Goal: Task Accomplishment & Management: Manage account settings

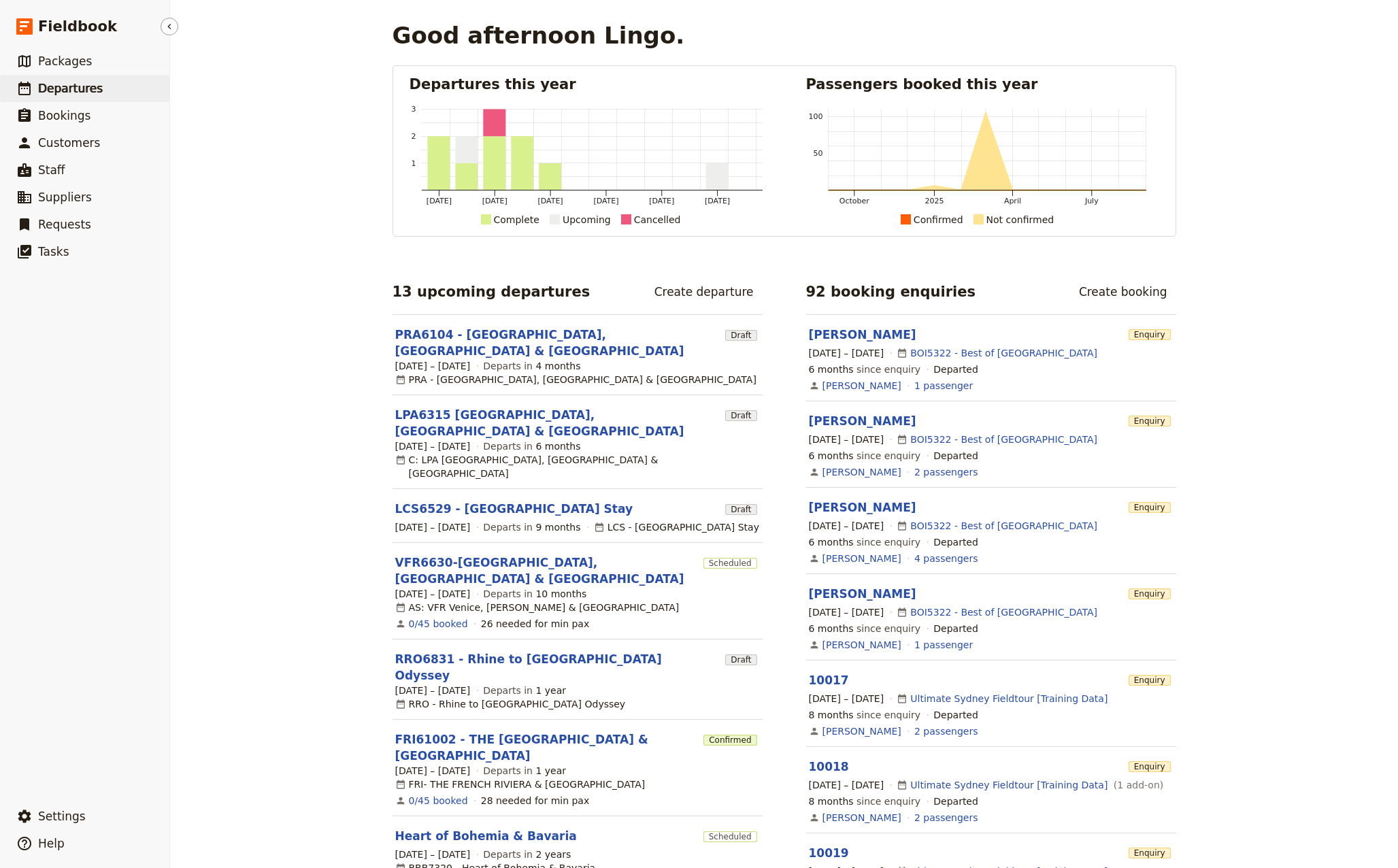
click at [71, 87] on span "Departures" at bounding box center [70, 88] width 65 height 13
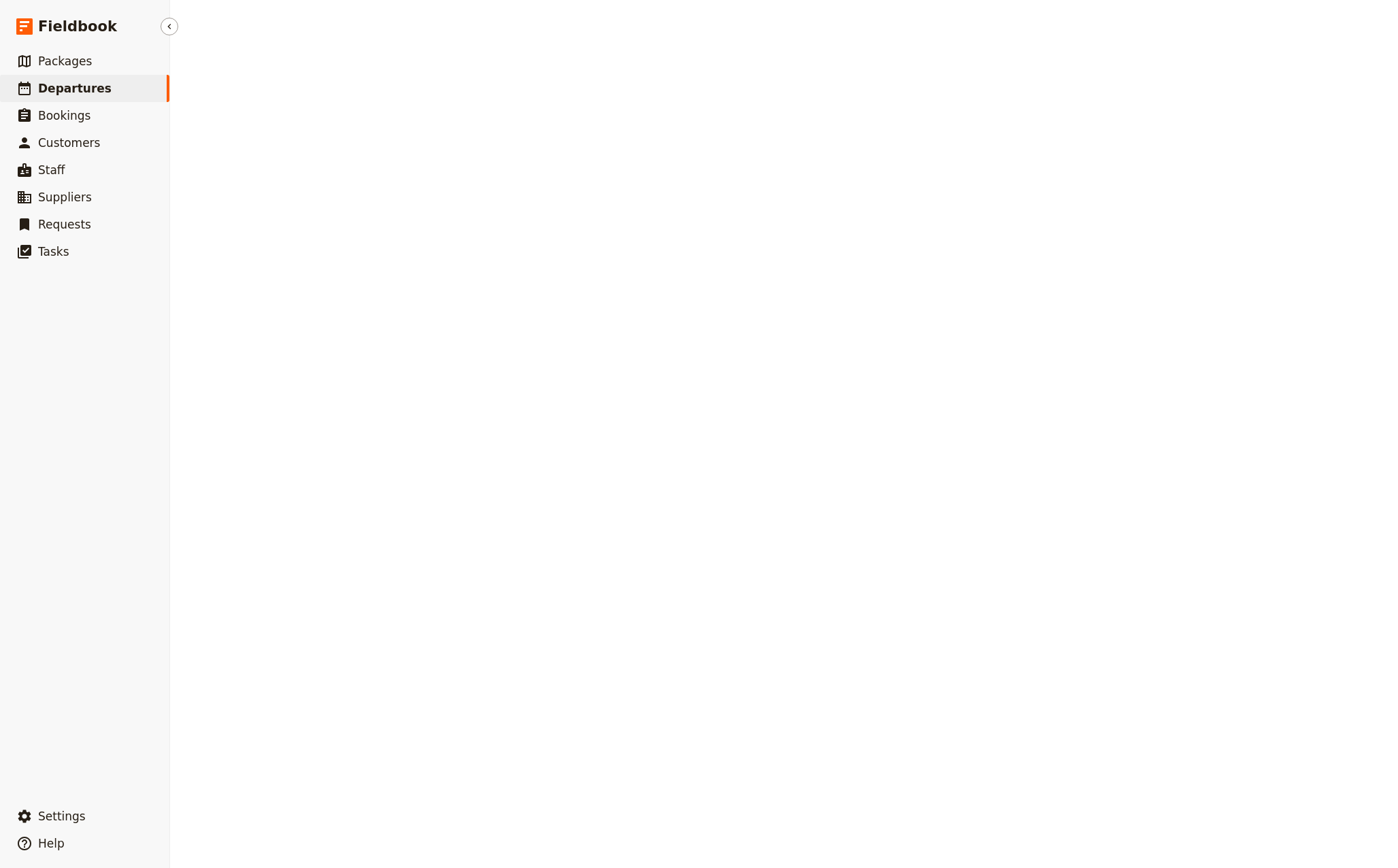
select select "CREATED_AT"
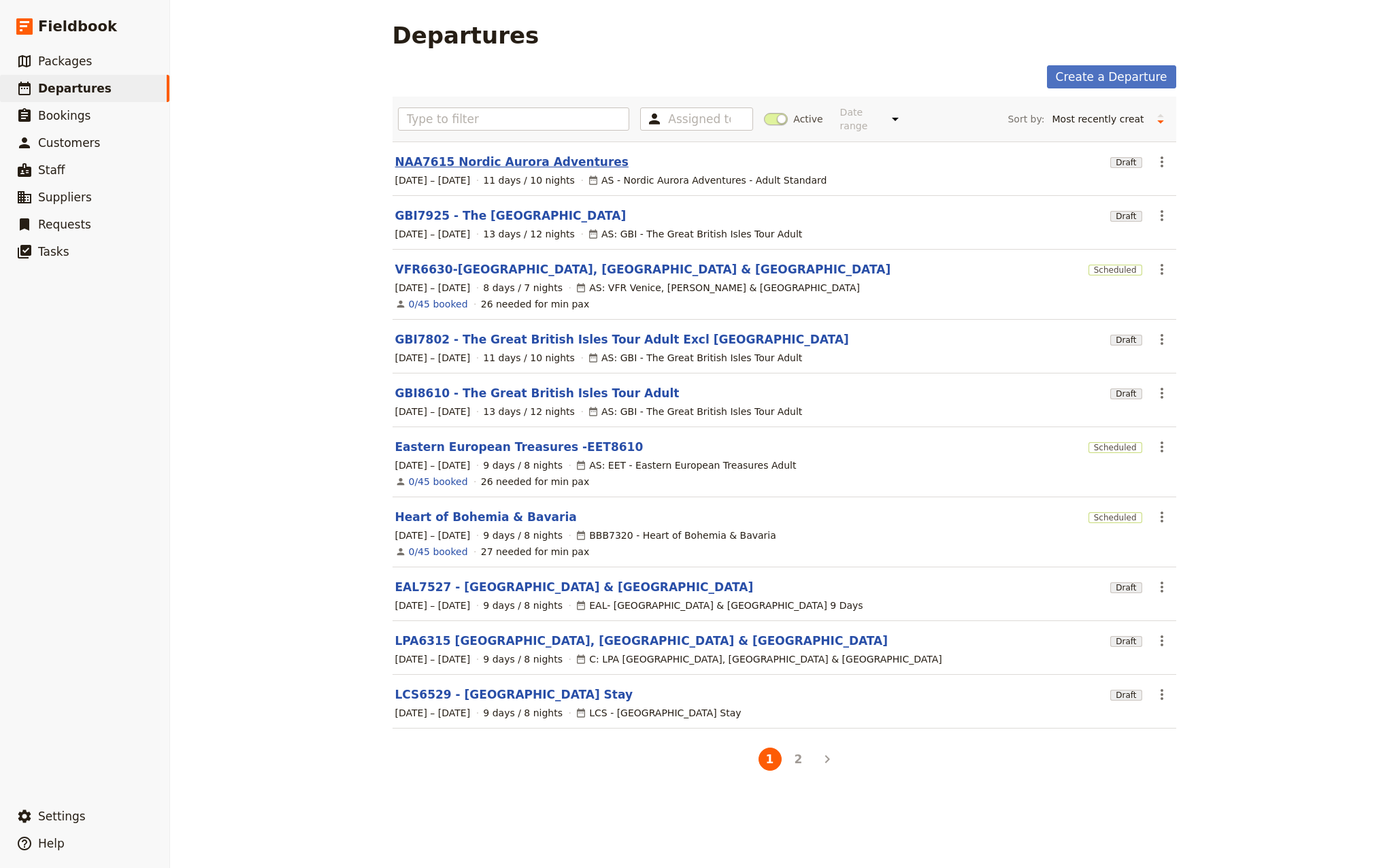
click at [495, 154] on link "NAA7615 Nordic Aurora Adventures" at bounding box center [511, 161] width 233 height 16
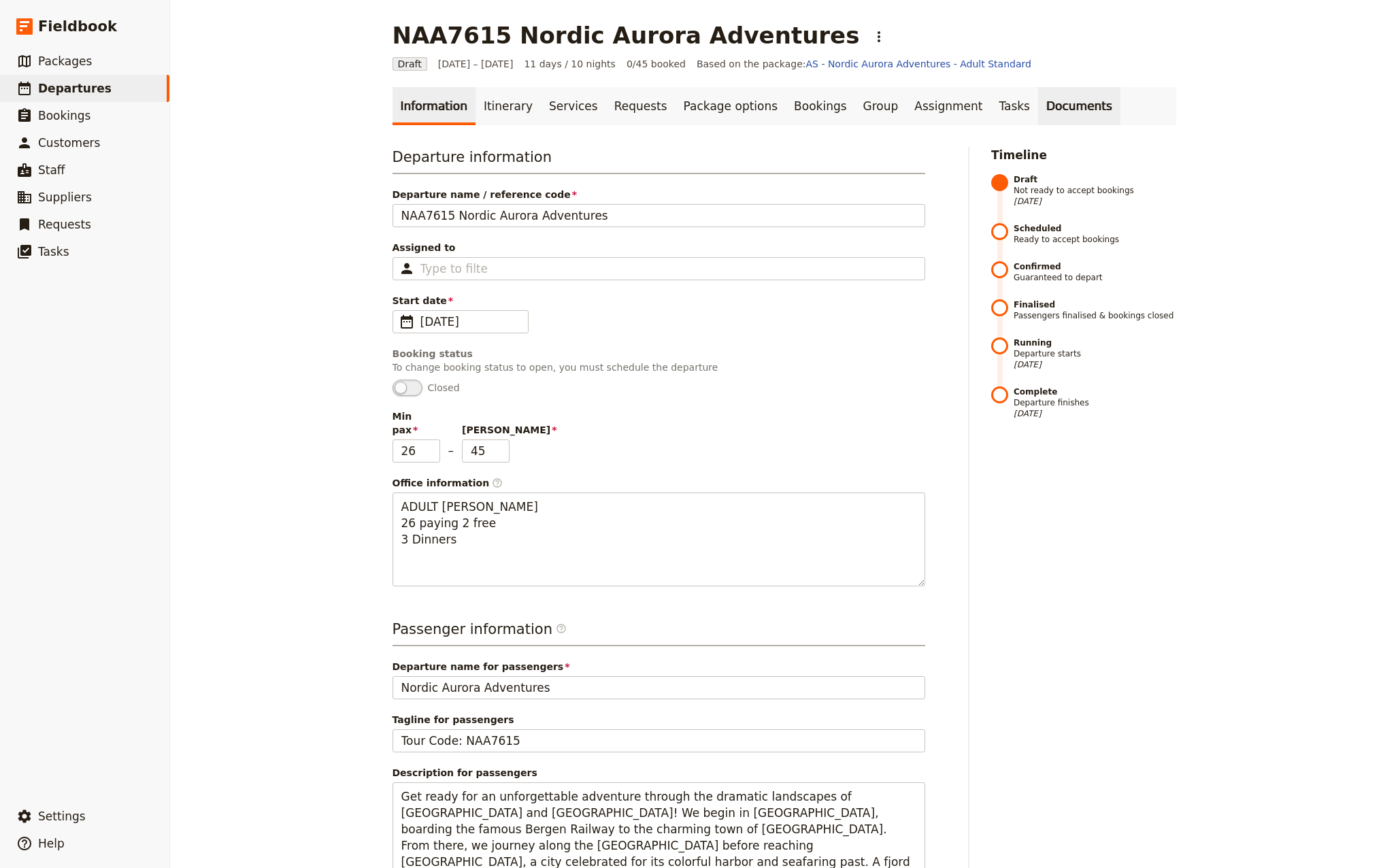
click at [1038, 109] on link "Documents" at bounding box center [1079, 106] width 82 height 38
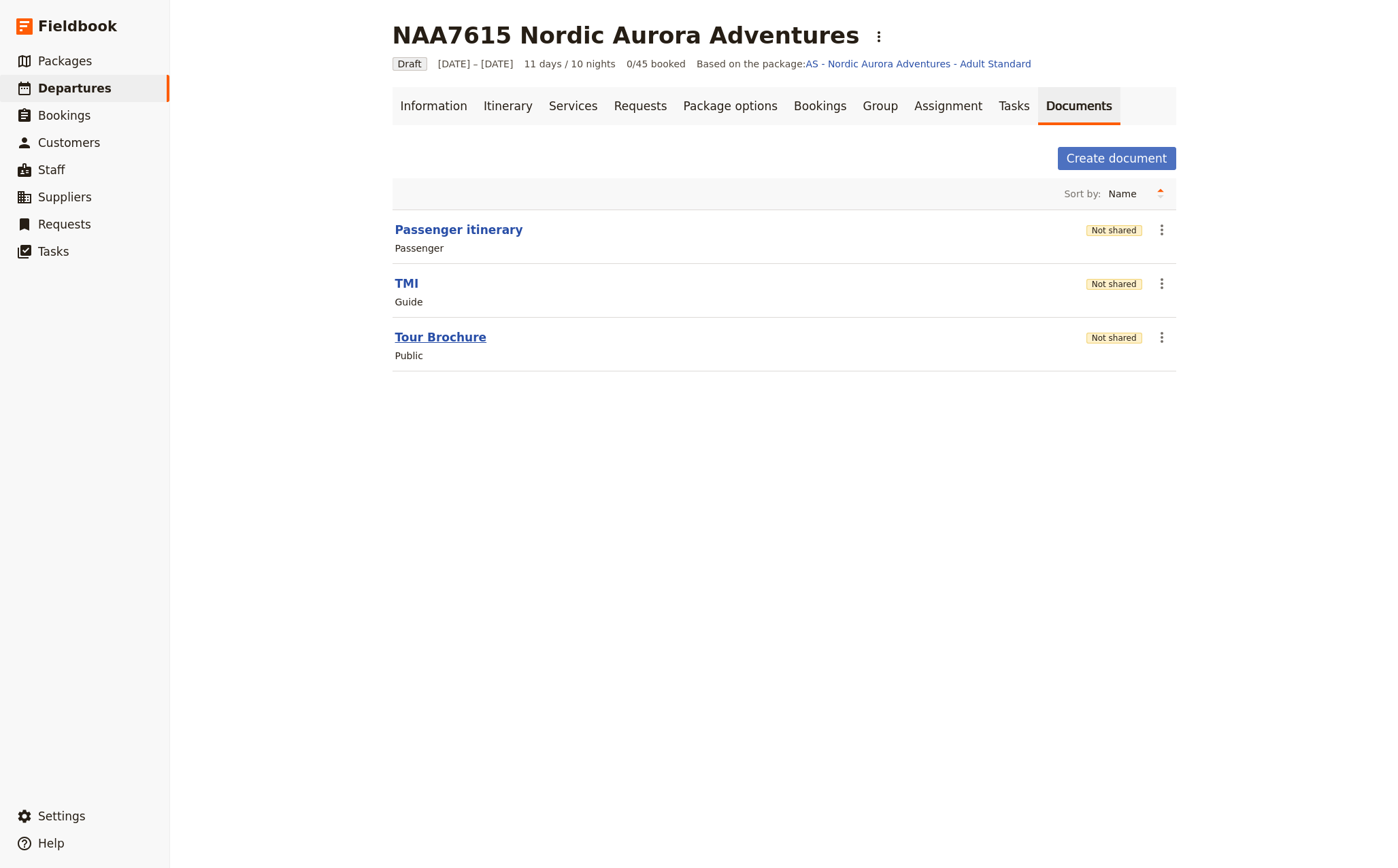
click at [431, 338] on button "Tour Brochure" at bounding box center [441, 336] width 92 height 16
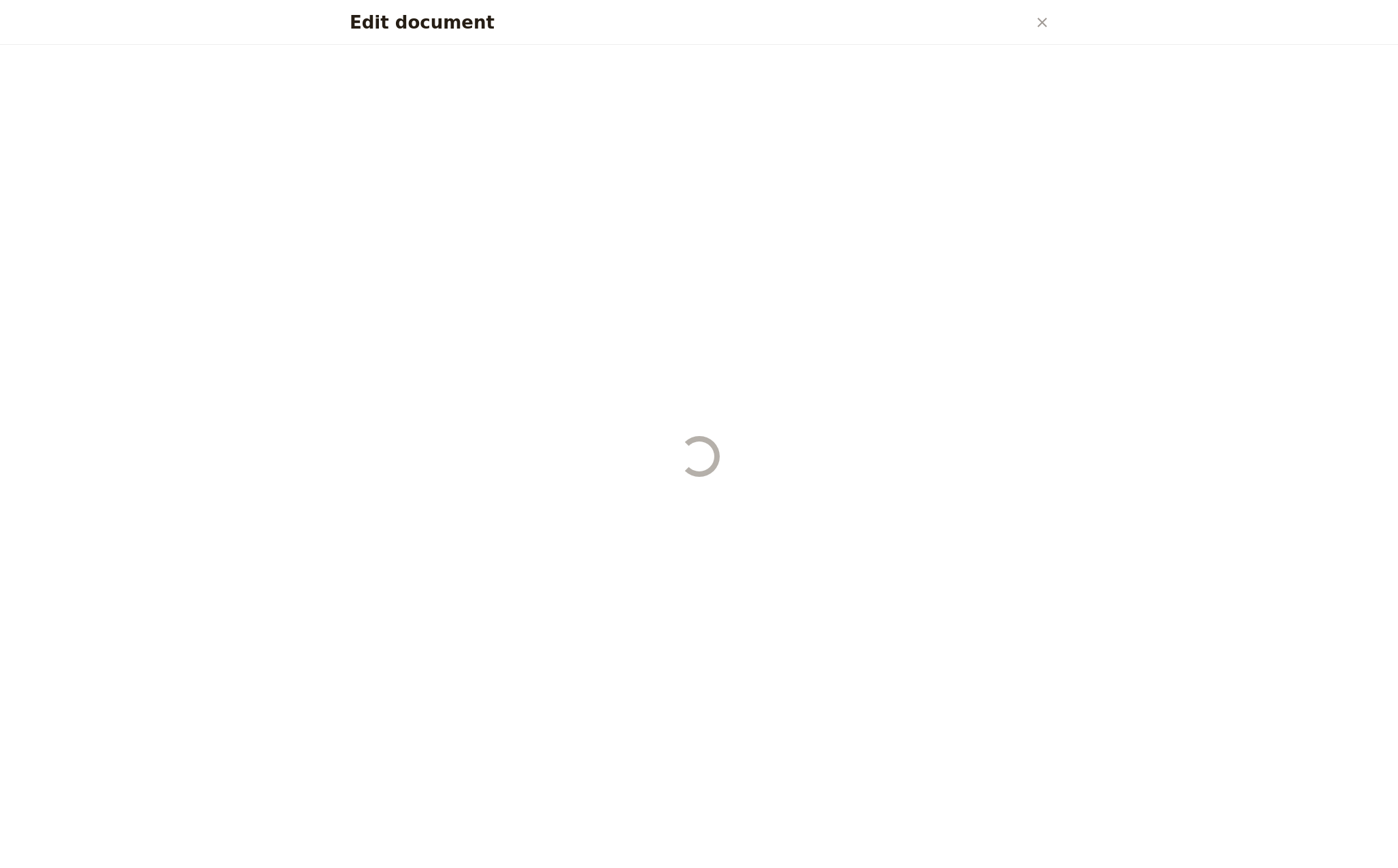
select select "DEFAULT"
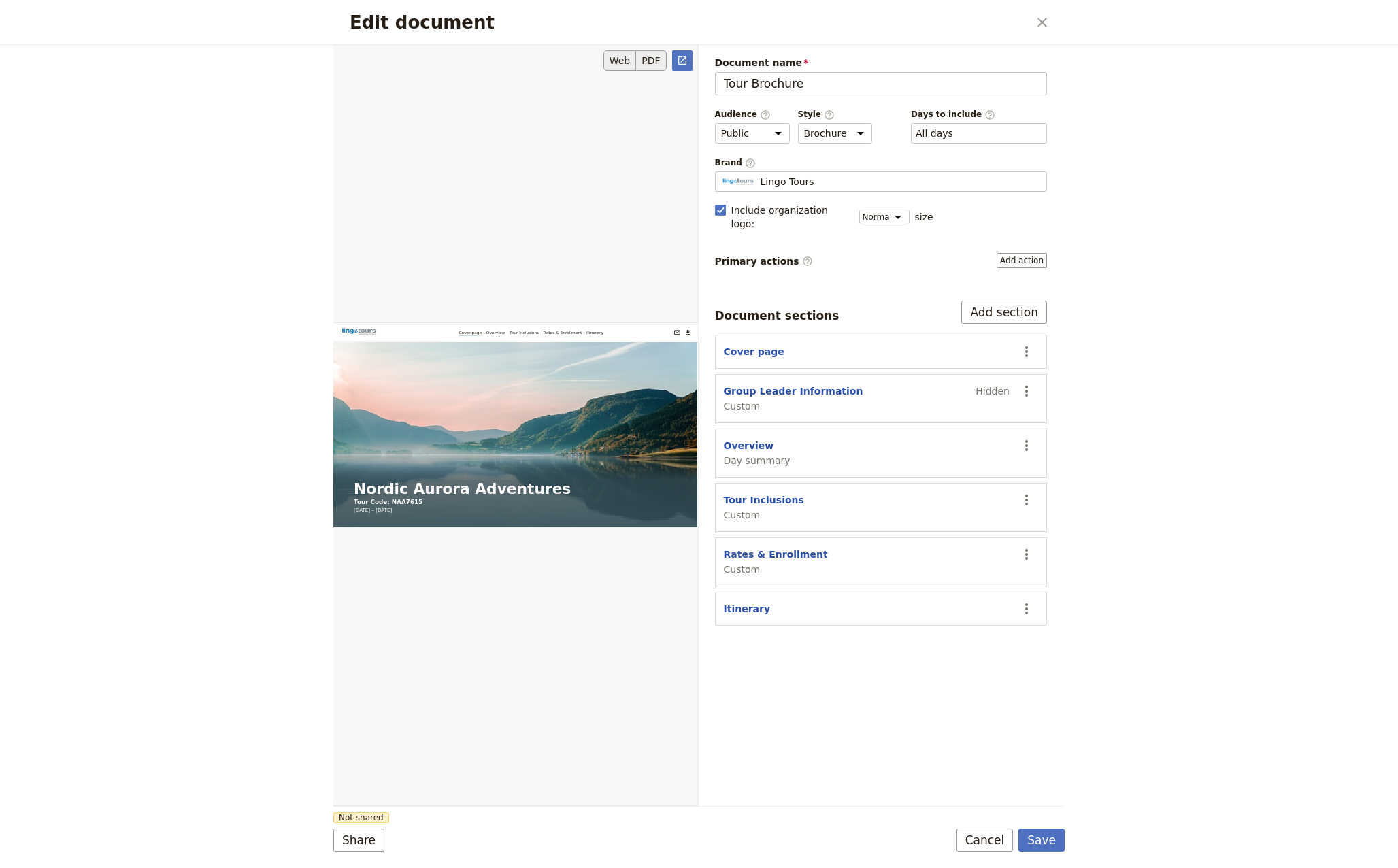
click at [655, 57] on button "PDF" at bounding box center [651, 61] width 30 height 20
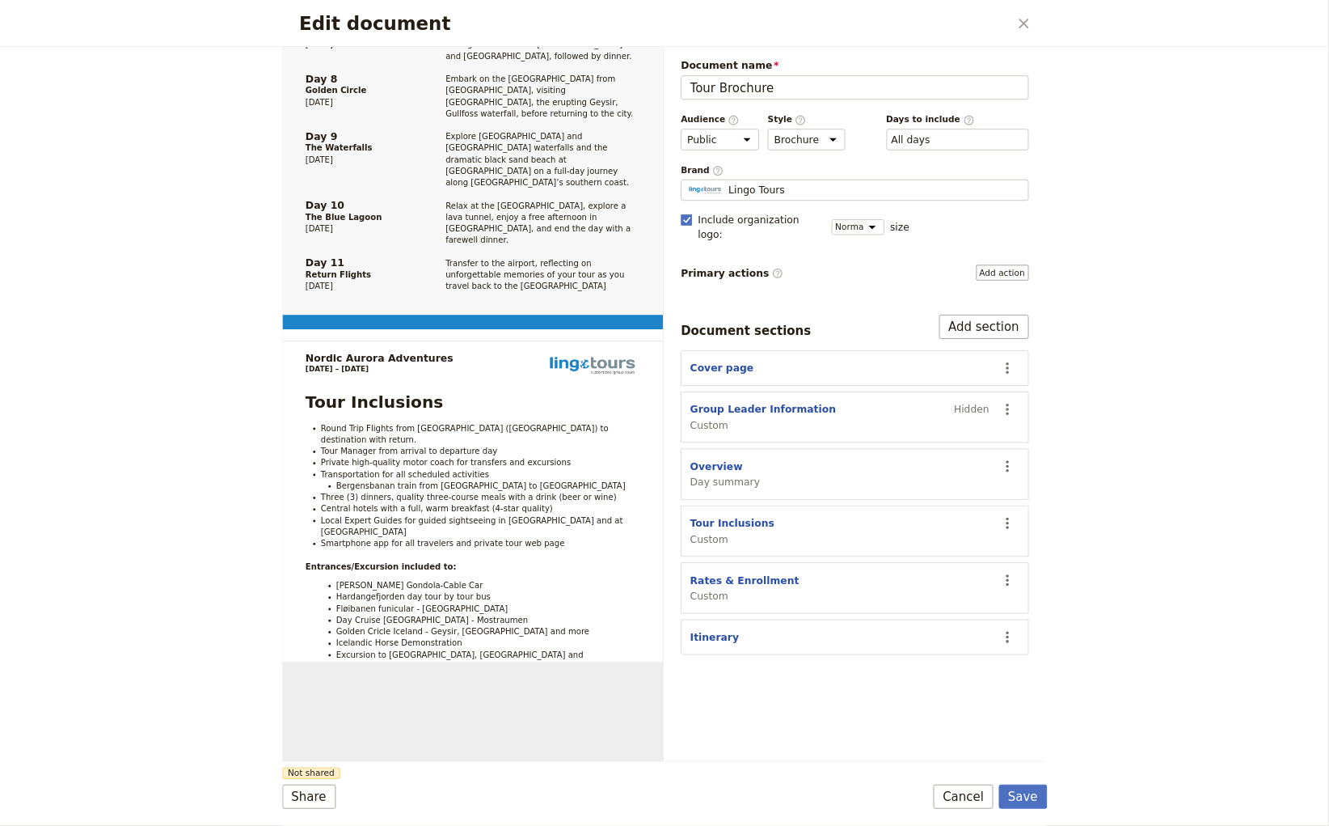
scroll to position [1779, 0]
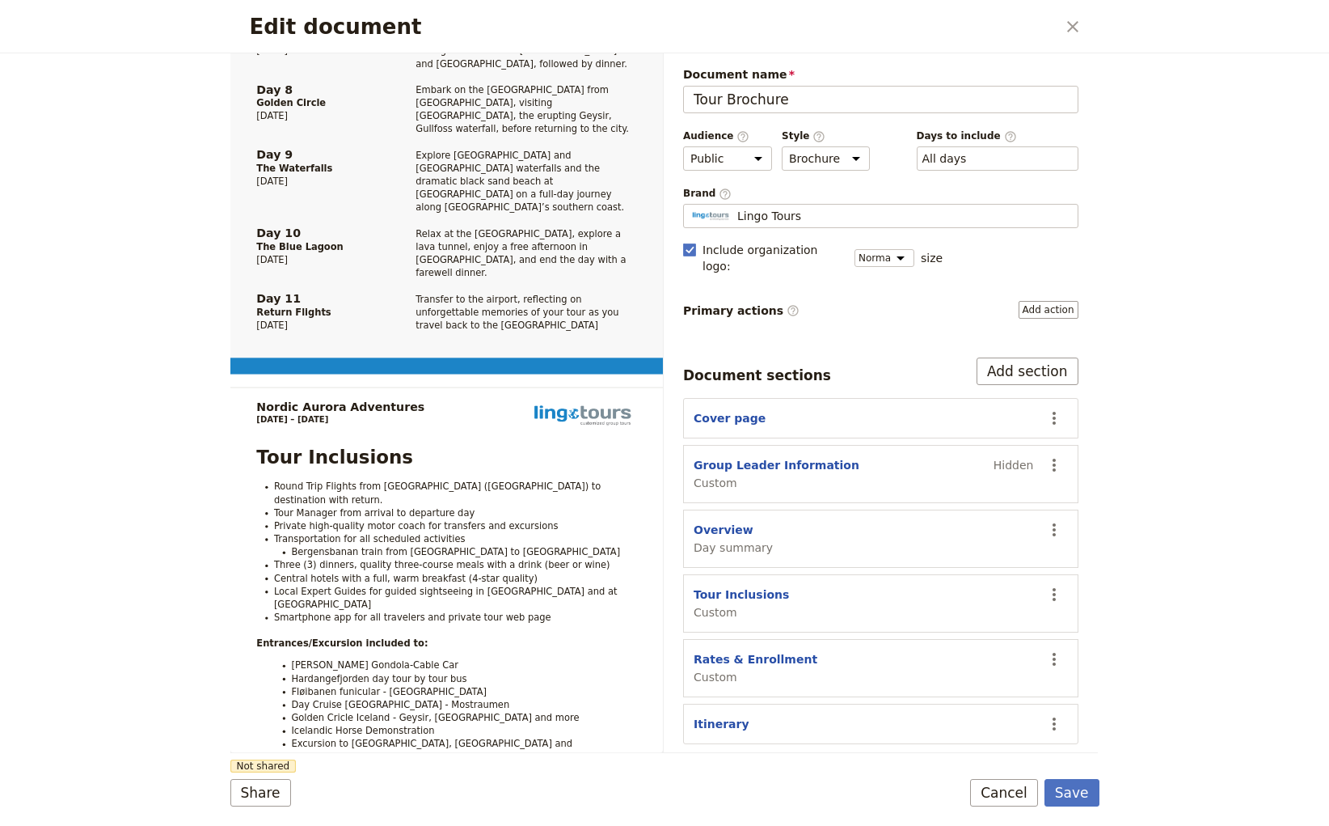
drag, startPoint x: 1495, startPoint y: 6, endPoint x: 158, endPoint y: 395, distance: 1392.1
click at [158, 395] on div "Edit document ​ Nordic Aurora Adventures Tour Code: NAA7615 [DATE] – [DATE] [EM…" at bounding box center [664, 413] width 1329 height 826
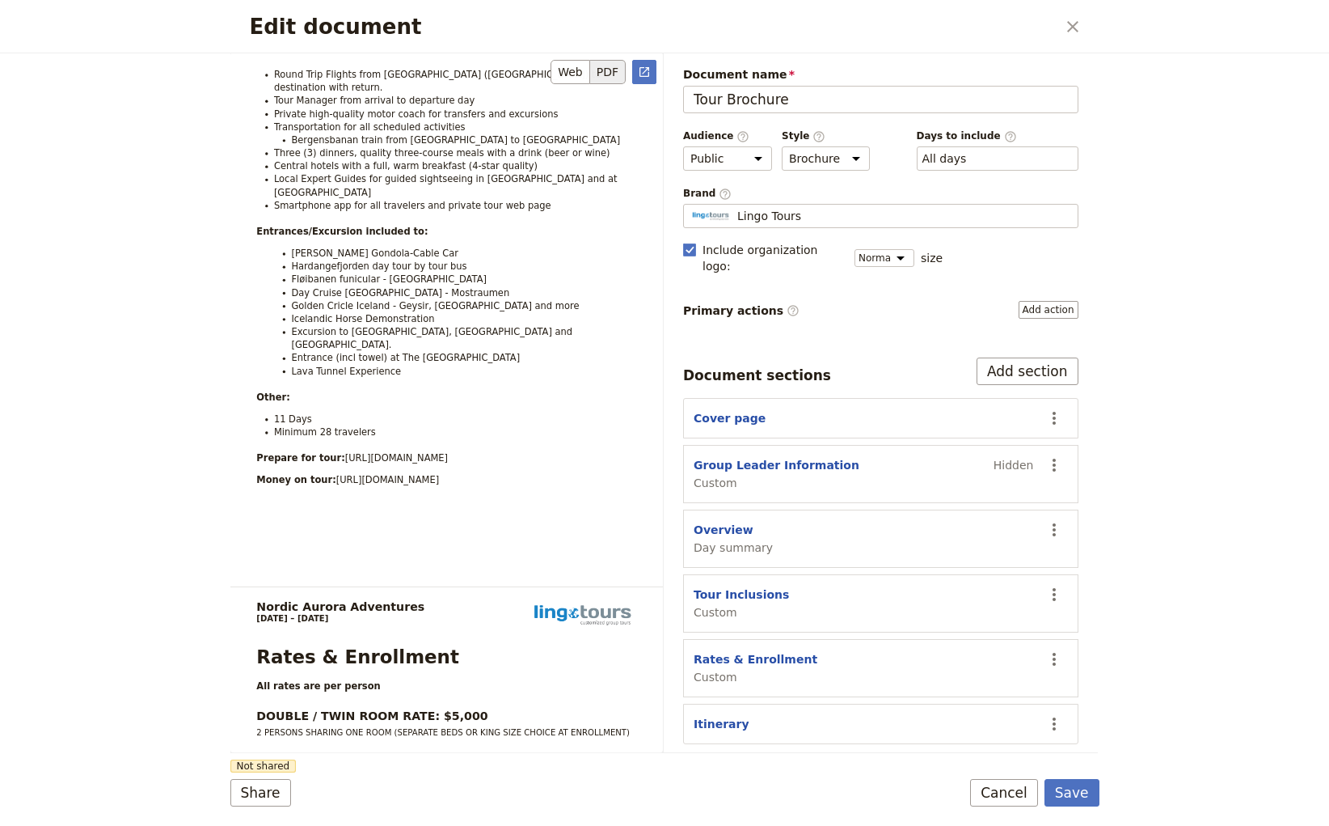
scroll to position [2426, 0]
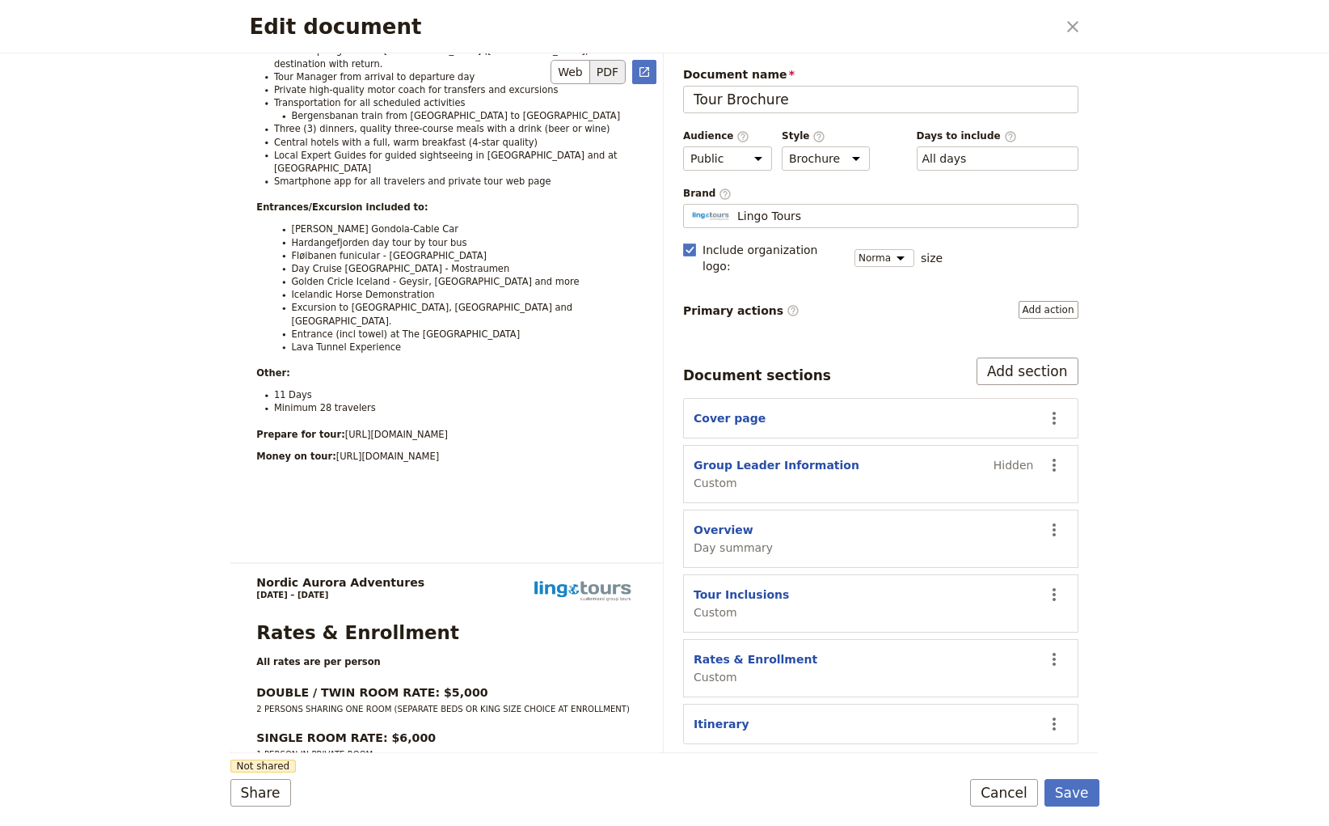
click at [453, 686] on h3 "DOUBLE / TWIN ROOM RATE: $5,000" at bounding box center [446, 692] width 380 height 13
click at [448, 686] on h3 "DOUBLE / TWIN ROOM RATE: $5,000" at bounding box center [446, 692] width 380 height 13
drag, startPoint x: 443, startPoint y: 540, endPoint x: 426, endPoint y: 540, distance: 17.0
click at [426, 686] on strong "DOUBLE / TWIN ROOM RATE: $5,000" at bounding box center [371, 692] width 231 height 13
click at [437, 686] on strong "DOUBLE / TWIN ROOM RATE: $5,000" at bounding box center [371, 692] width 231 height 13
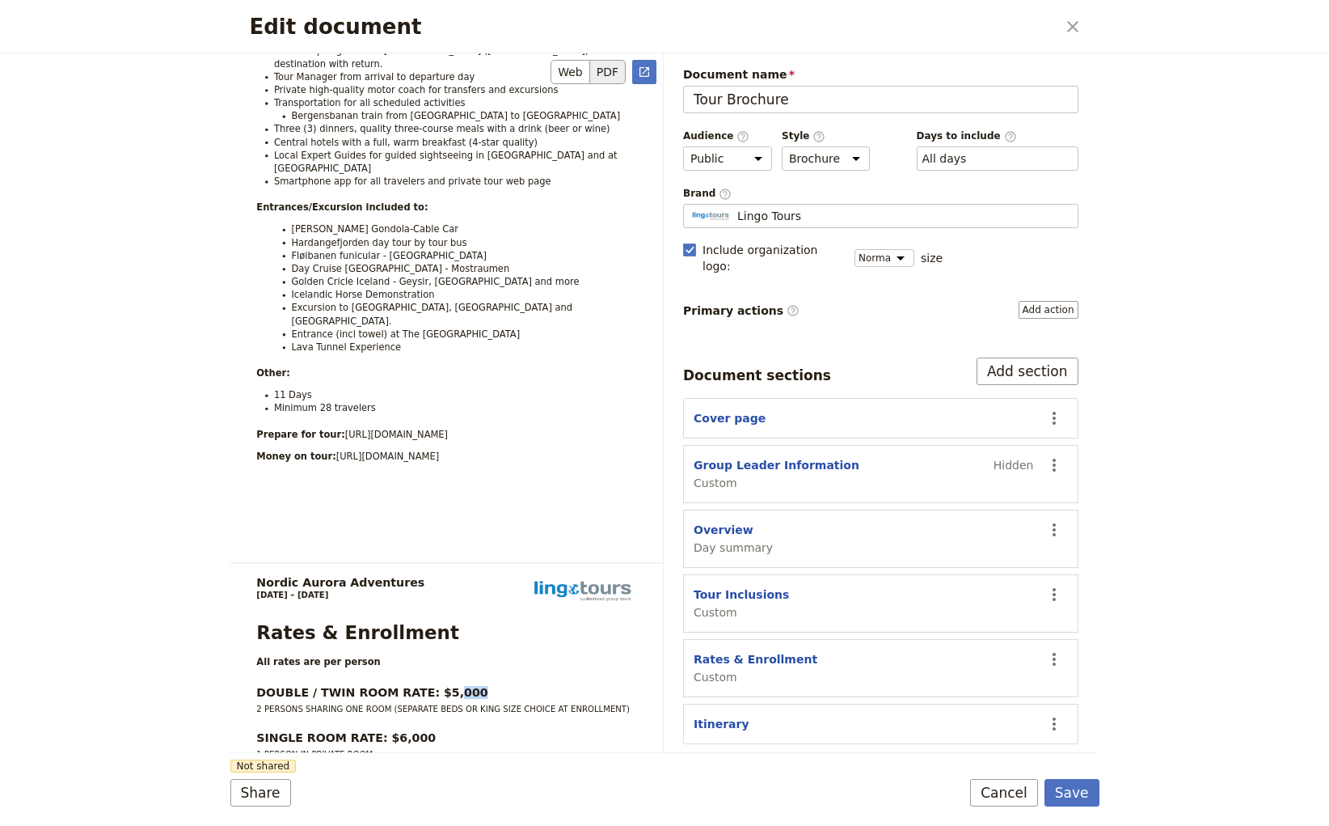
click at [453, 686] on h3 "DOUBLE / TWIN ROOM RATE: $5,000" at bounding box center [446, 692] width 380 height 13
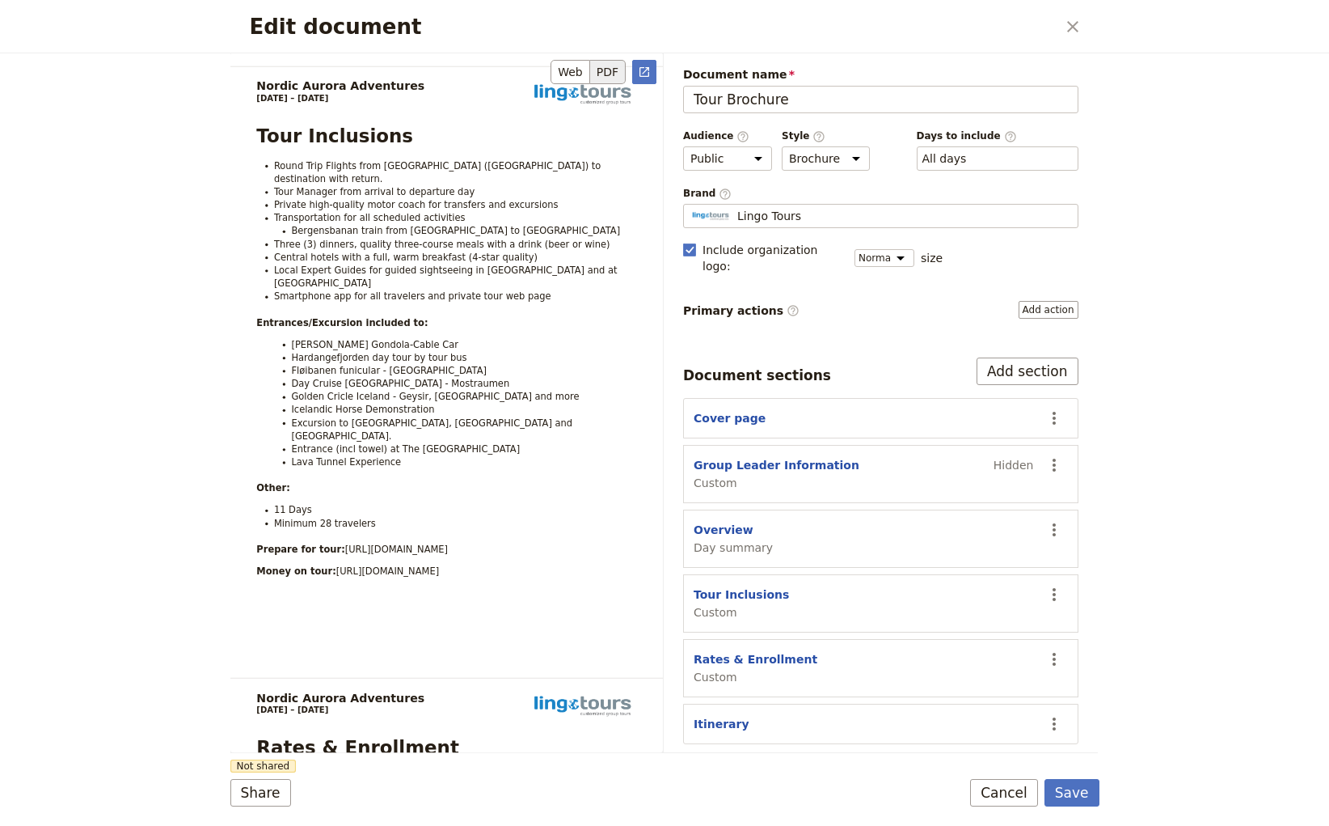
scroll to position [2296, 0]
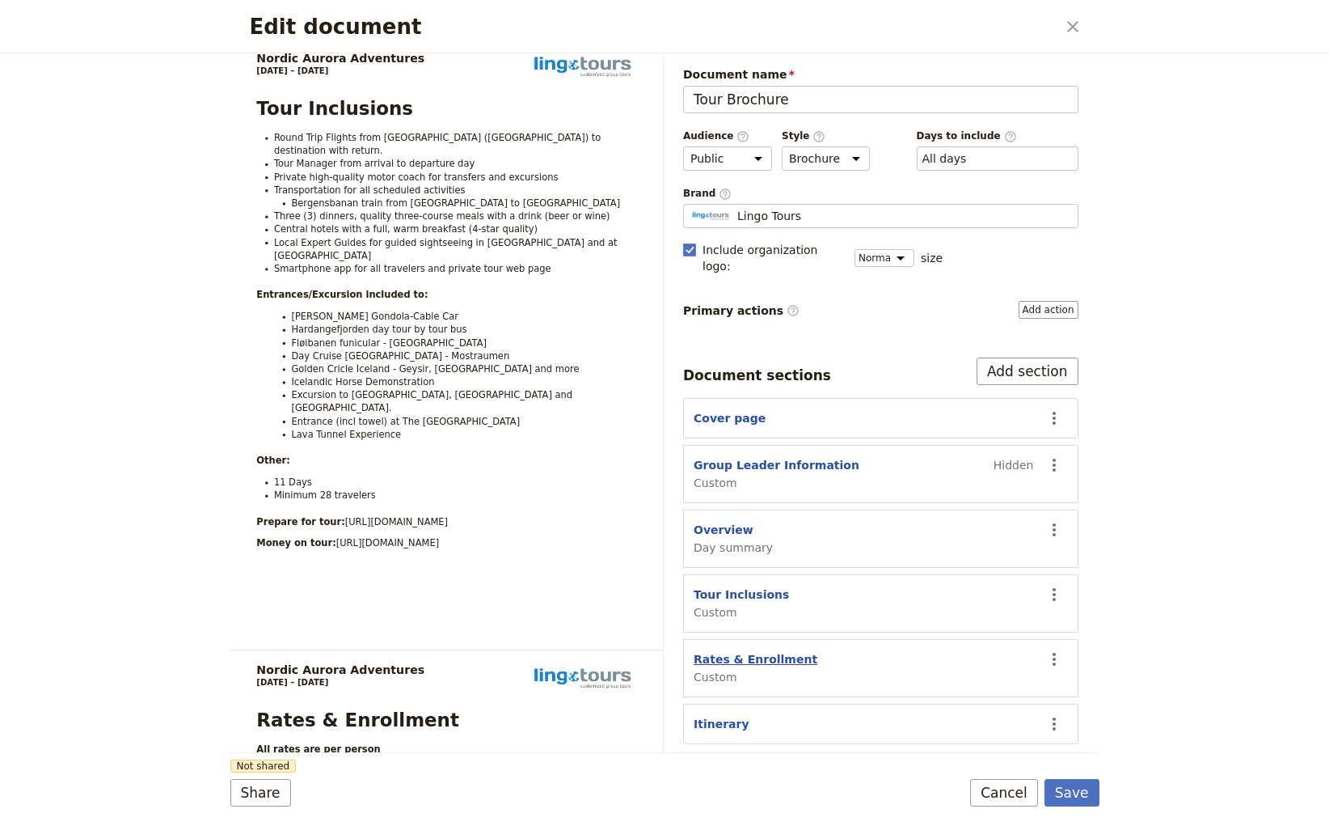
click at [725, 651] on button "Rates & Enrollment" at bounding box center [756, 659] width 124 height 16
select select "CUSTOM"
select select "default"
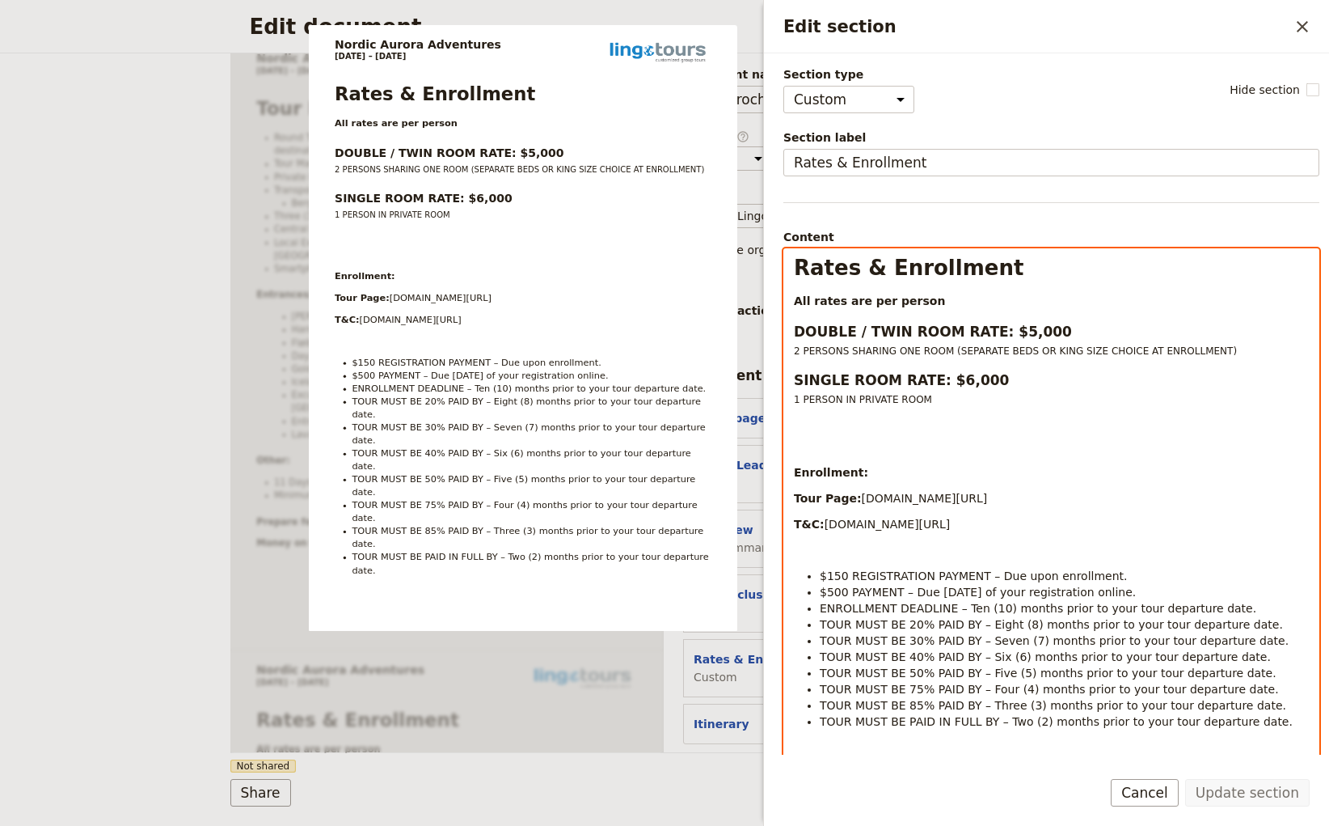
select select "h3"
drag, startPoint x: 1031, startPoint y: 330, endPoint x: 1011, endPoint y: 328, distance: 20.3
click at [1011, 328] on h3 "DOUBLE / TWIN ROOM RATE: $5,000" at bounding box center [1051, 331] width 515 height 19
click at [976, 381] on h3 "SINGLE ROOM RATE: $6,000" at bounding box center [1051, 379] width 515 height 19
select select "paragraph-small"
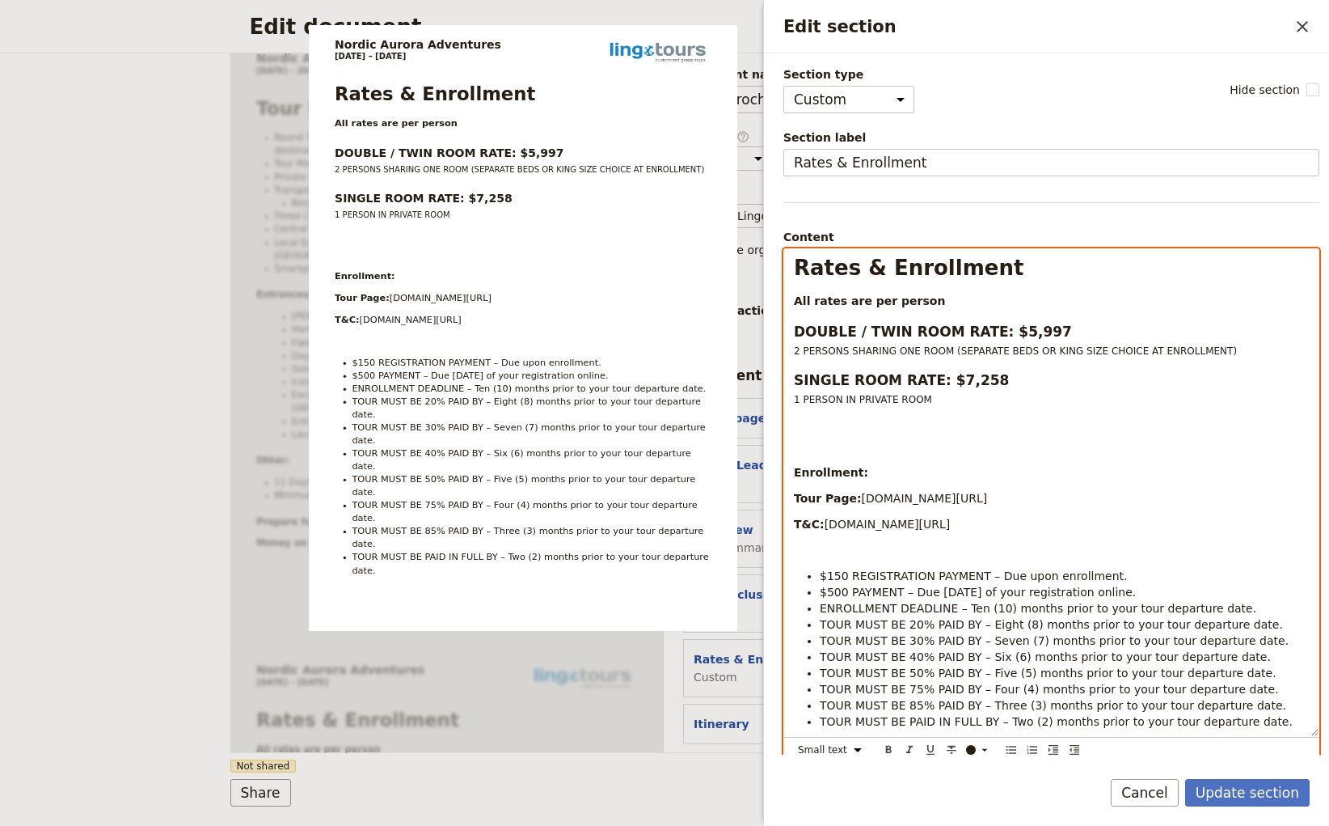
click at [1074, 405] on div "Rates & Enrollment All rates are per person DOUBLE / TWIN ROOM RATE: $5,997 2 P…" at bounding box center [1051, 492] width 534 height 487
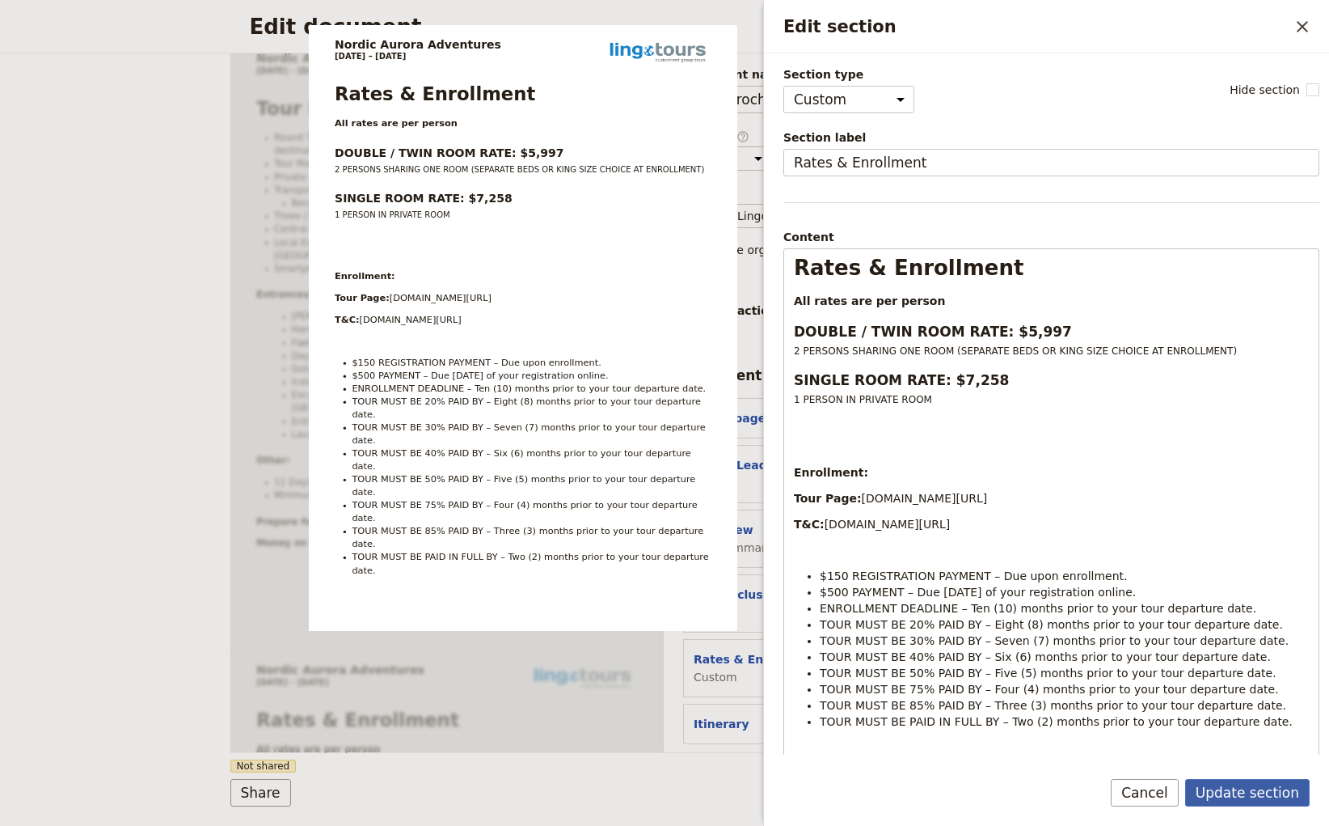
click at [1253, 789] on button "Update section" at bounding box center [1247, 792] width 125 height 27
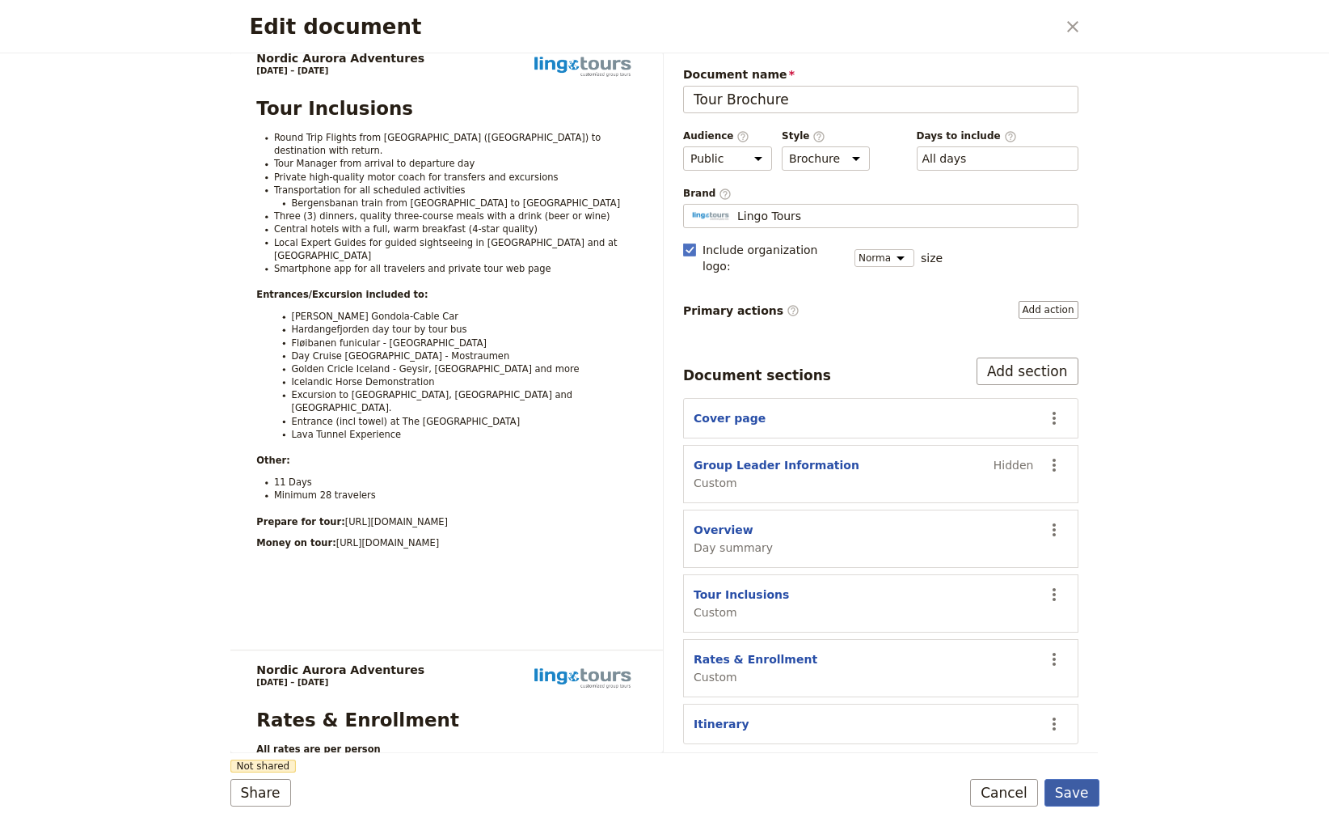
click at [1080, 789] on button "Save" at bounding box center [1072, 792] width 55 height 27
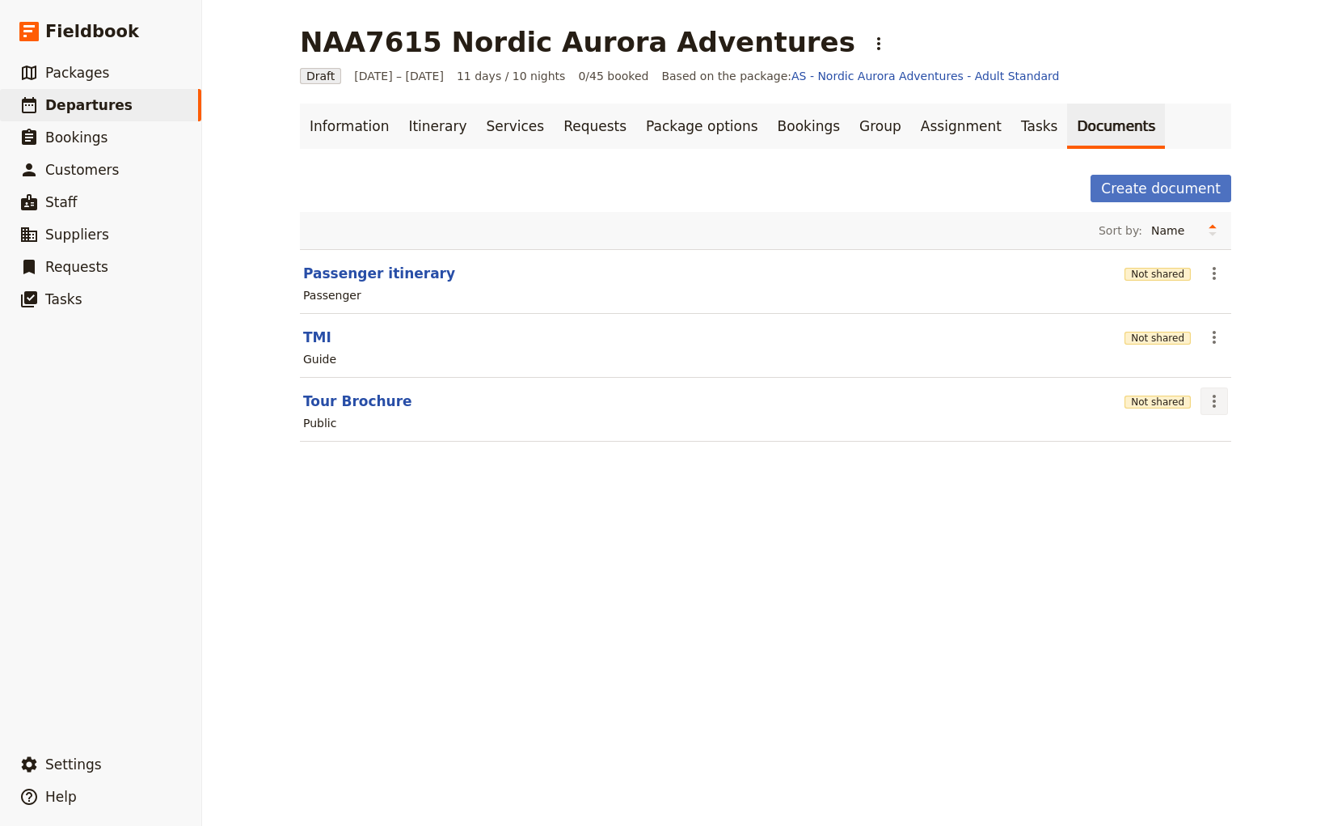
click at [1212, 403] on icon "Actions" at bounding box center [1214, 400] width 19 height 19
click at [1238, 441] on span "Share" at bounding box center [1255, 435] width 98 height 16
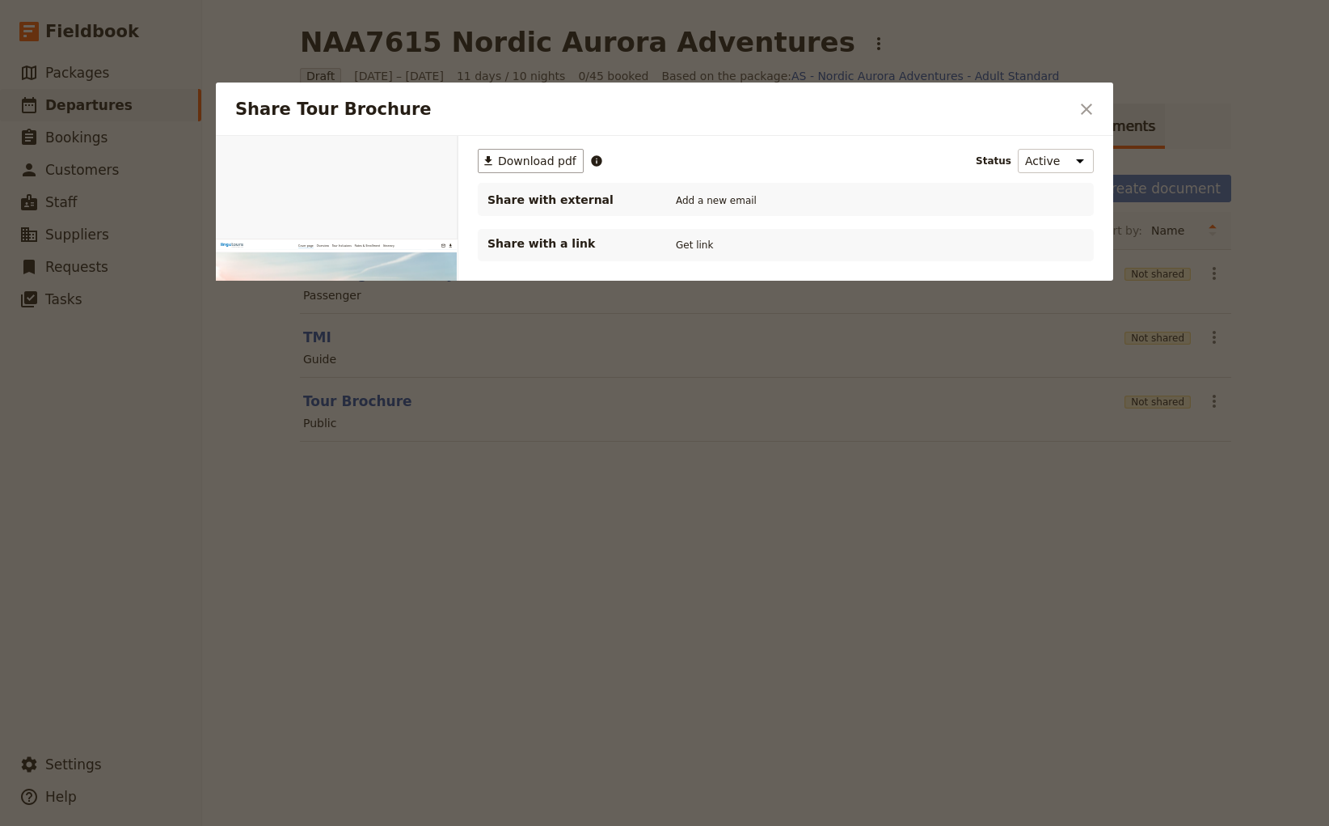
scroll to position [0, 0]
click at [560, 161] on span "Download pdf" at bounding box center [537, 161] width 78 height 16
click at [1087, 113] on icon "Close dialog" at bounding box center [1086, 108] width 19 height 19
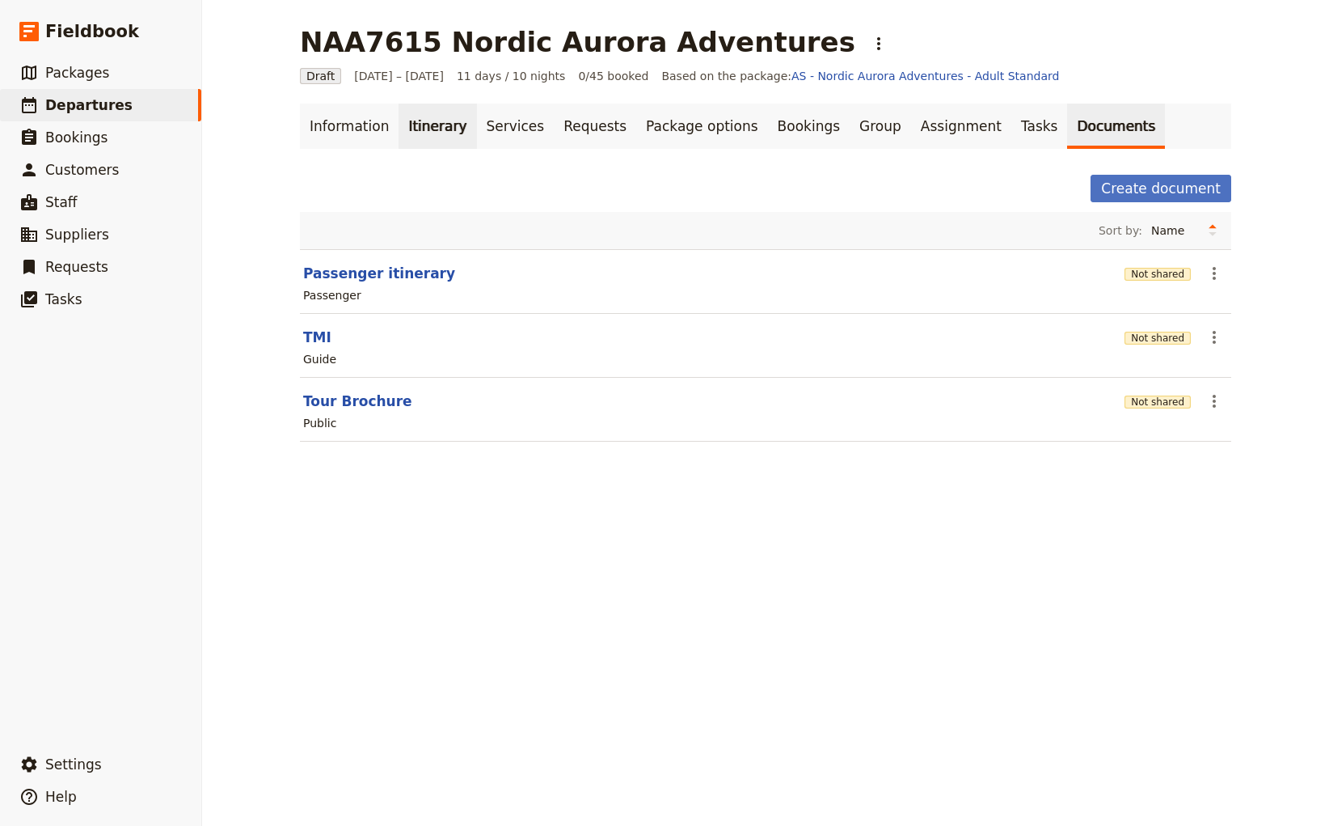
click at [428, 123] on link "Itinerary" at bounding box center [438, 126] width 78 height 45
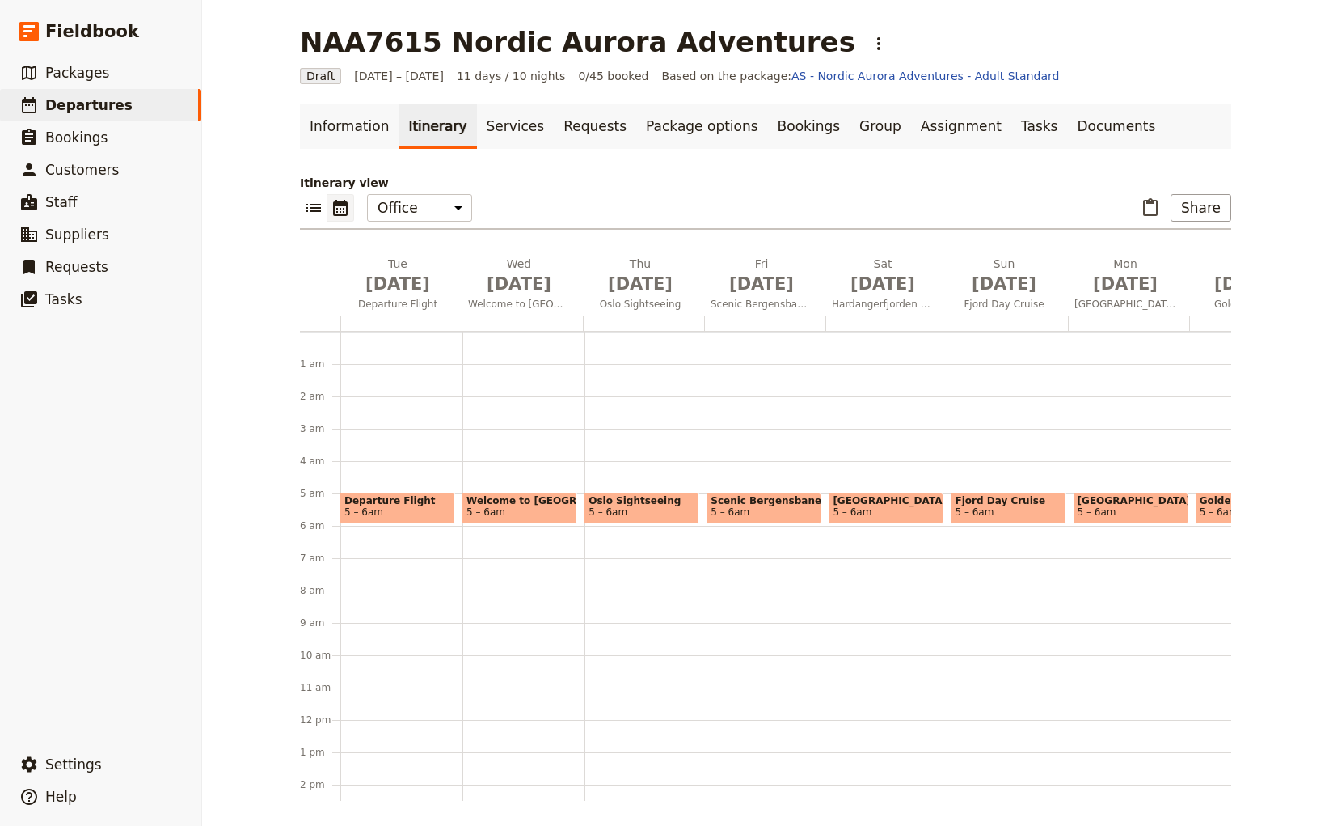
scroll to position [146, 0]
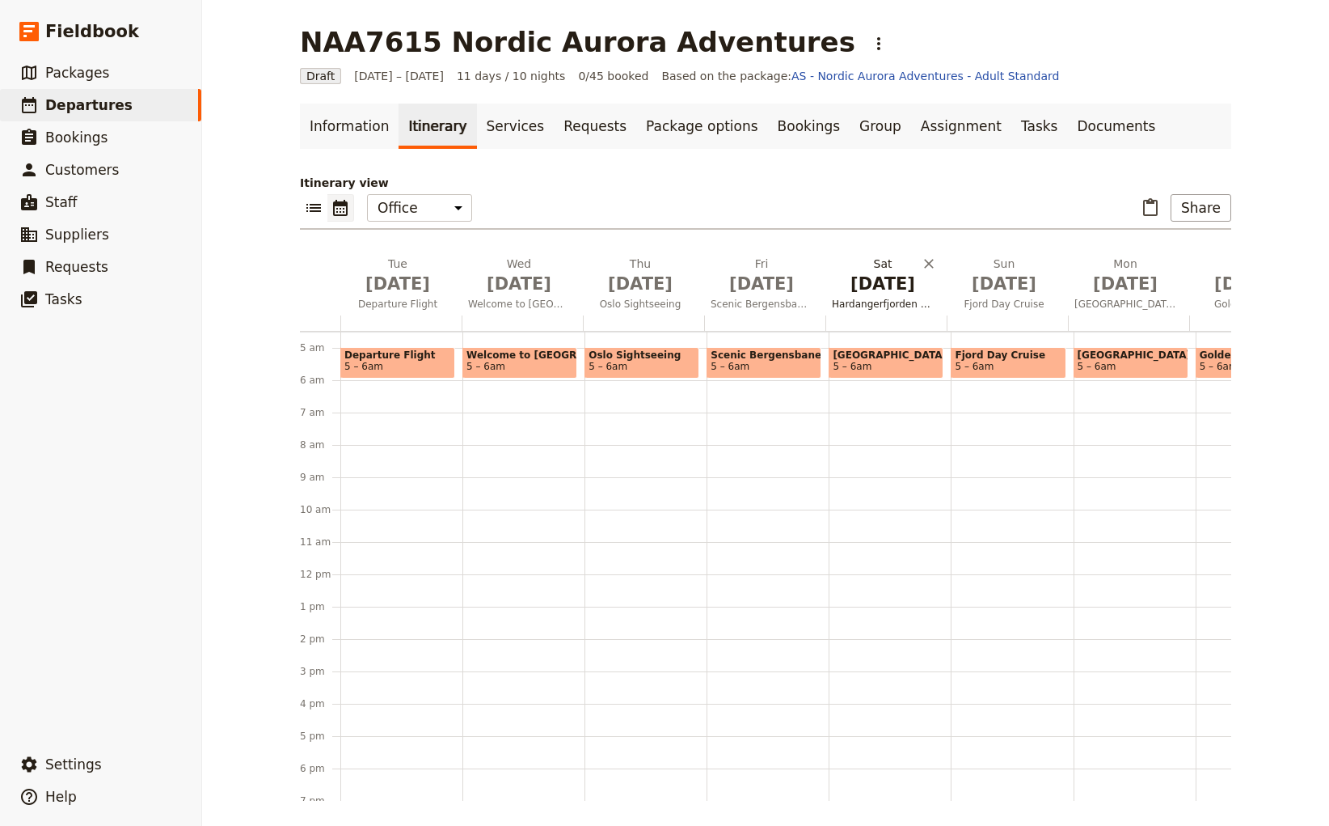
click at [874, 304] on span "Hardangerfjorden to [GEOGRAPHIC_DATA]" at bounding box center [883, 304] width 115 height 13
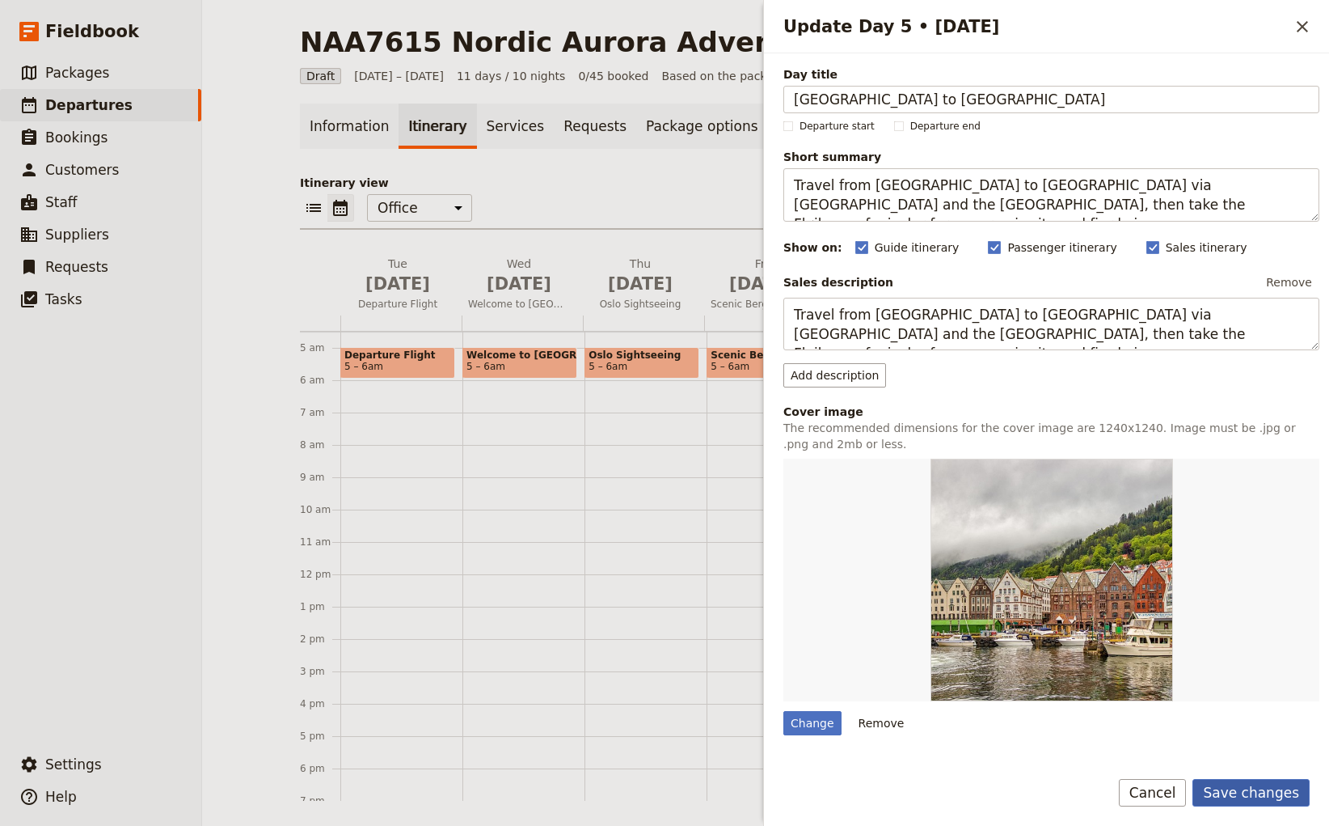
type input "[GEOGRAPHIC_DATA] to [GEOGRAPHIC_DATA]"
click at [1253, 791] on button "Save changes" at bounding box center [1251, 792] width 117 height 27
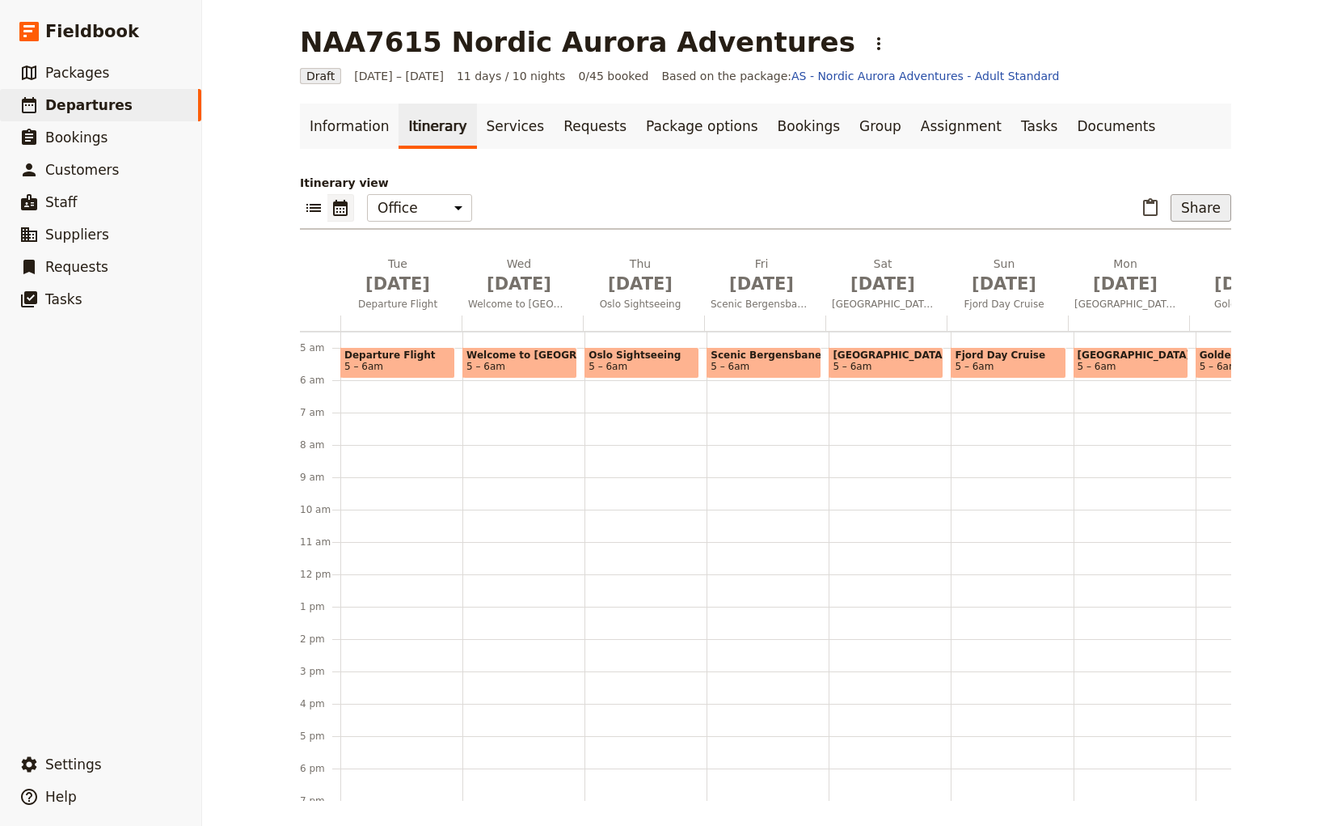
click at [1202, 207] on button "Share" at bounding box center [1201, 207] width 61 height 27
click at [1164, 294] on span "Tour Brochure" at bounding box center [1146, 289] width 78 height 16
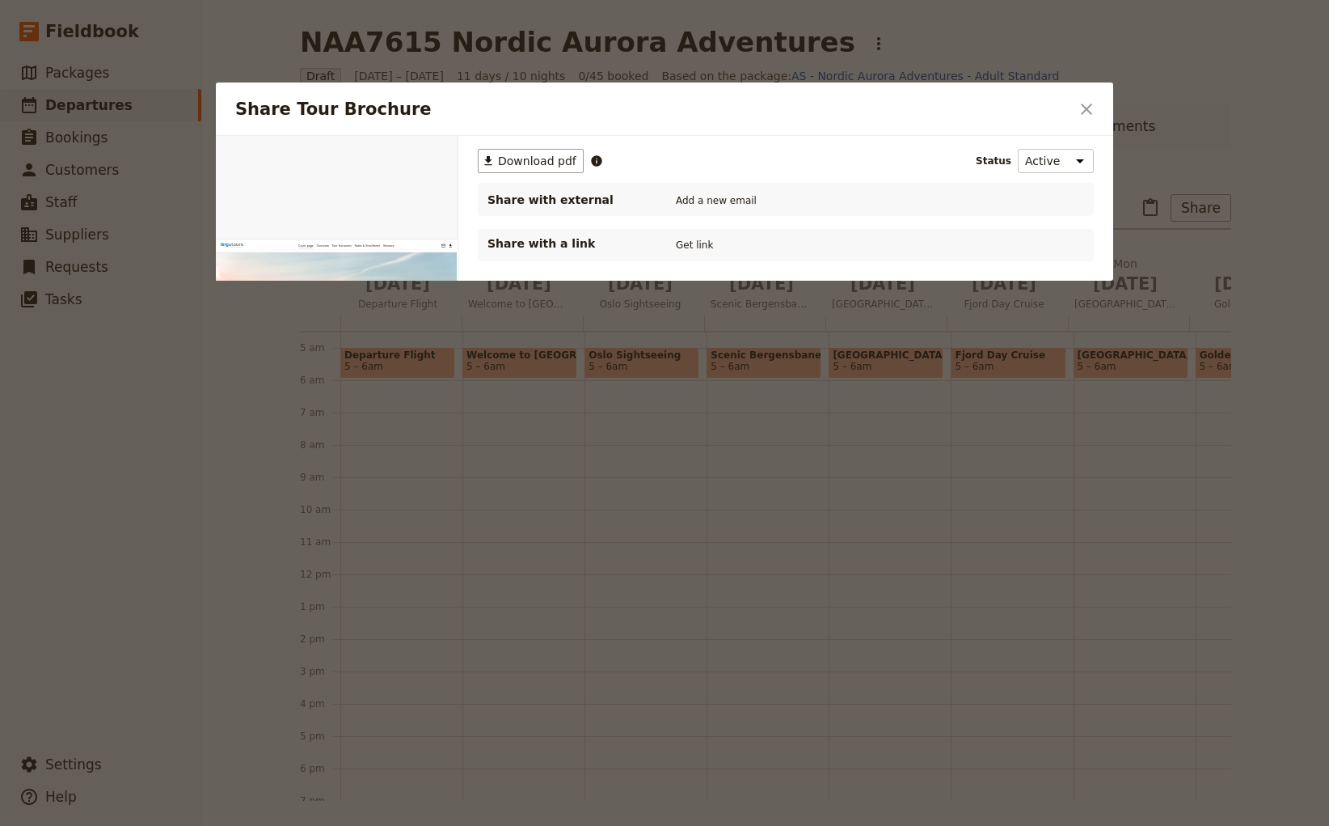
scroll to position [0, 0]
click at [522, 159] on span "Download pdf" at bounding box center [537, 161] width 78 height 16
click at [1086, 109] on icon "Close dialog" at bounding box center [1086, 108] width 19 height 19
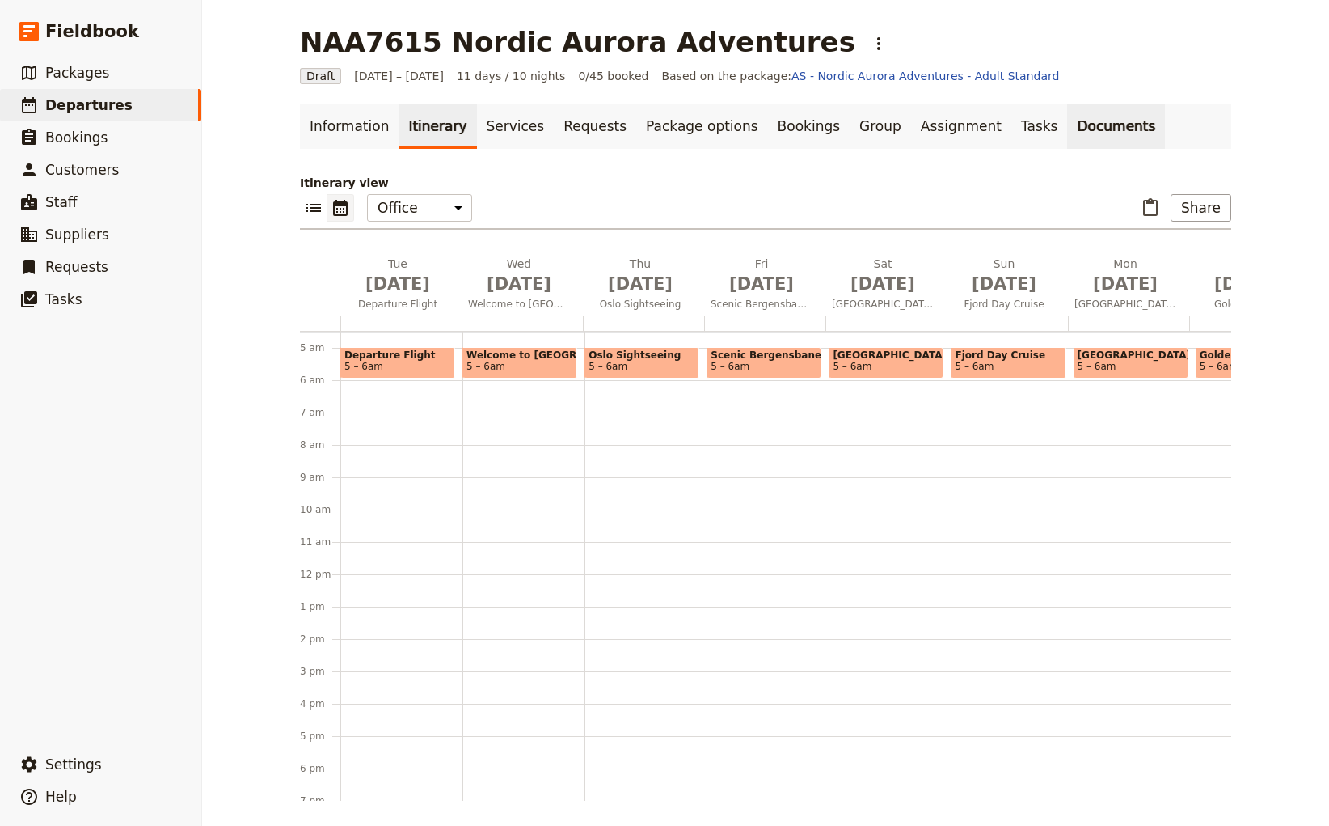
click at [1067, 125] on link "Documents" at bounding box center [1116, 126] width 98 height 45
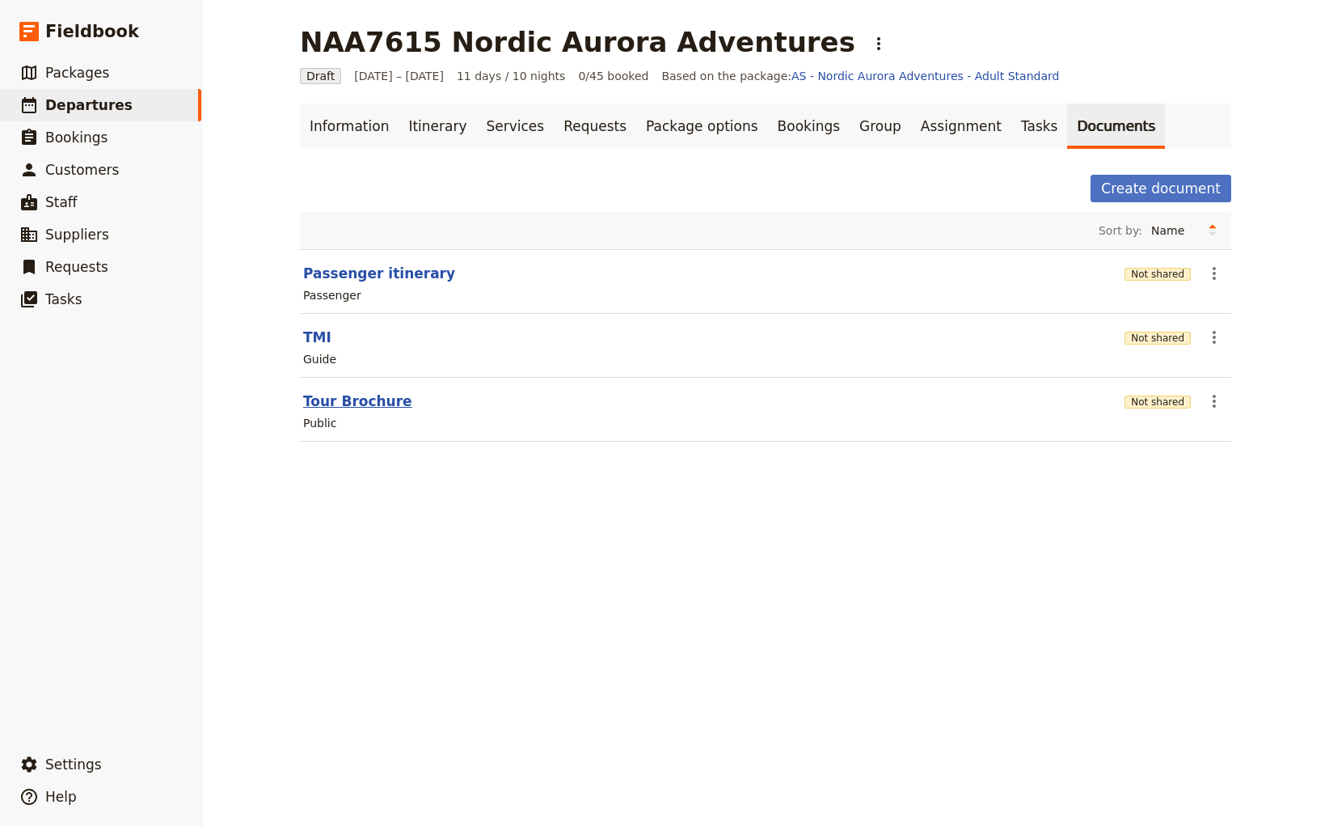
click at [365, 405] on button "Tour Brochure" at bounding box center [357, 400] width 109 height 19
select select "DEFAULT"
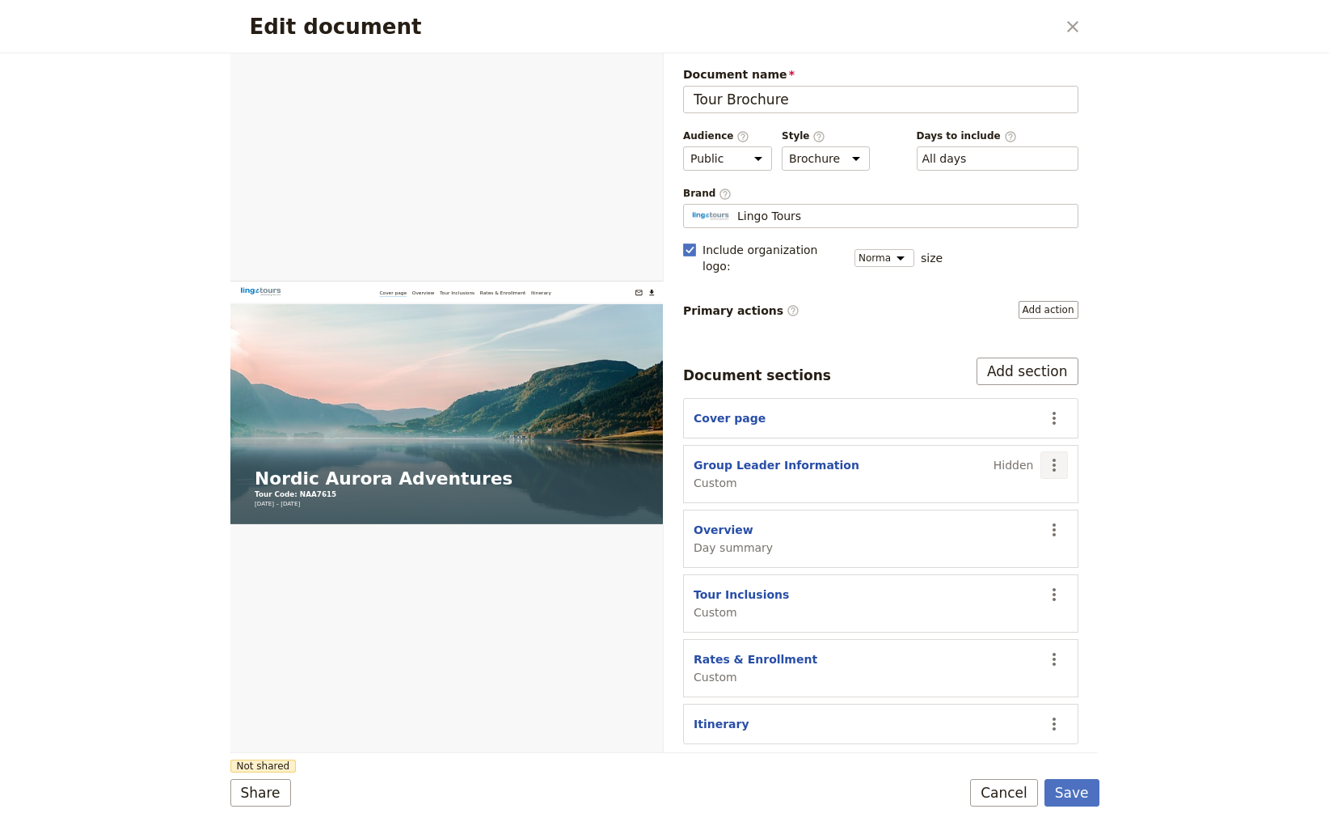
click at [1051, 455] on icon "Actions" at bounding box center [1054, 464] width 19 height 19
click at [958, 585] on span "Show section" at bounding box center [964, 582] width 75 height 16
click at [842, 100] on input "Tour Brochure" at bounding box center [880, 99] width 395 height 27
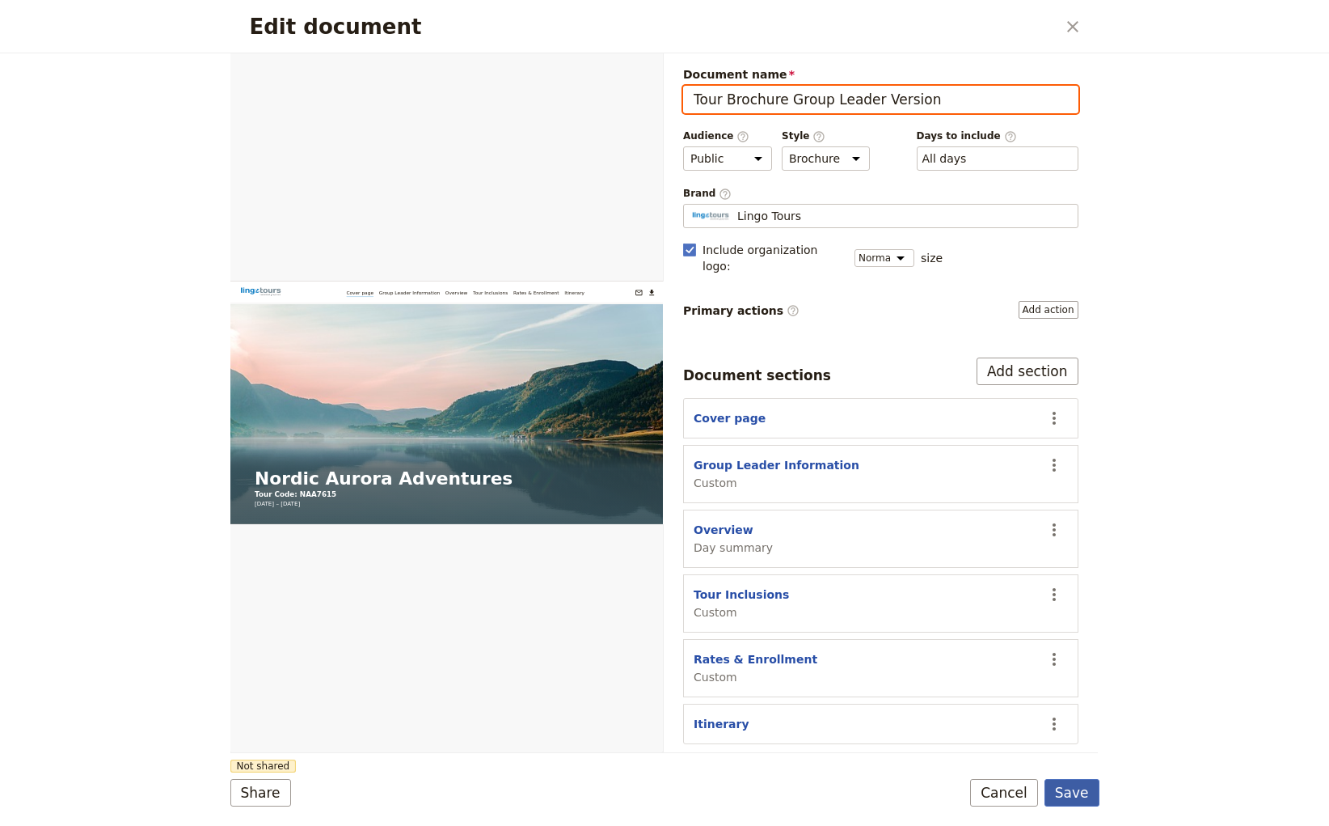
type input "Tour Brochure Group Leader Version"
click at [1084, 793] on button "Save" at bounding box center [1072, 792] width 55 height 27
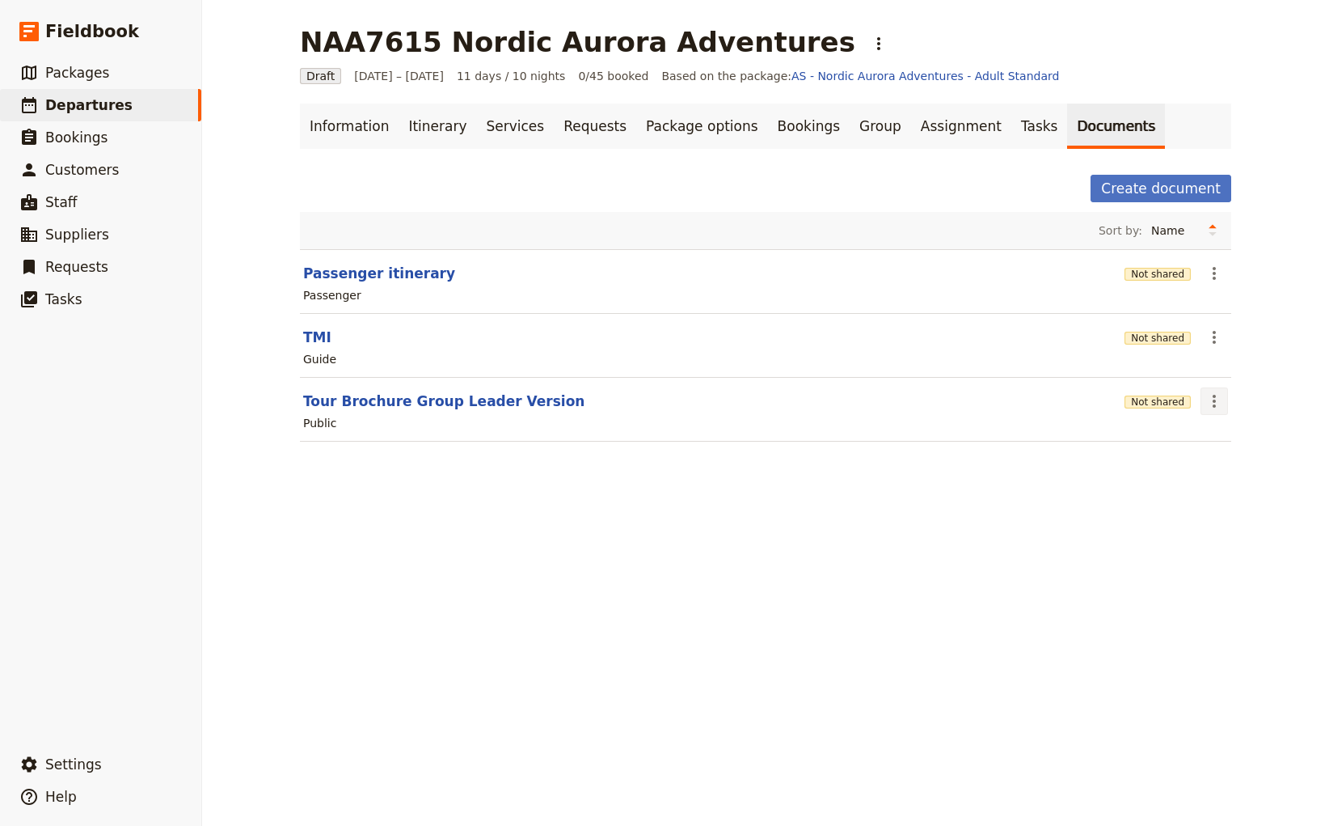
click at [1213, 400] on icon "Actions" at bounding box center [1214, 401] width 3 height 13
click at [1221, 440] on span "Share" at bounding box center [1222, 435] width 32 height 16
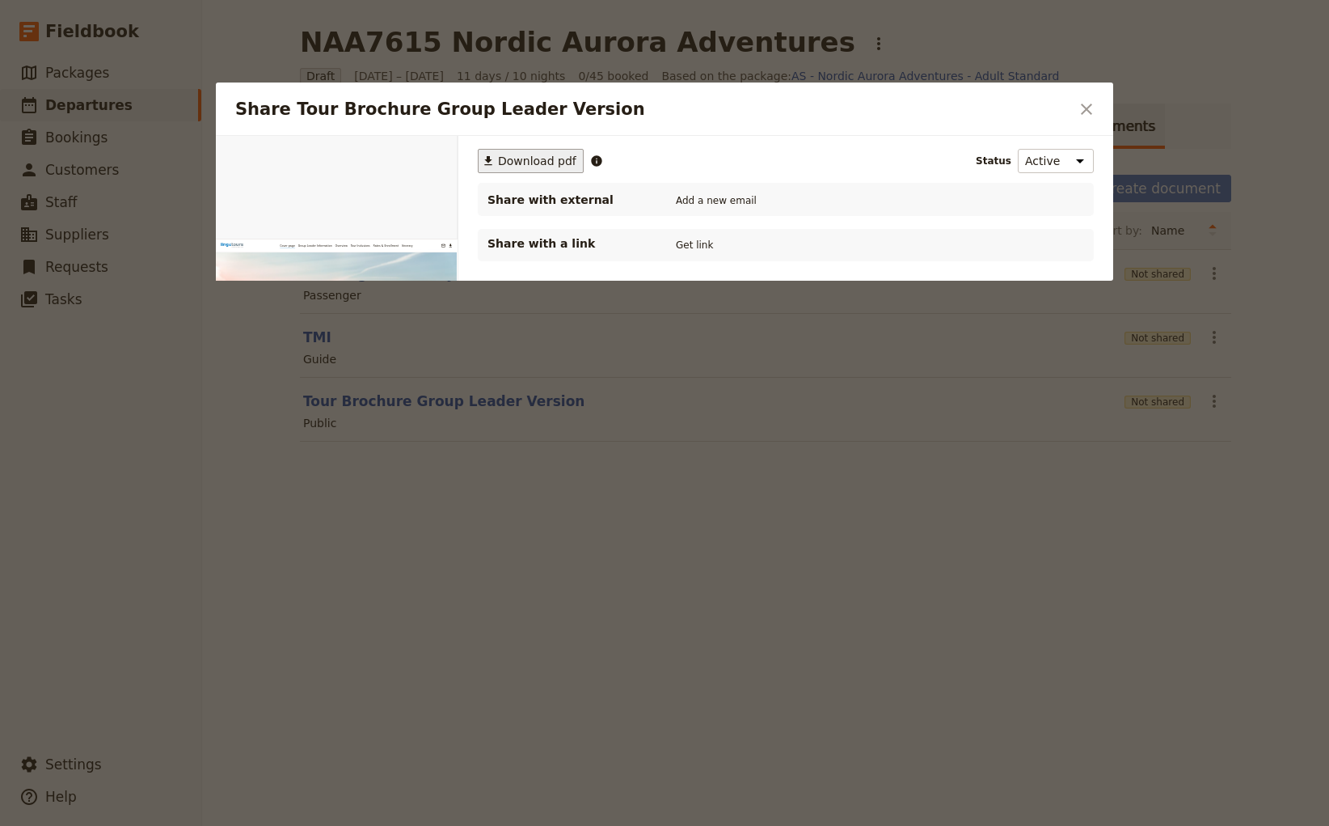
click at [523, 168] on span "Download pdf" at bounding box center [537, 161] width 78 height 16
click at [1087, 108] on icon "Close dialog" at bounding box center [1086, 109] width 11 height 11
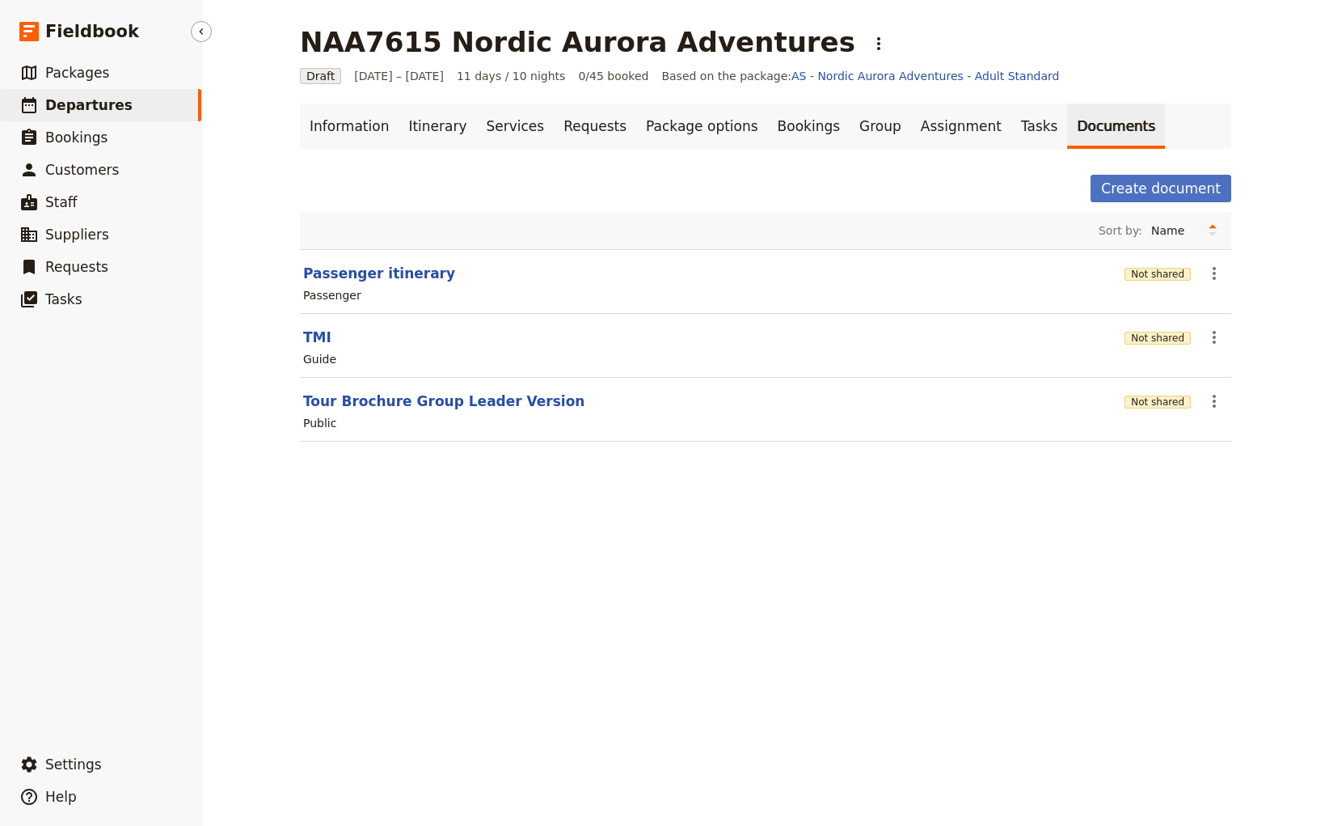
click at [71, 105] on span "Departures" at bounding box center [88, 105] width 87 height 16
select select "CREATED_AT"
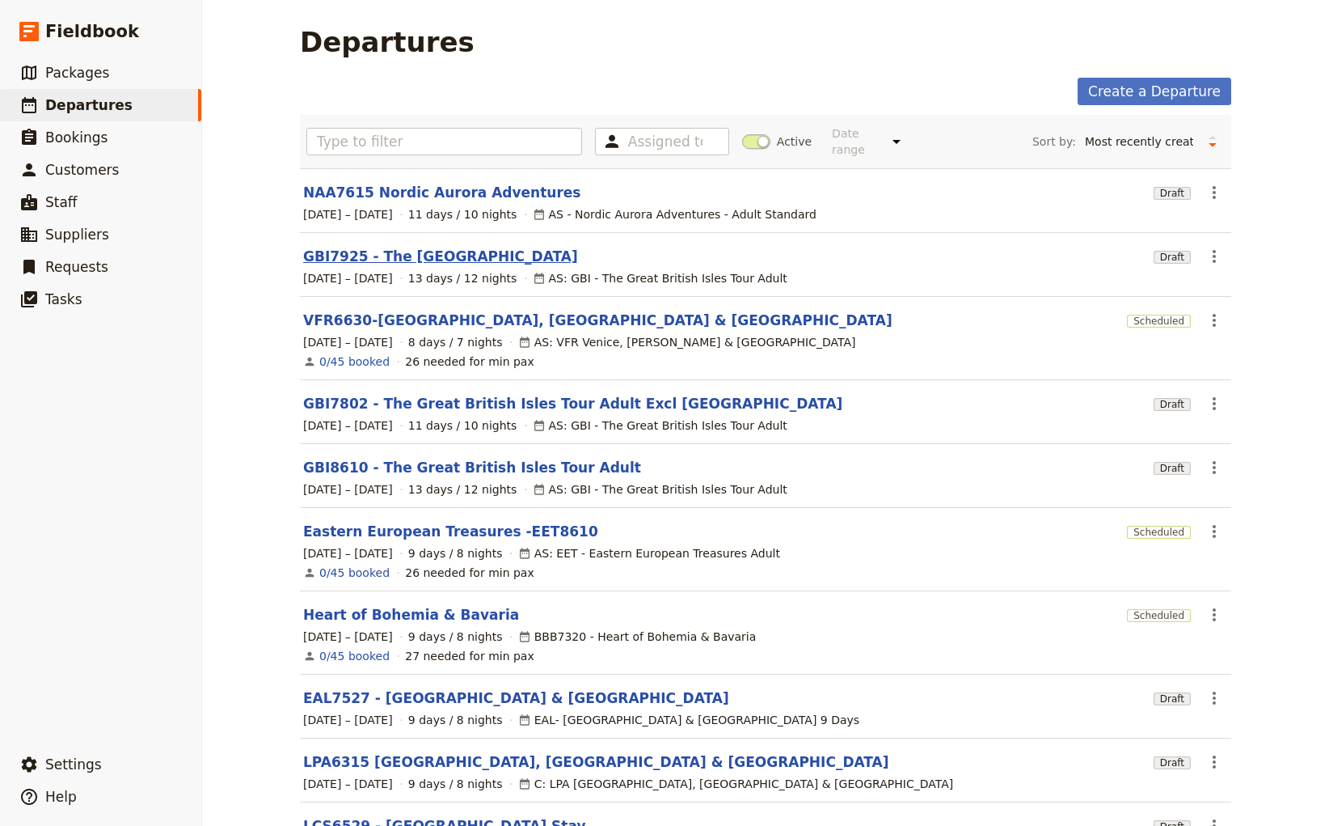
click at [389, 247] on link "GBI7925 - The [GEOGRAPHIC_DATA]" at bounding box center [440, 256] width 275 height 19
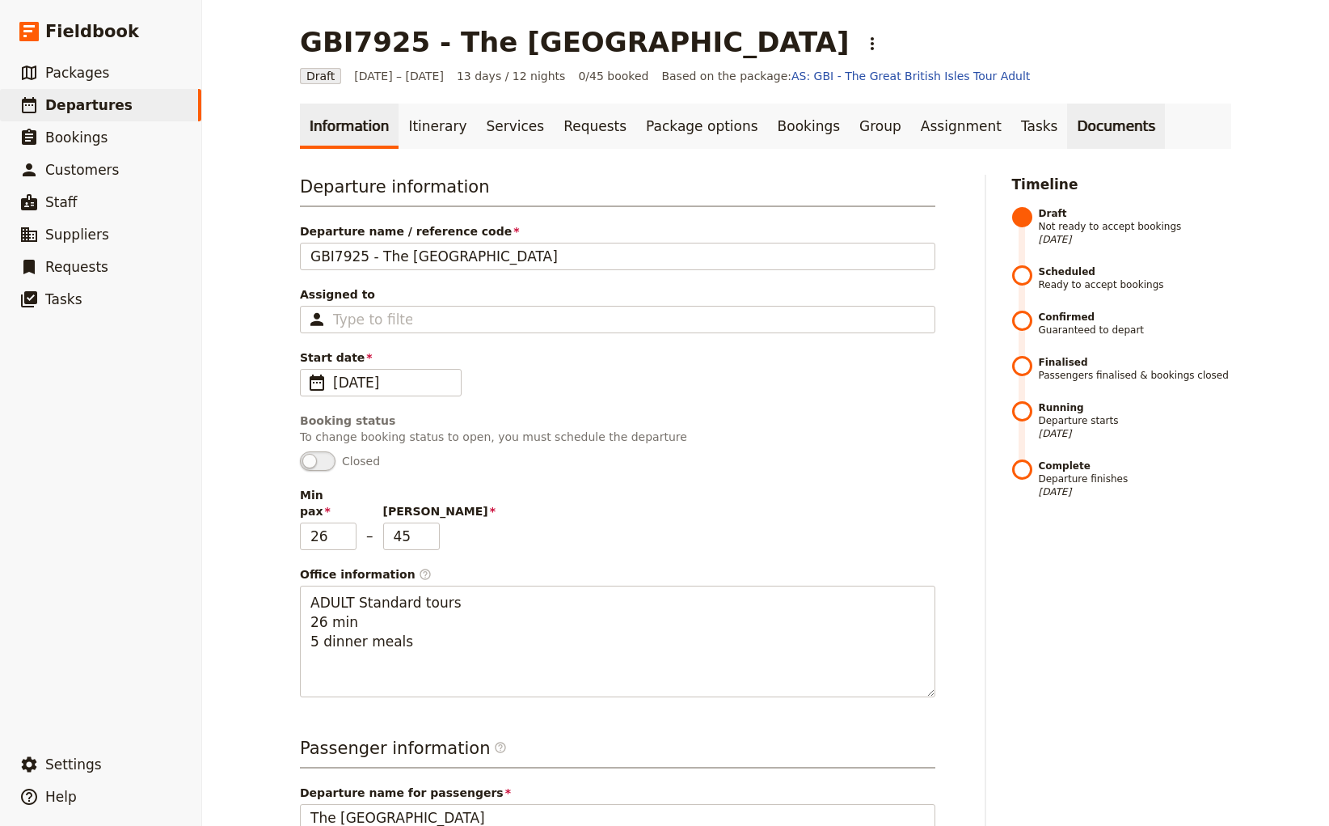
click at [1067, 129] on link "Documents" at bounding box center [1116, 126] width 98 height 45
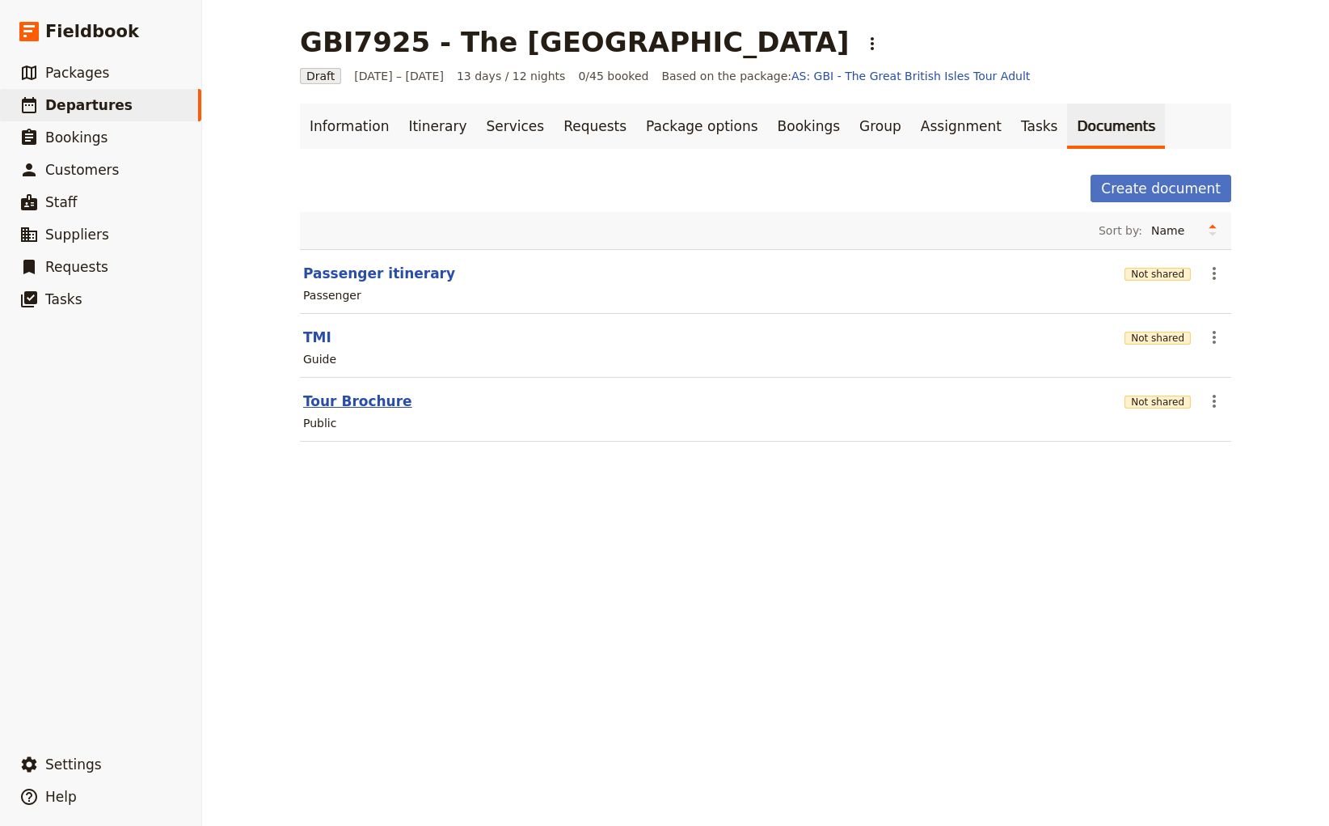
click at [328, 397] on button "Tour Brochure" at bounding box center [357, 400] width 109 height 19
select select "DEFAULT"
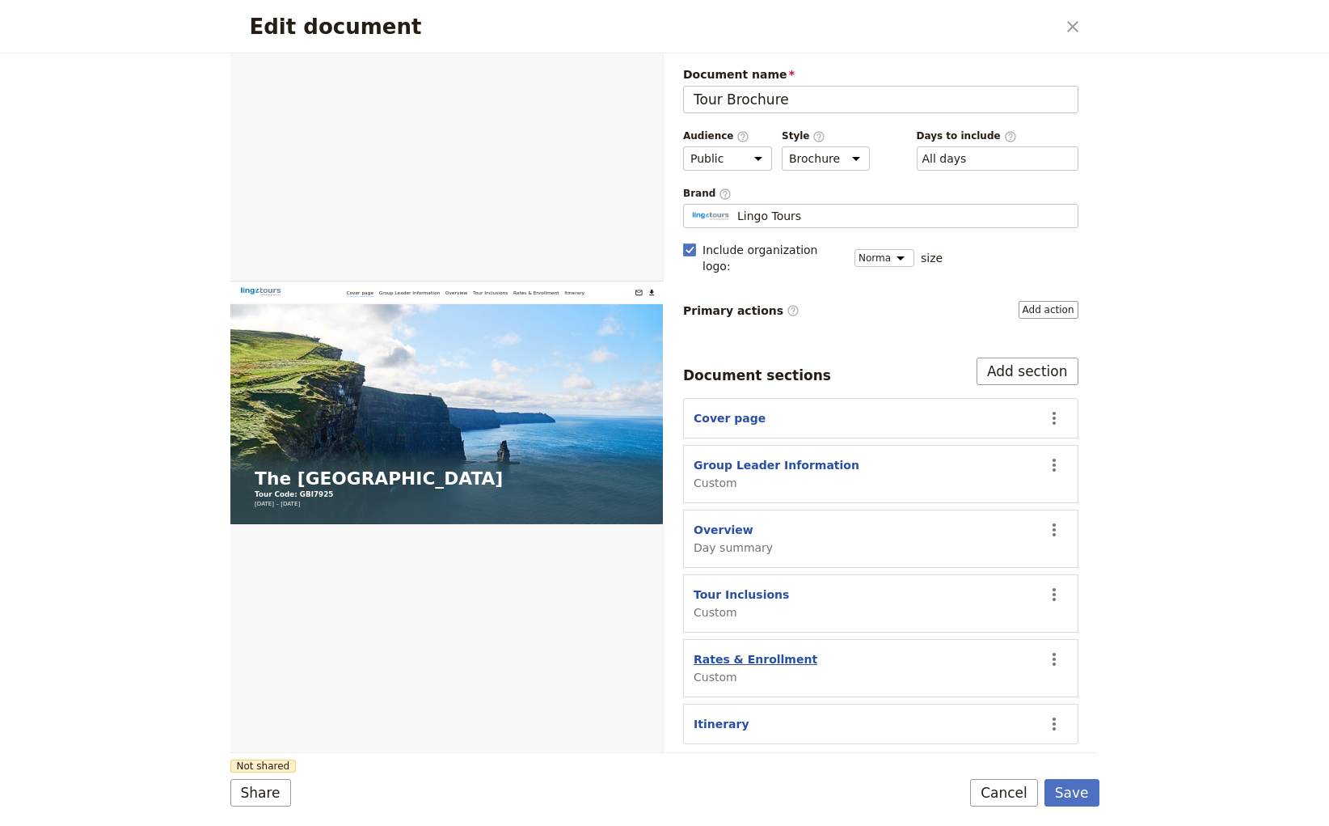
click at [755, 651] on button "Rates & Enrollment" at bounding box center [756, 659] width 124 height 16
select select "CUSTOM"
select select "default"
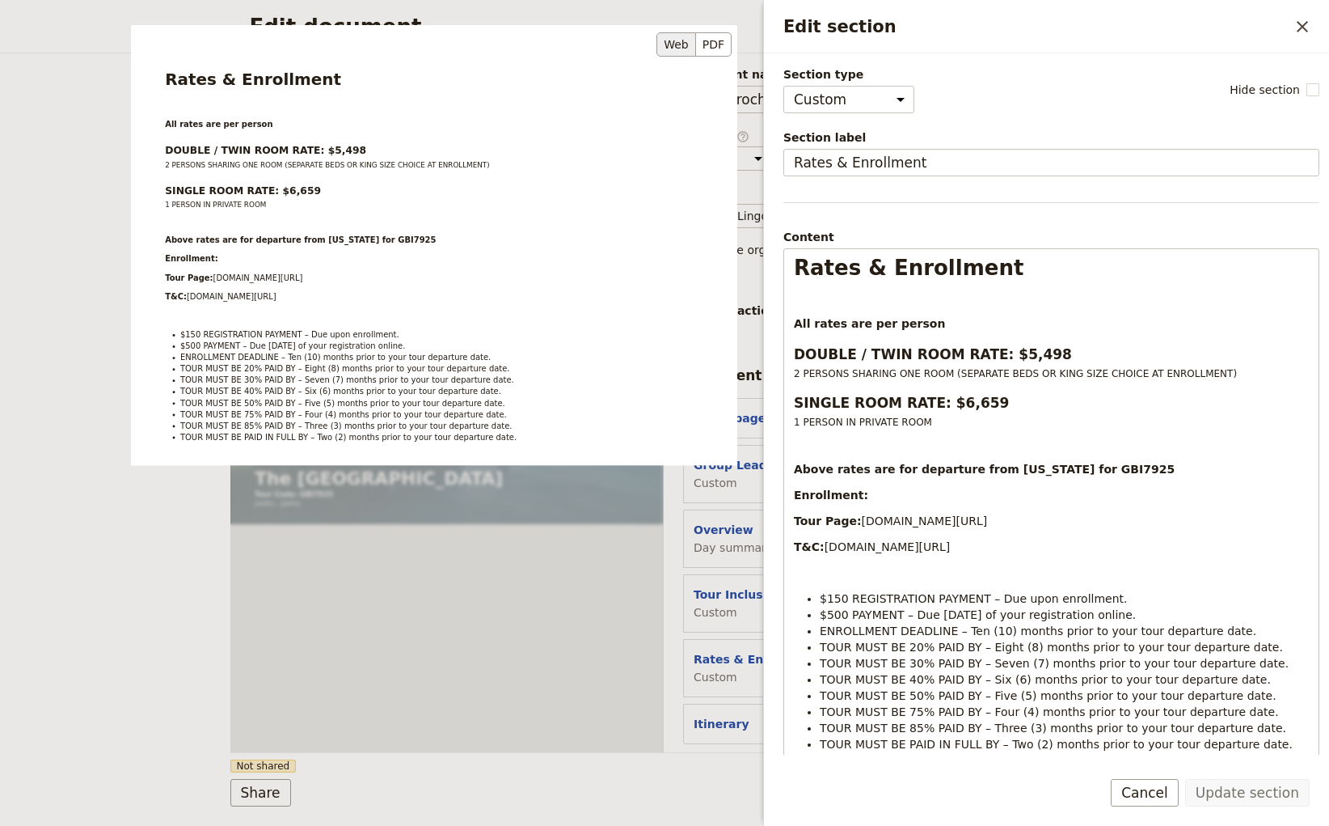
click at [353, 149] on div "Rates & Enrollment All rates are per person DOUBLE / TWIN ROOM RATE: $5,498 2 P…" at bounding box center [434, 328] width 606 height 606
click at [336, 150] on div "Rates & Enrollment All rates are per person DOUBLE / TWIN ROOM RATE: $5,498 2 P…" at bounding box center [434, 328] width 606 height 606
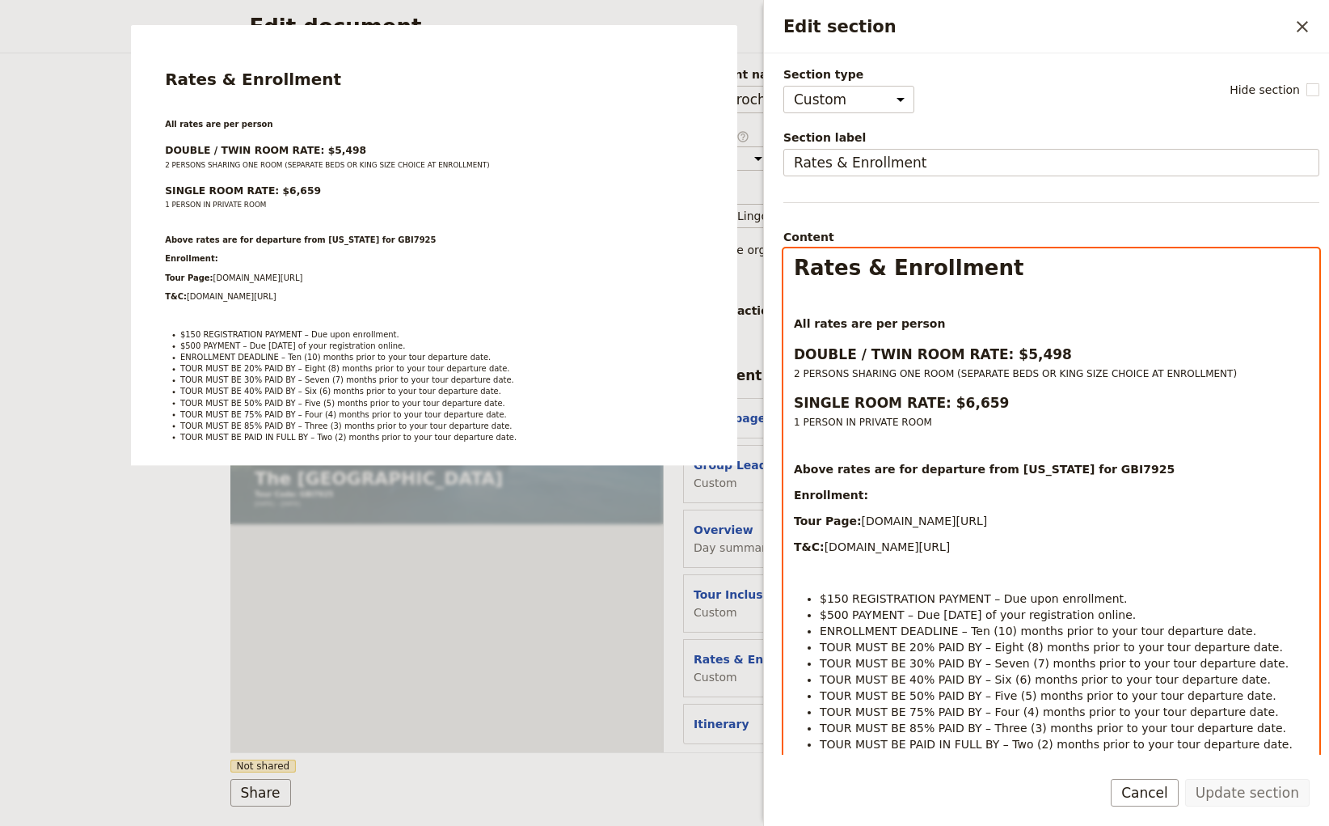
select select "h3"
drag, startPoint x: 1034, startPoint y: 356, endPoint x: 1011, endPoint y: 354, distance: 23.5
click at [1011, 354] on h3 "DOUBLE / TWIN ROOM RATE: $5,498" at bounding box center [1051, 353] width 515 height 19
drag, startPoint x: 975, startPoint y: 402, endPoint x: 957, endPoint y: 404, distance: 18.8
click at [957, 404] on h3 "SINGLE ROOM RATE: $6,659" at bounding box center [1051, 402] width 515 height 19
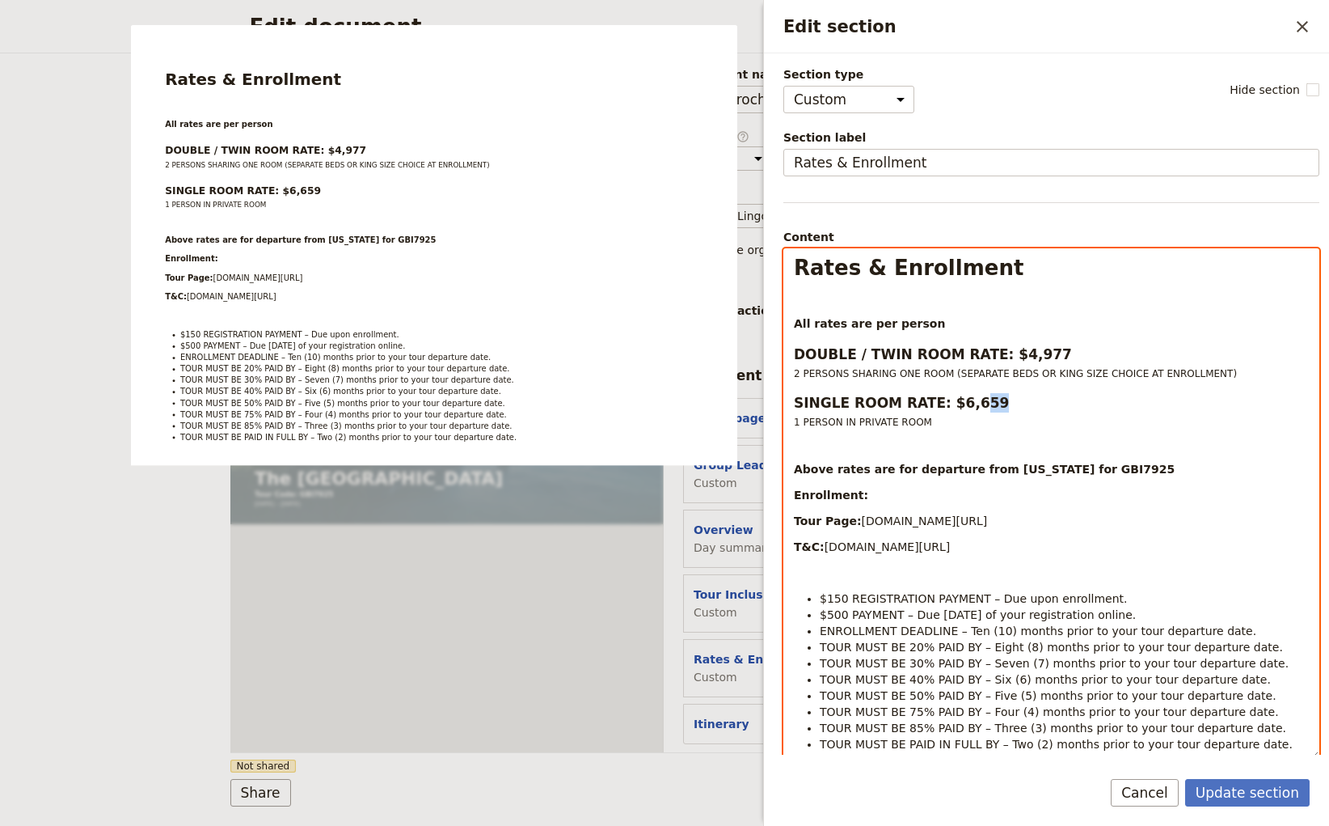
click at [965, 404] on strong "SINGLE ROOM RATE: $6,659" at bounding box center [901, 403] width 215 height 16
drag, startPoint x: 965, startPoint y: 404, endPoint x: 954, endPoint y: 403, distance: 10.5
click at [954, 403] on strong "SINGLE ROOM RATE: $6,659" at bounding box center [901, 403] width 215 height 16
select select "paragraph-small"
click at [1100, 436] on div "Rates & Enrollment All rates are per person DOUBLE / TWIN ROOM RATE: $4,977 2 P…" at bounding box center [1051, 503] width 534 height 509
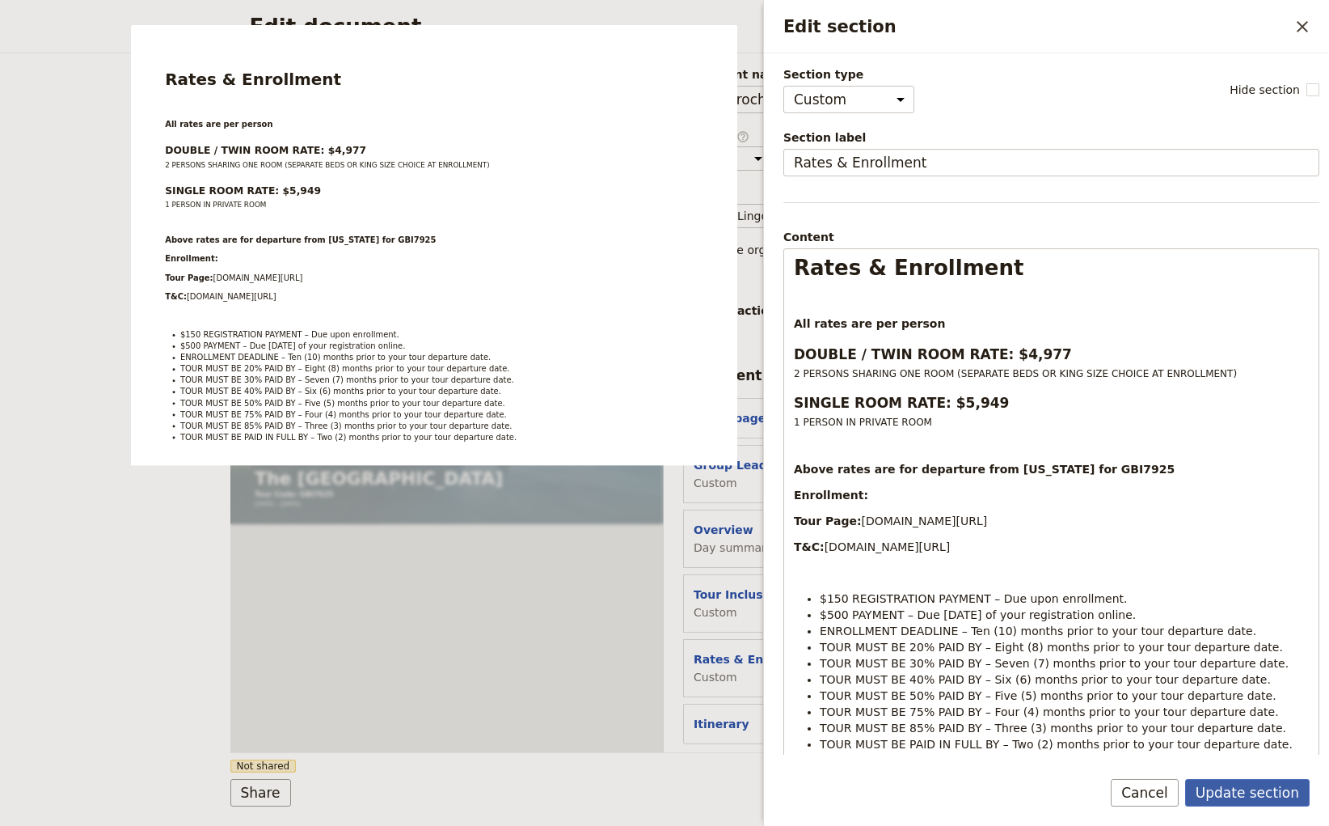
click at [1242, 786] on button "Update section" at bounding box center [1247, 792] width 125 height 27
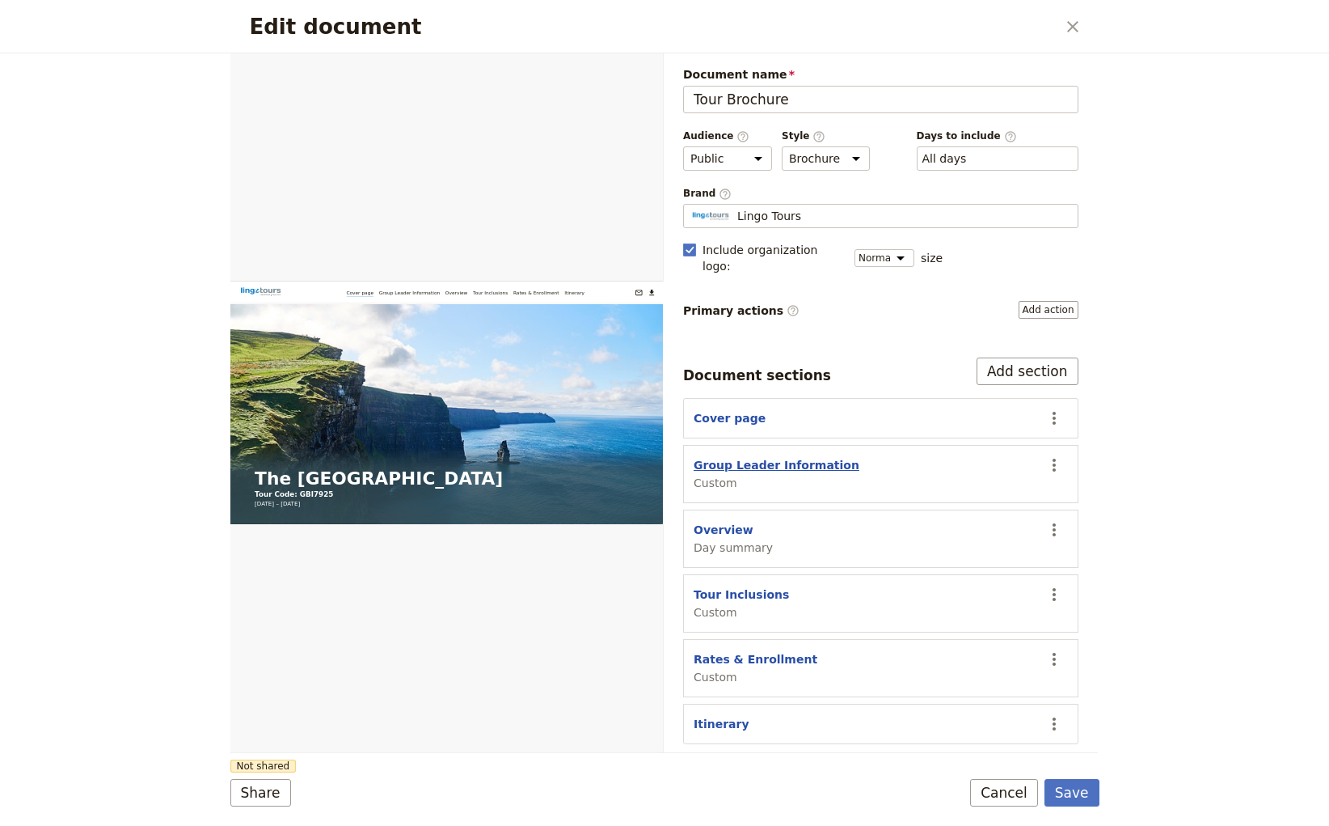
click at [761, 457] on button "Group Leader Information" at bounding box center [777, 465] width 166 height 16
select select "CUSTOM"
select select "default"
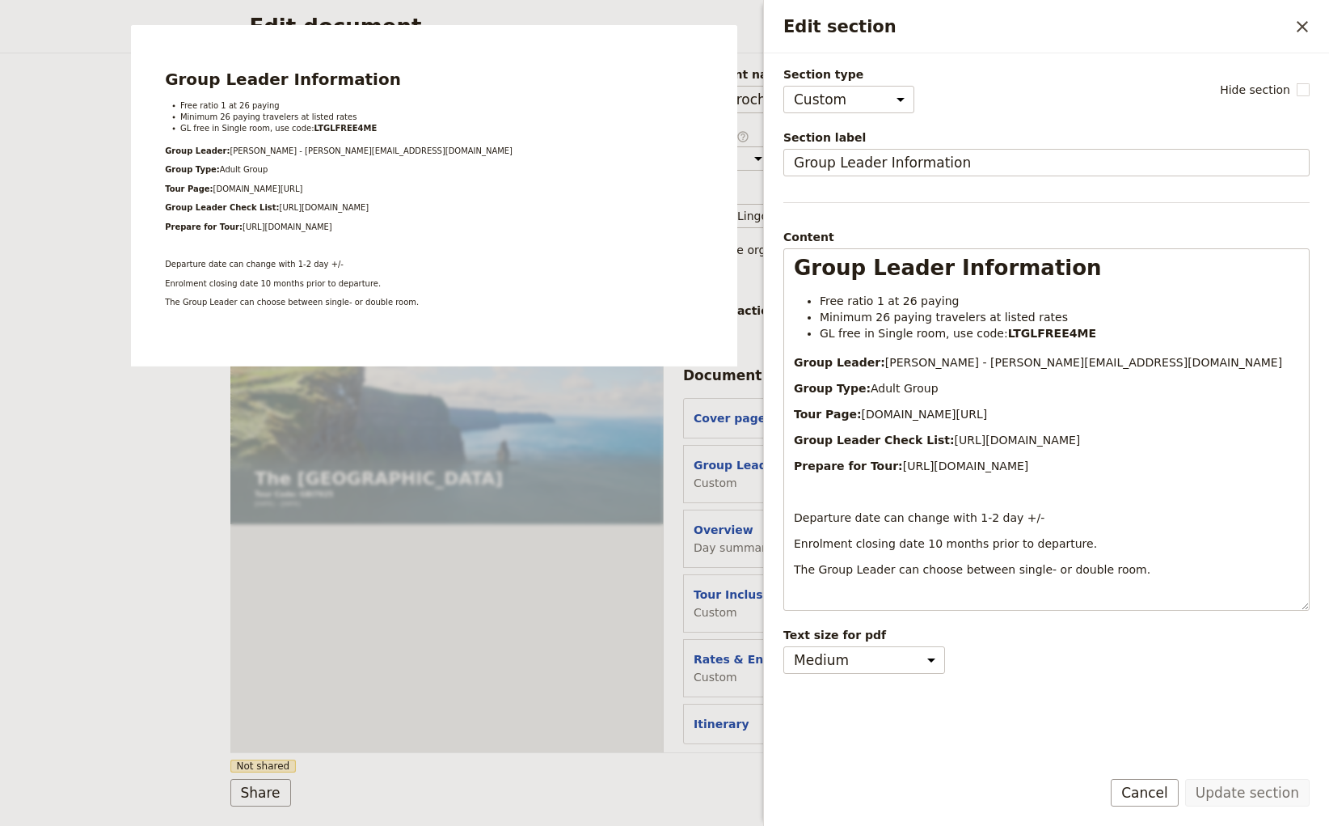
click at [703, 768] on form "Web PDF ​ Document name Tour Brochure Preview Audience ​ Public Passenger Guide…" at bounding box center [664, 439] width 869 height 772
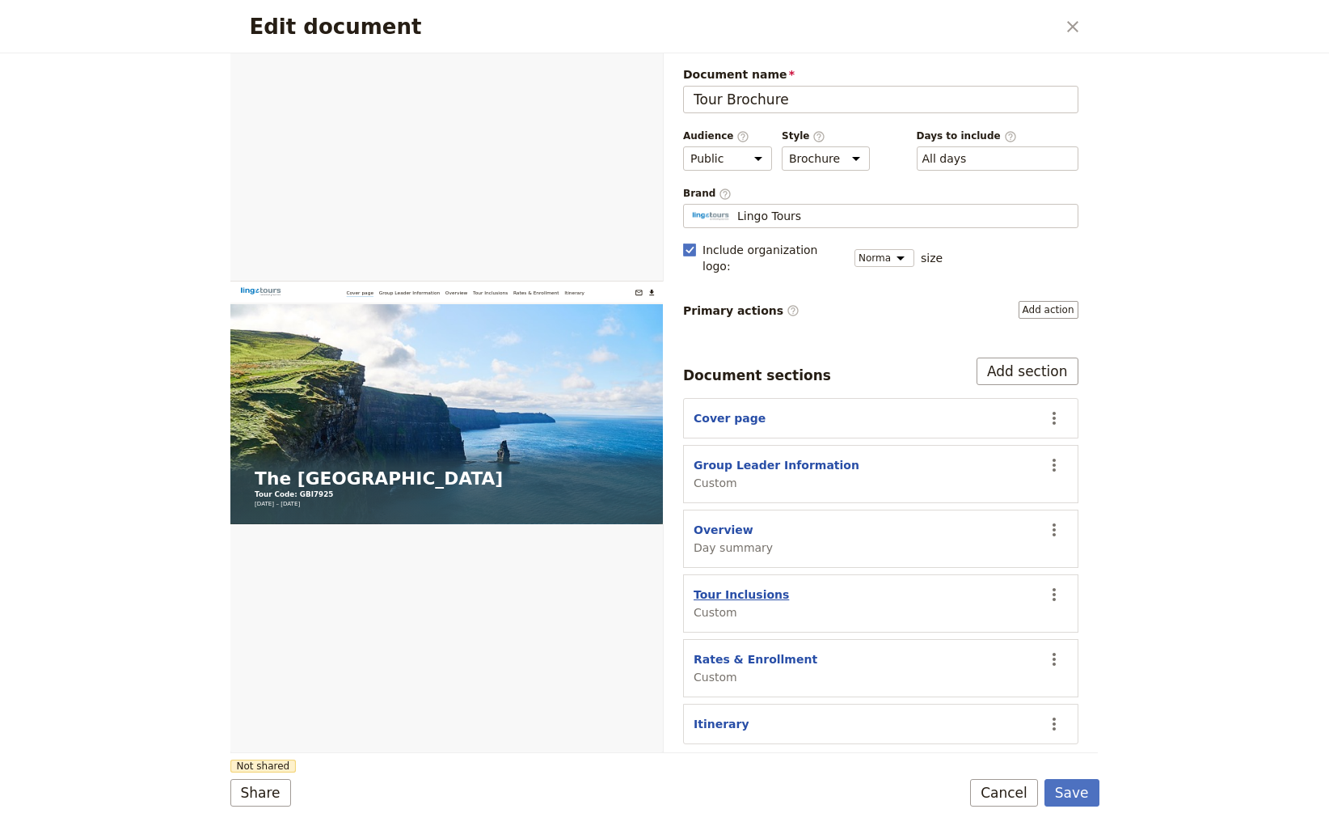
click at [734, 586] on button "Tour Inclusions" at bounding box center [741, 594] width 95 height 16
select select "CUSTOM"
select select "default"
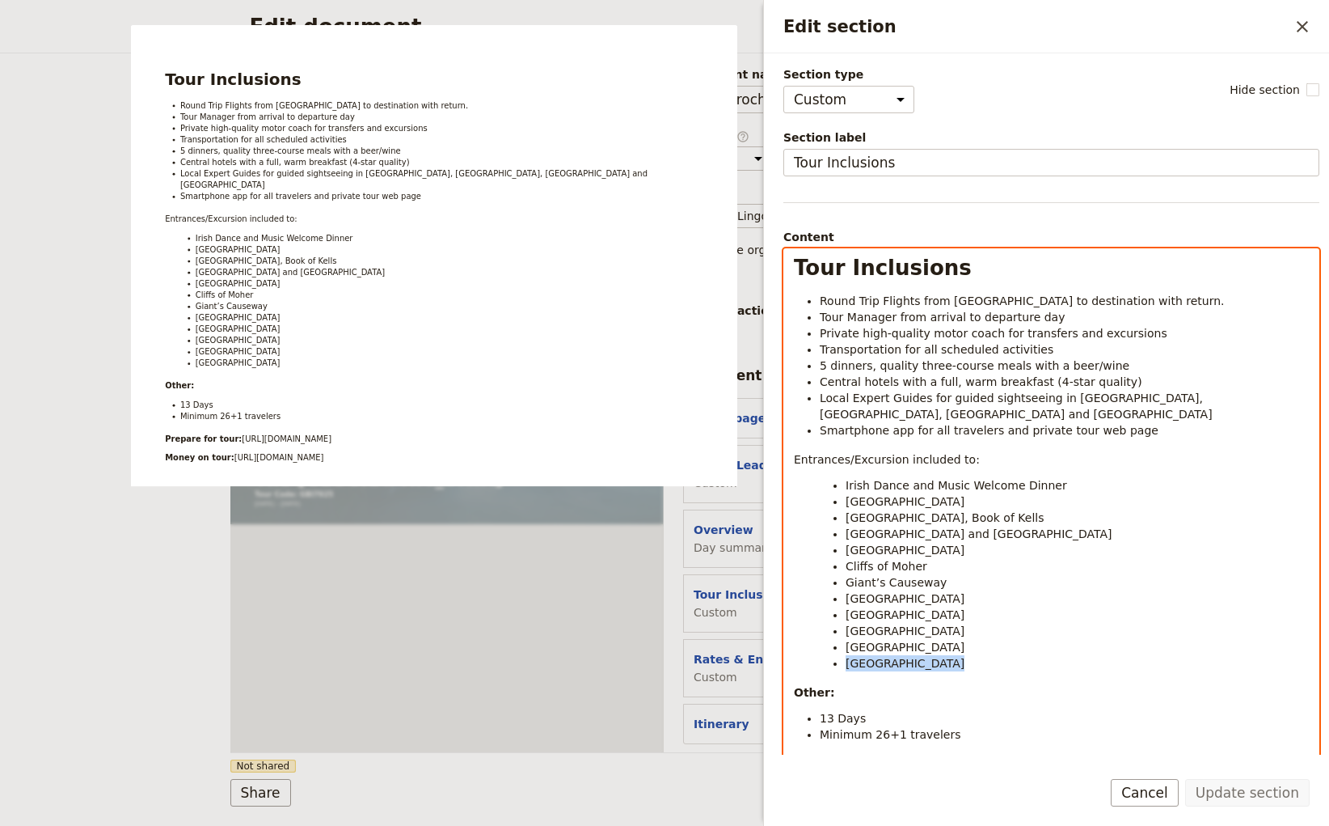
drag, startPoint x: 956, startPoint y: 644, endPoint x: 826, endPoint y: 648, distance: 130.3
click at [826, 648] on ul "Irish Dance and Music Welcome Dinner [GEOGRAPHIC_DATA], Book of [GEOGRAPHIC_DAT…" at bounding box center [1064, 574] width 489 height 194
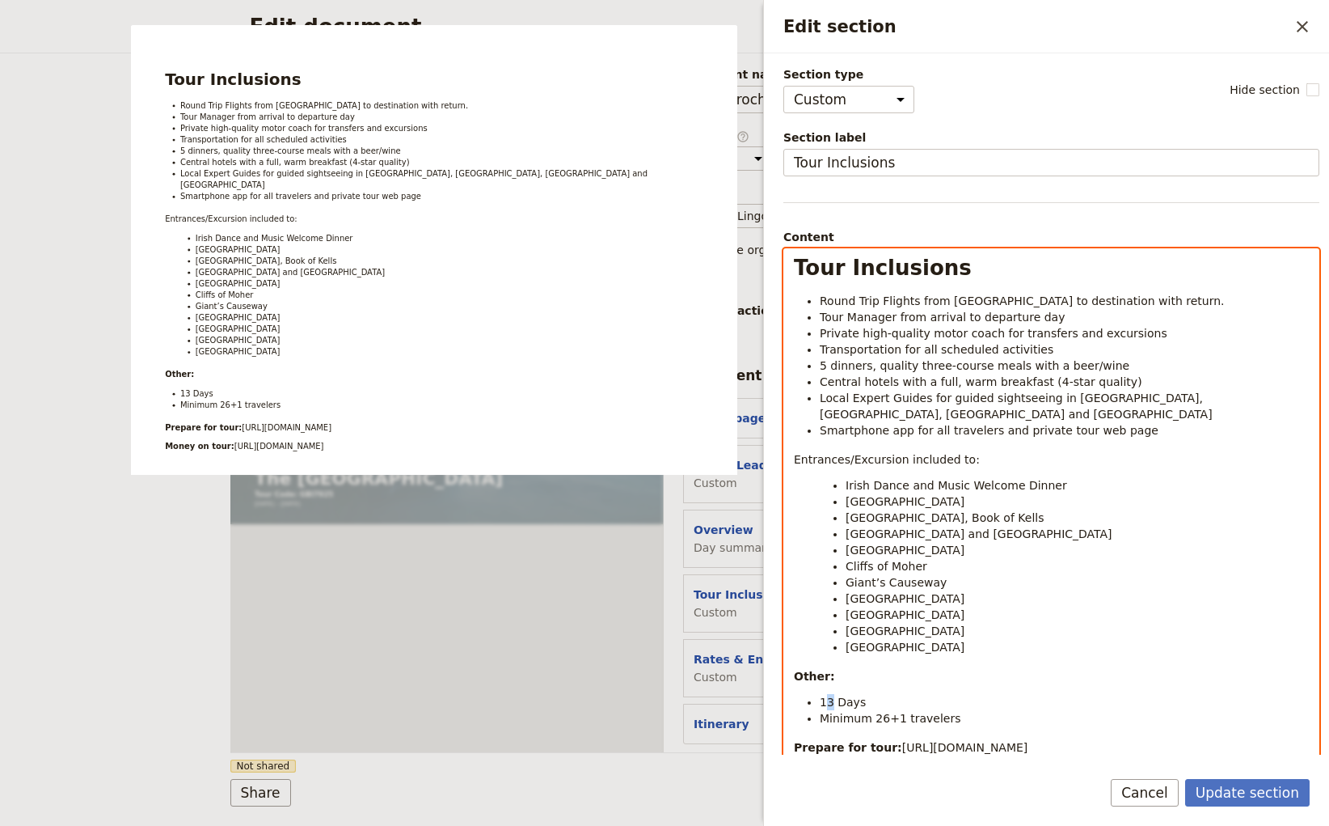
click at [828, 695] on span "13 Days" at bounding box center [843, 701] width 46 height 13
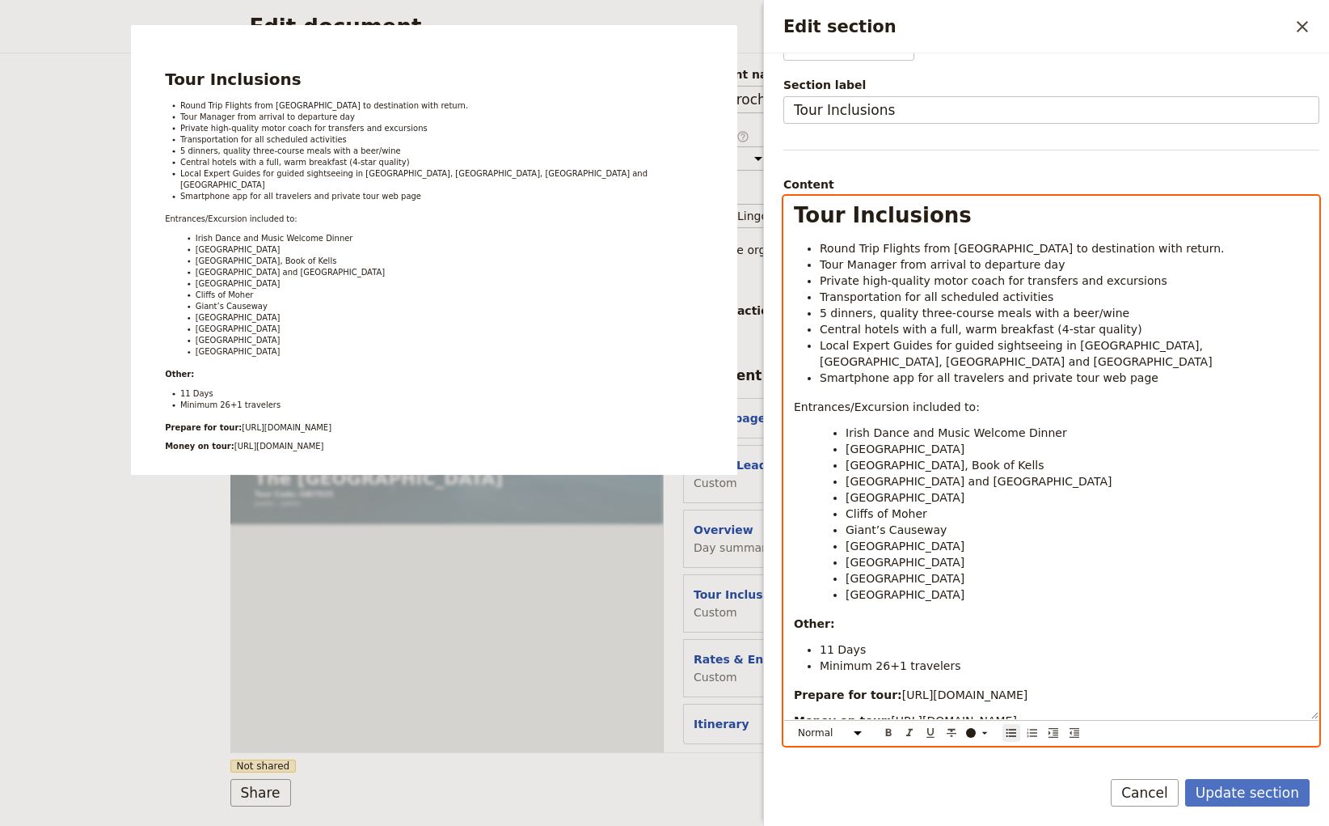
scroll to position [104, 0]
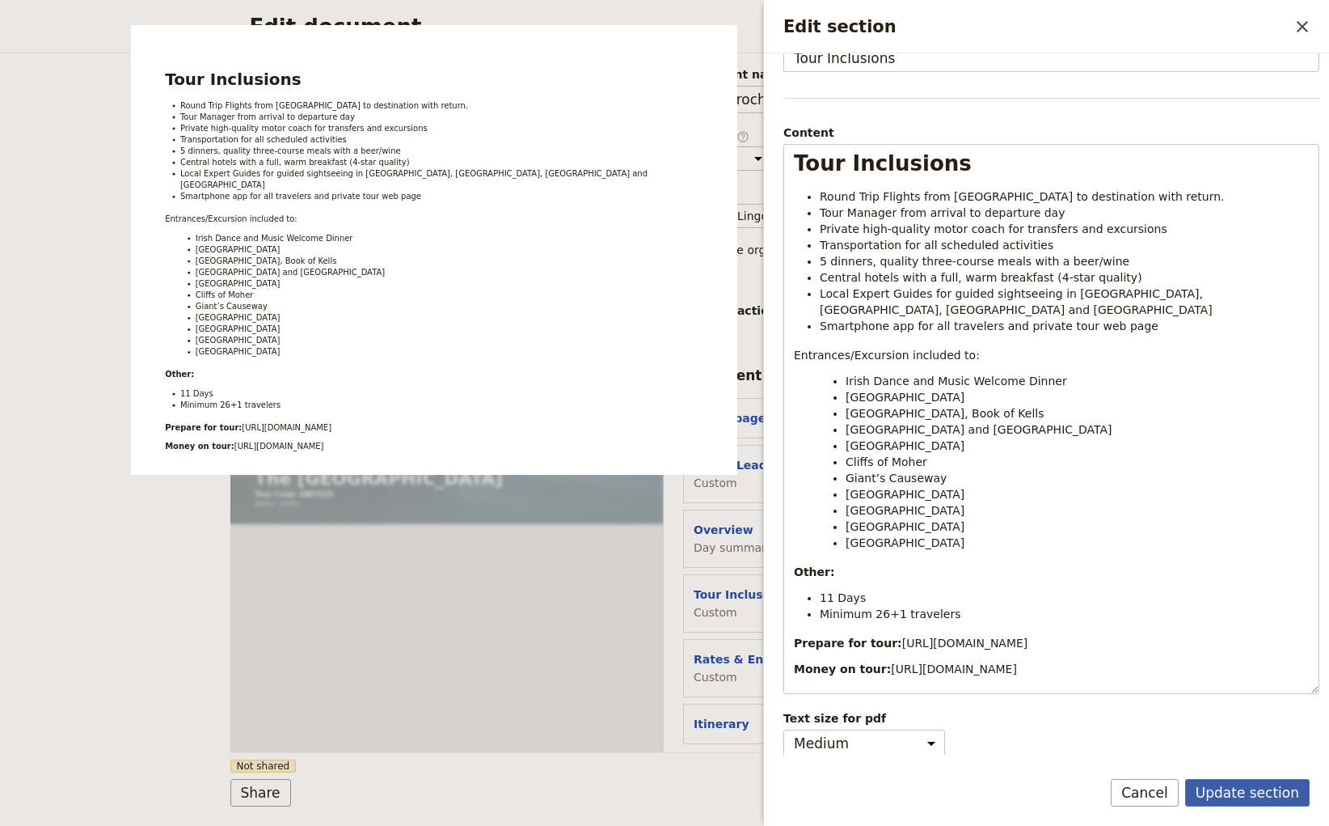
click at [1254, 789] on button "Update section" at bounding box center [1247, 792] width 125 height 27
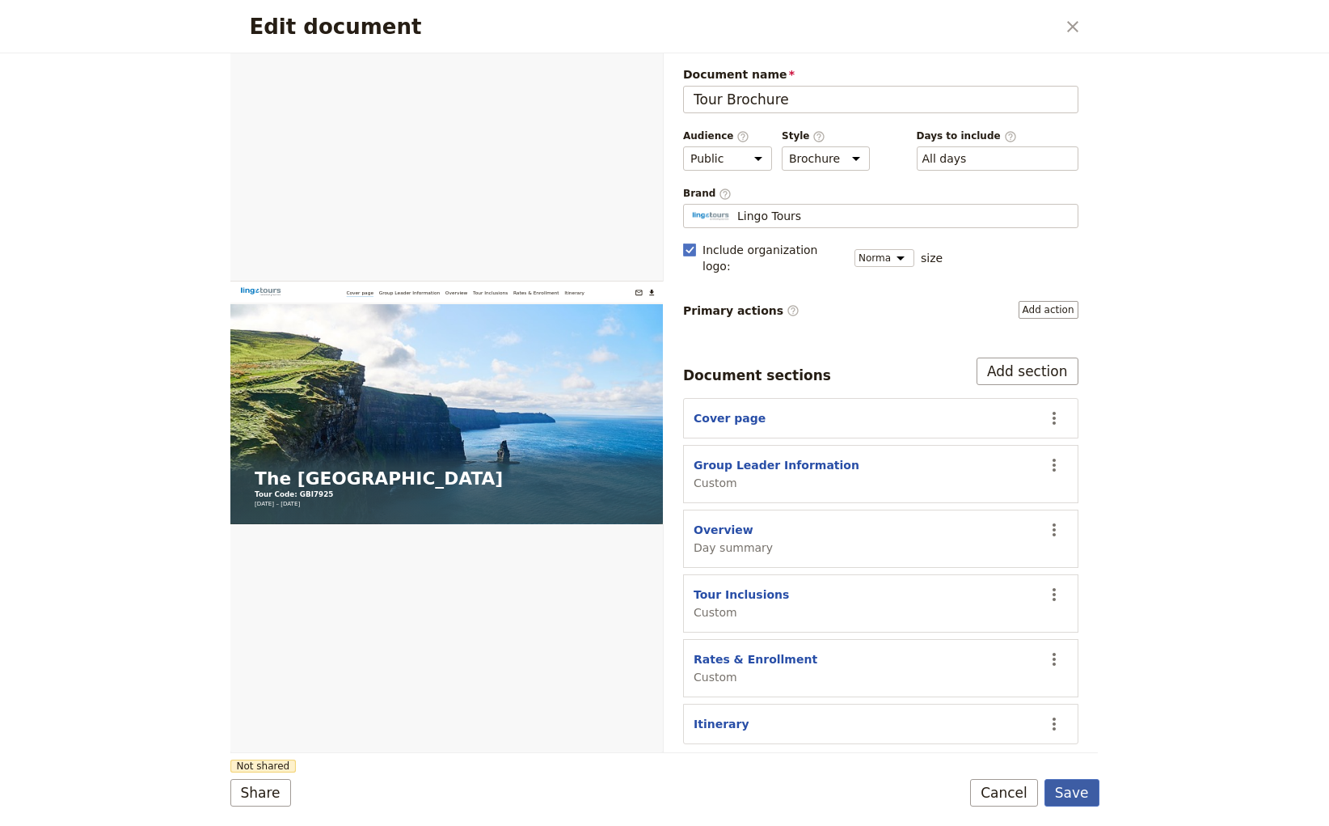
click at [1071, 783] on button "Save" at bounding box center [1072, 792] width 55 height 27
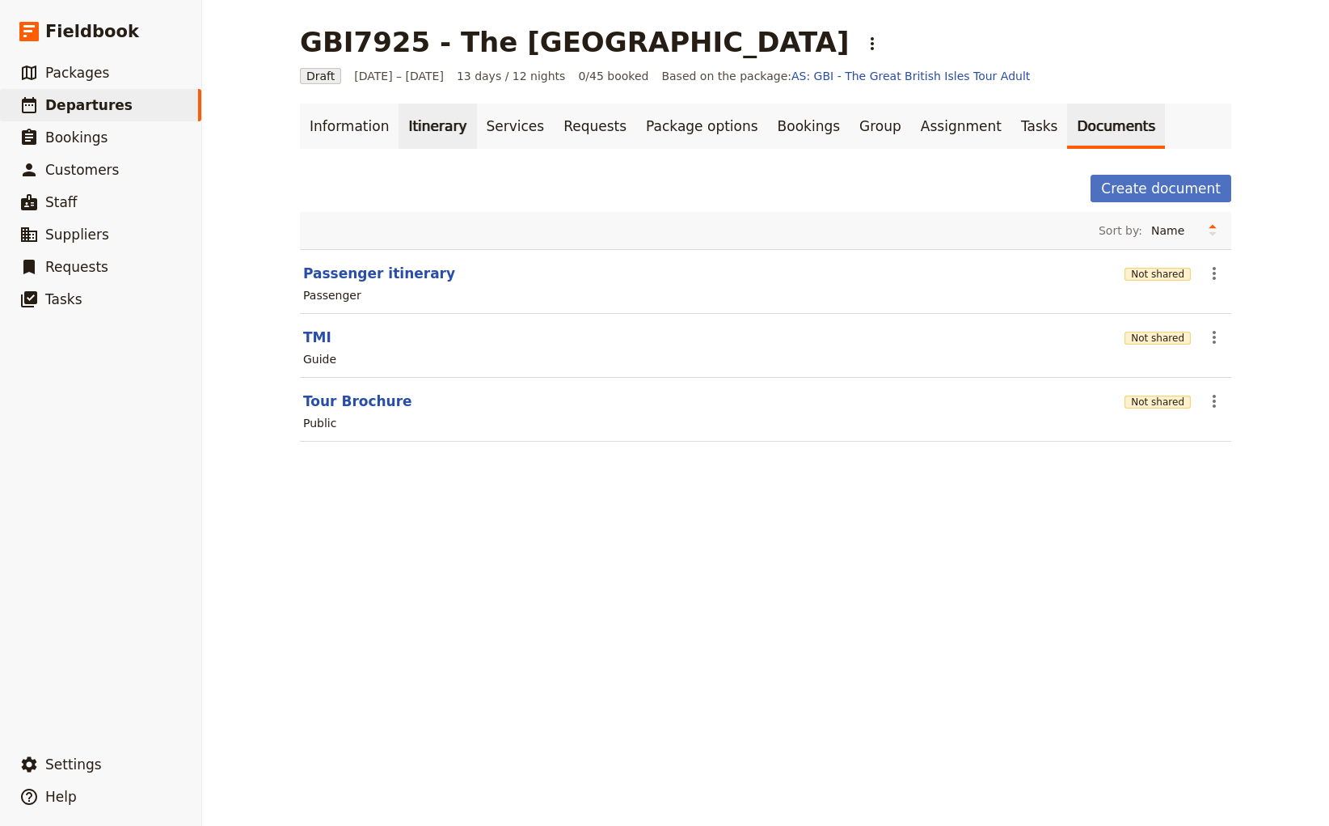
click at [414, 128] on link "Itinerary" at bounding box center [438, 126] width 78 height 45
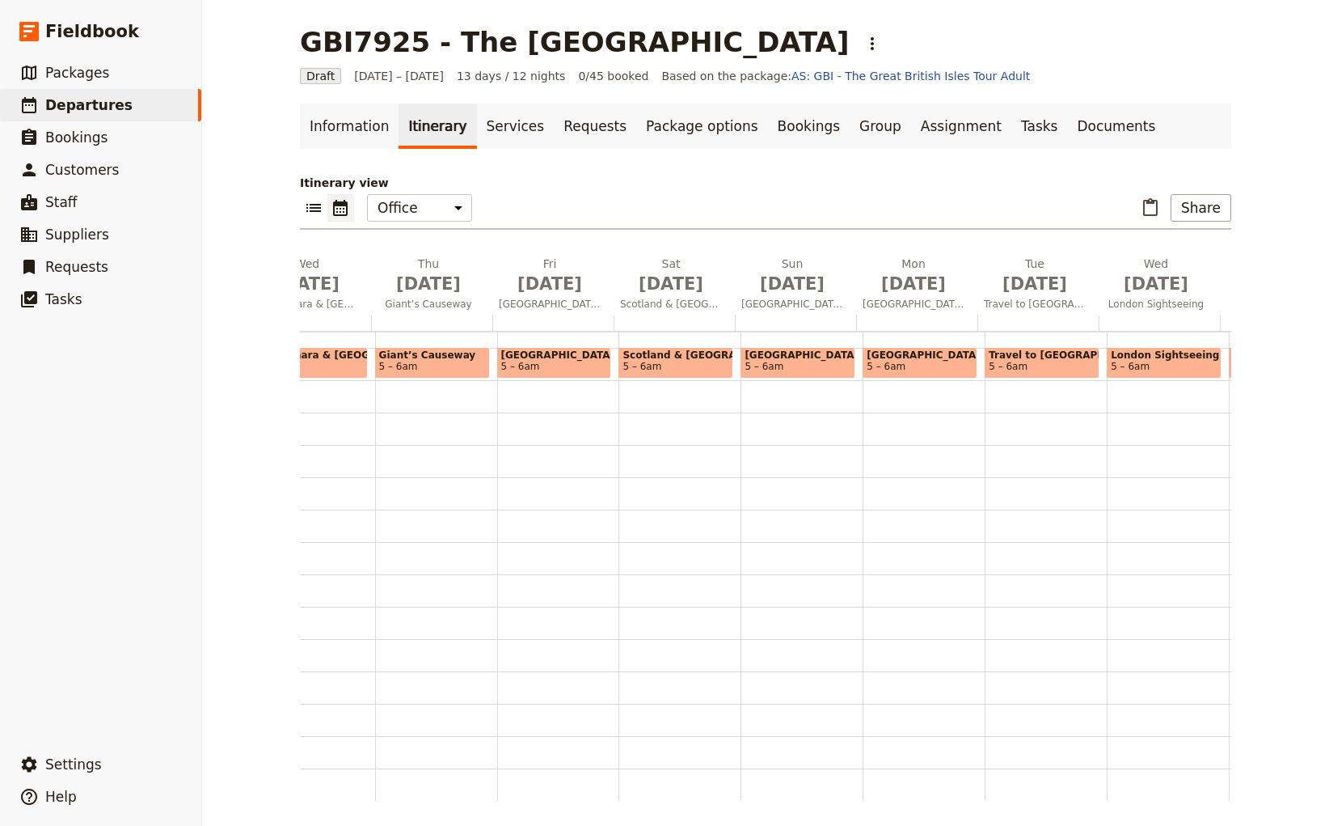
scroll to position [0, 703]
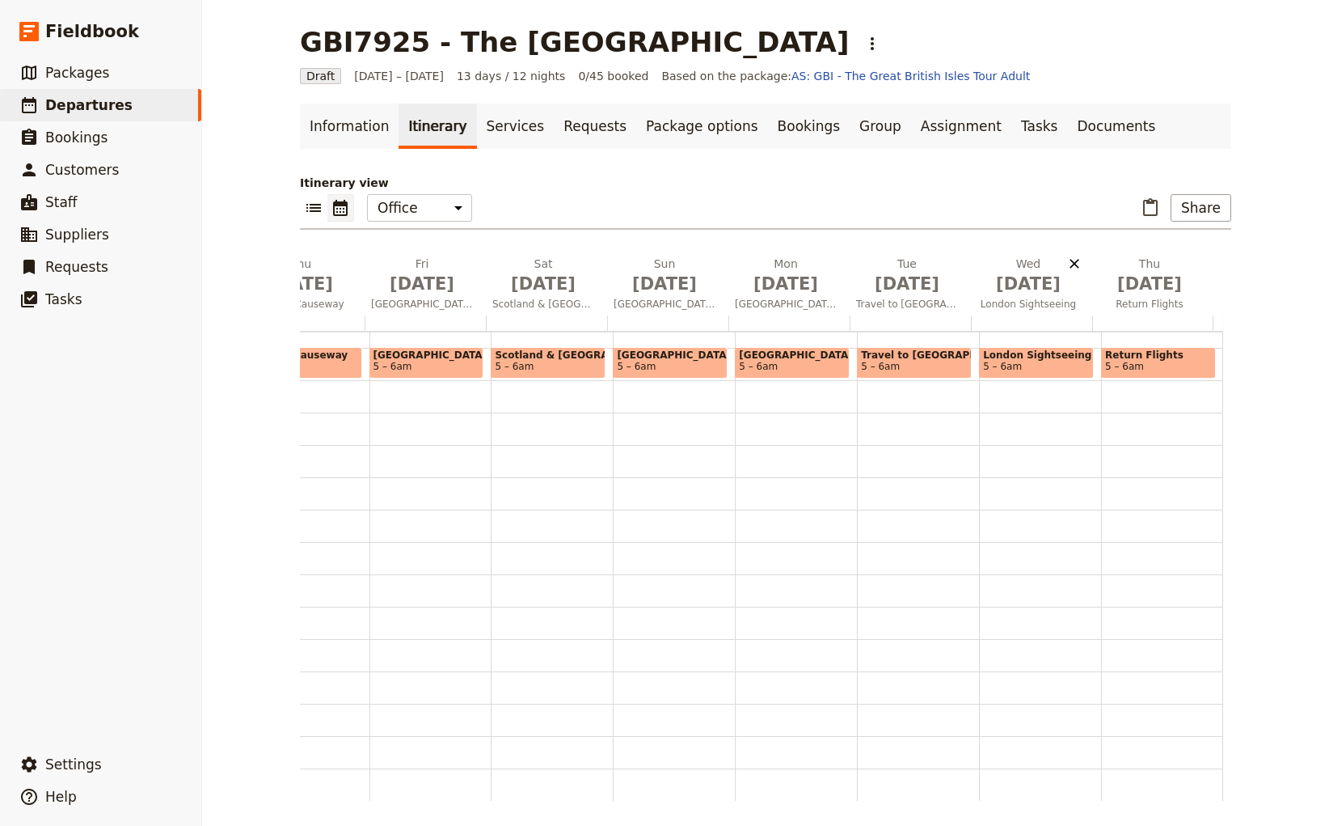
click at [1071, 264] on icon "Delete Wed Oct 6" at bounding box center [1075, 264] width 10 height 10
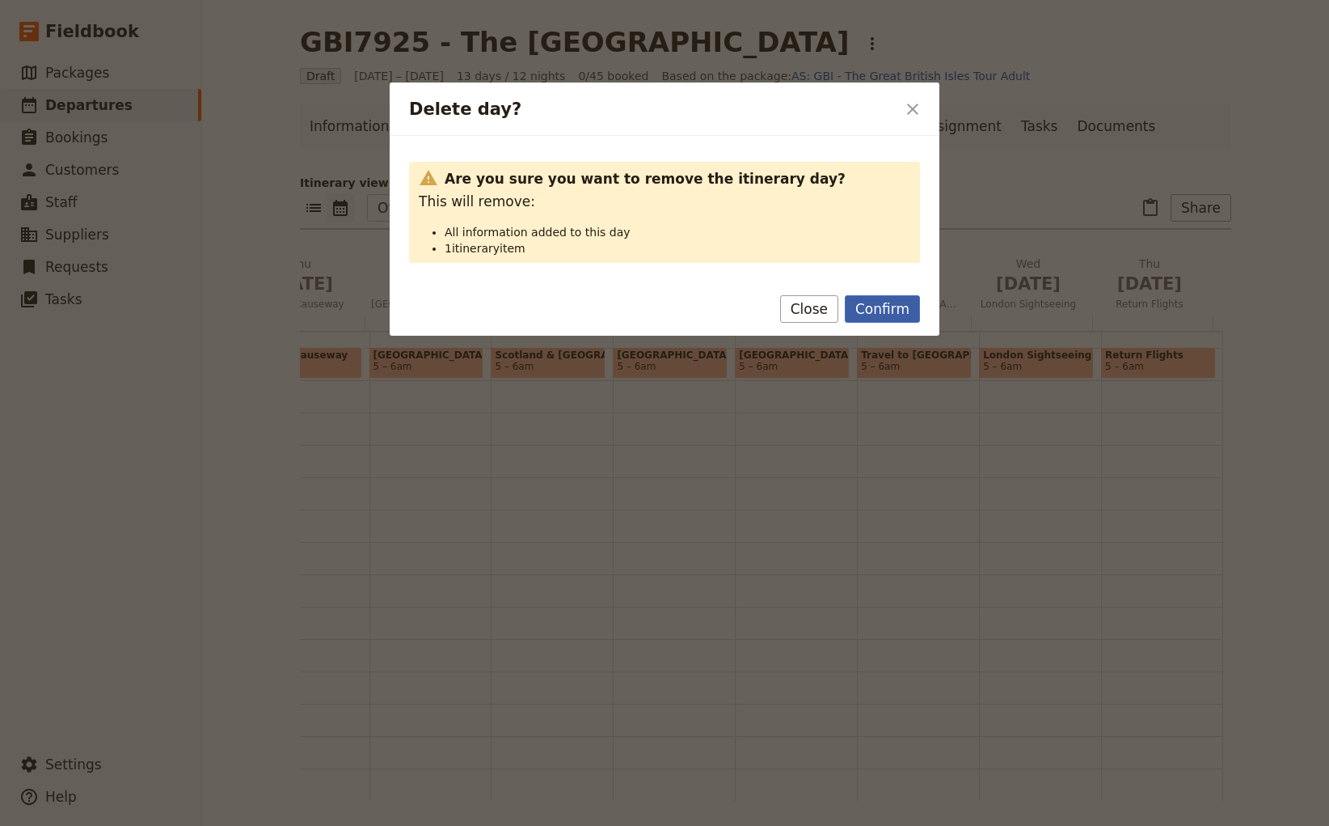
click at [898, 306] on button "Confirm" at bounding box center [882, 308] width 75 height 27
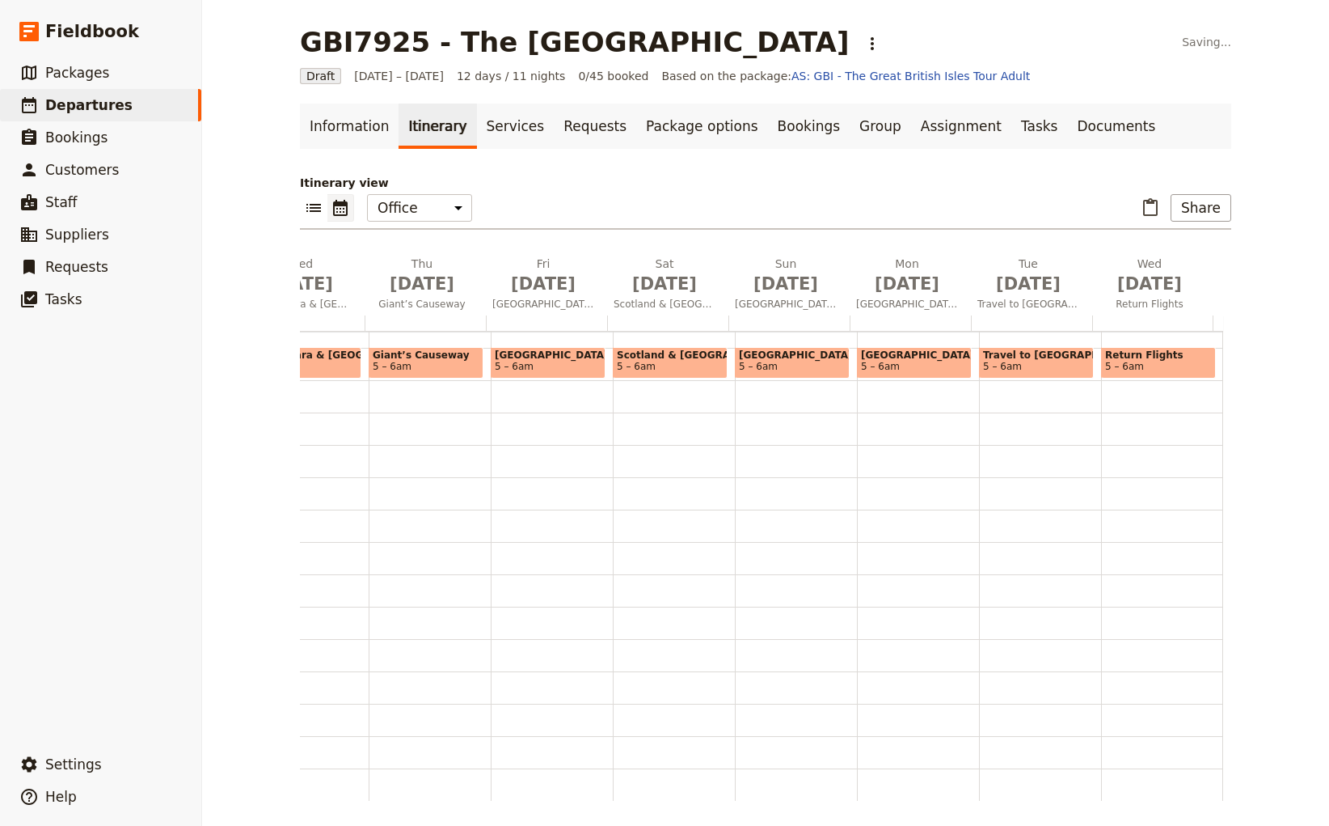
scroll to position [0, 582]
click at [1073, 260] on icon "Delete Tue Oct 5" at bounding box center [1075, 264] width 16 height 16
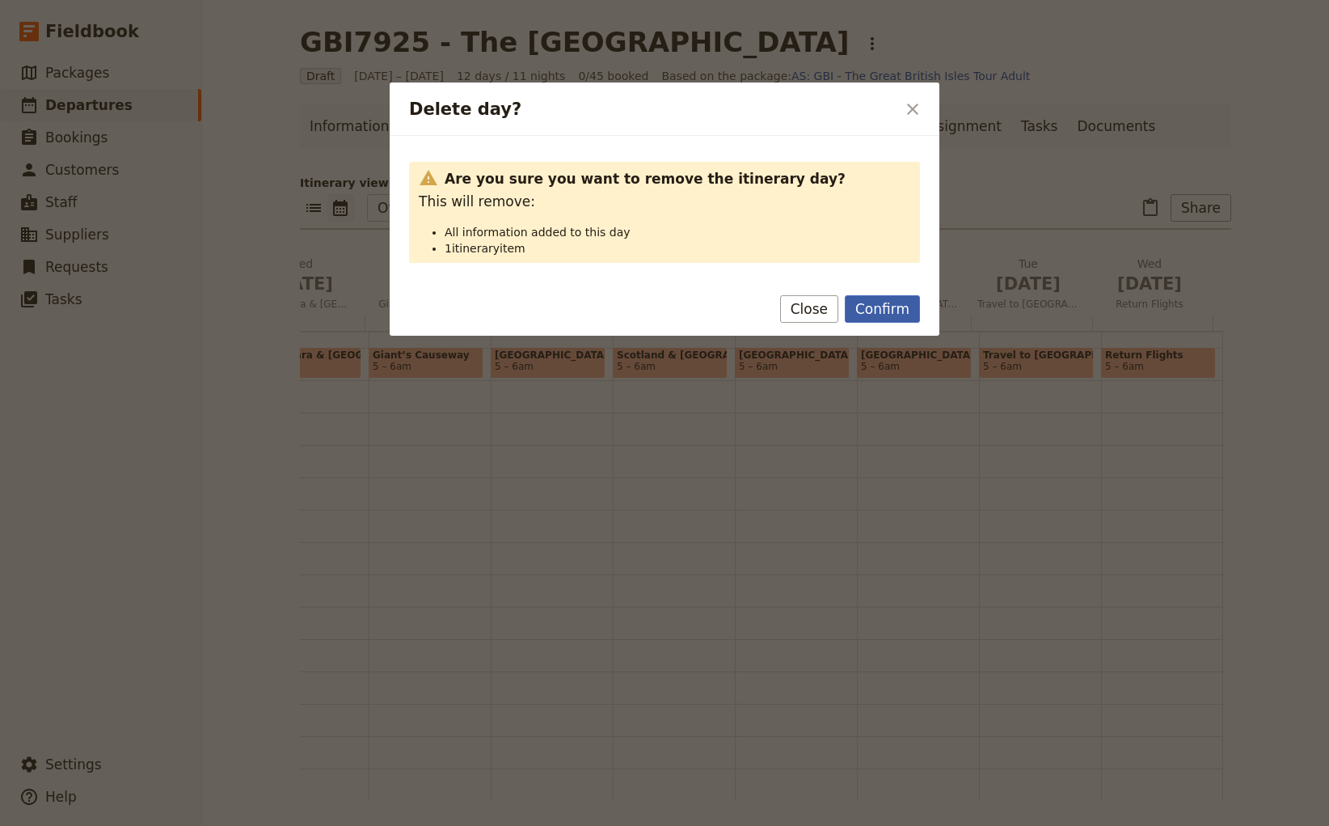
click at [899, 313] on button "Confirm" at bounding box center [882, 308] width 75 height 27
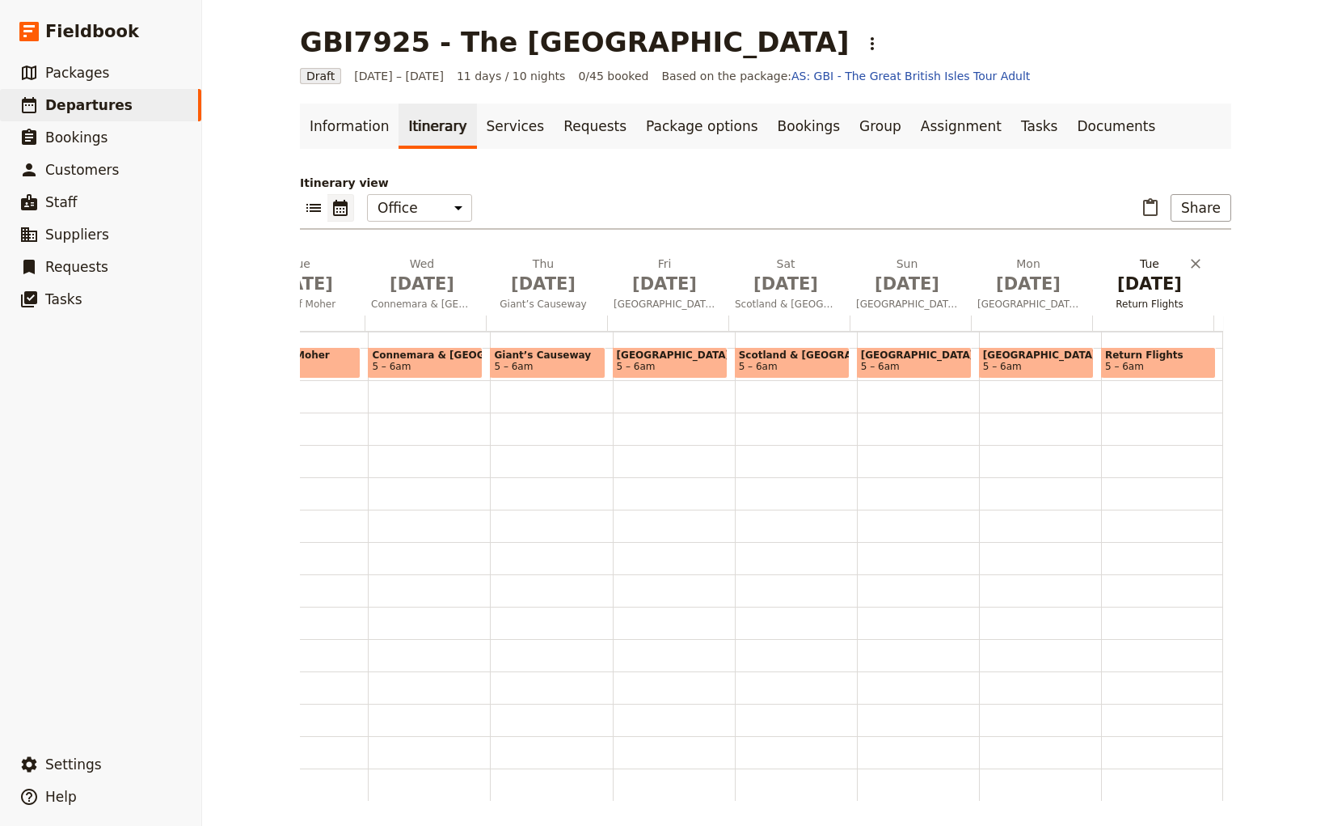
click at [1145, 302] on span "Return Flights" at bounding box center [1149, 304] width 115 height 13
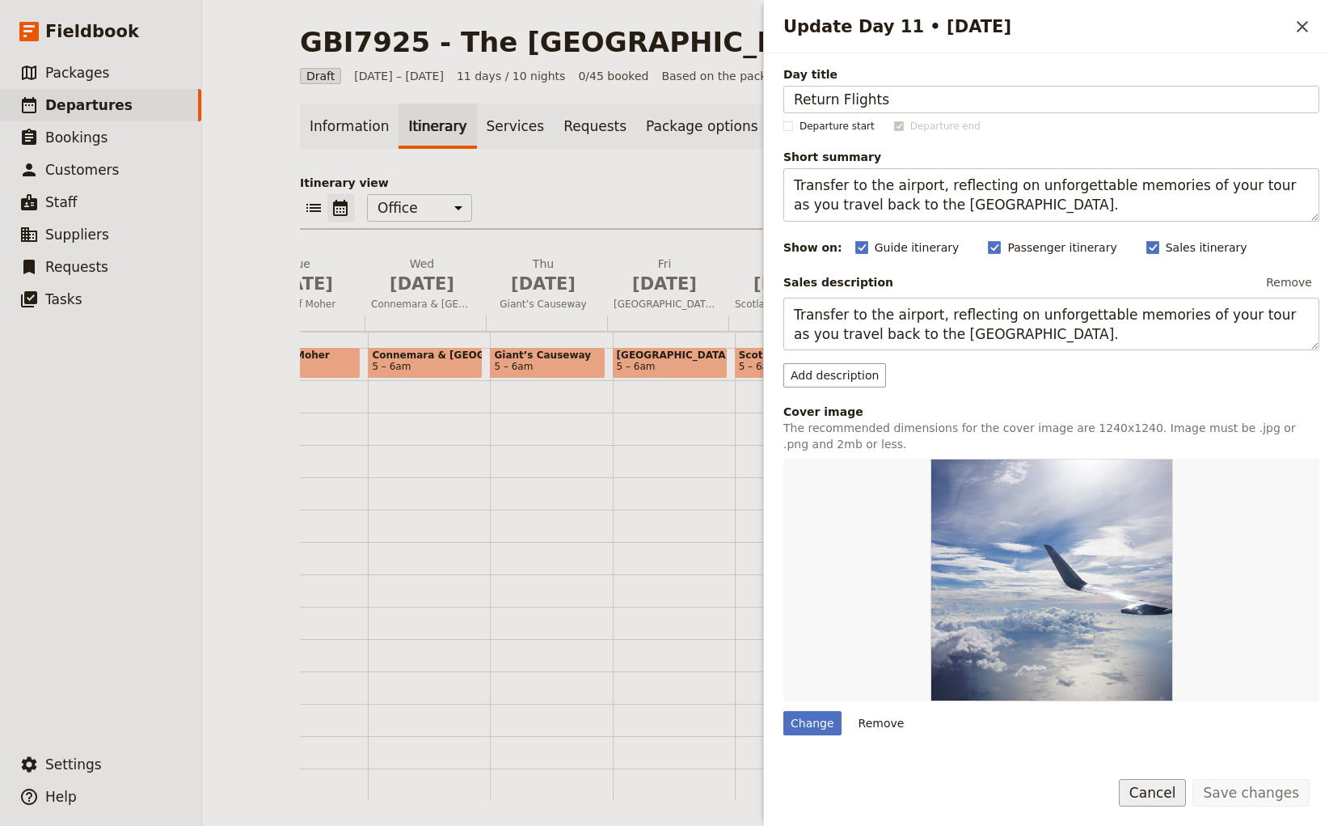
click at [1175, 792] on button "Cancel" at bounding box center [1153, 792] width 68 height 27
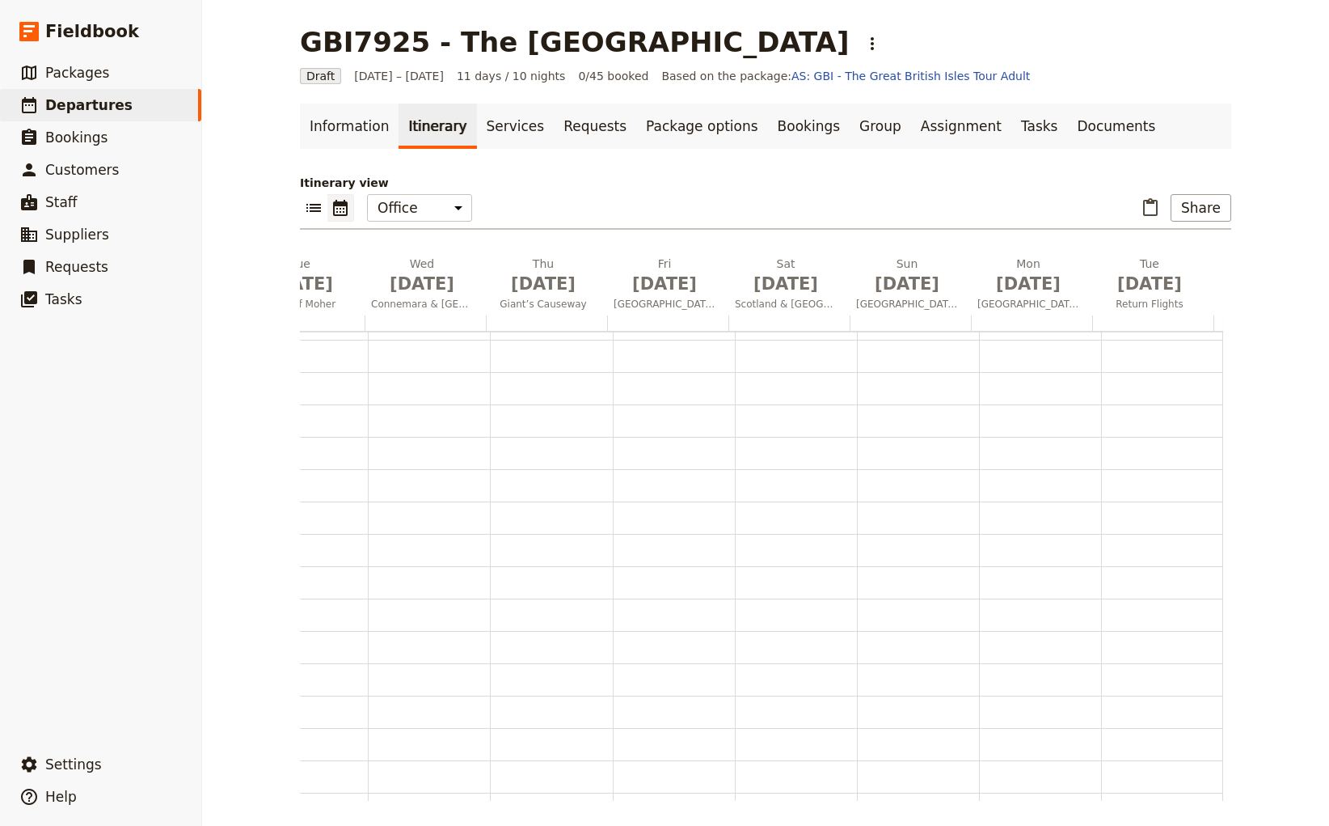
scroll to position [317, 0]
click at [1255, 188] on div "GBI7925 - The [GEOGRAPHIC_DATA] ​ Draft [DATE] – [DATE] 11 days / 10 nights 0/4…" at bounding box center [765, 413] width 1127 height 826
click at [1067, 126] on link "Documents" at bounding box center [1116, 126] width 98 height 45
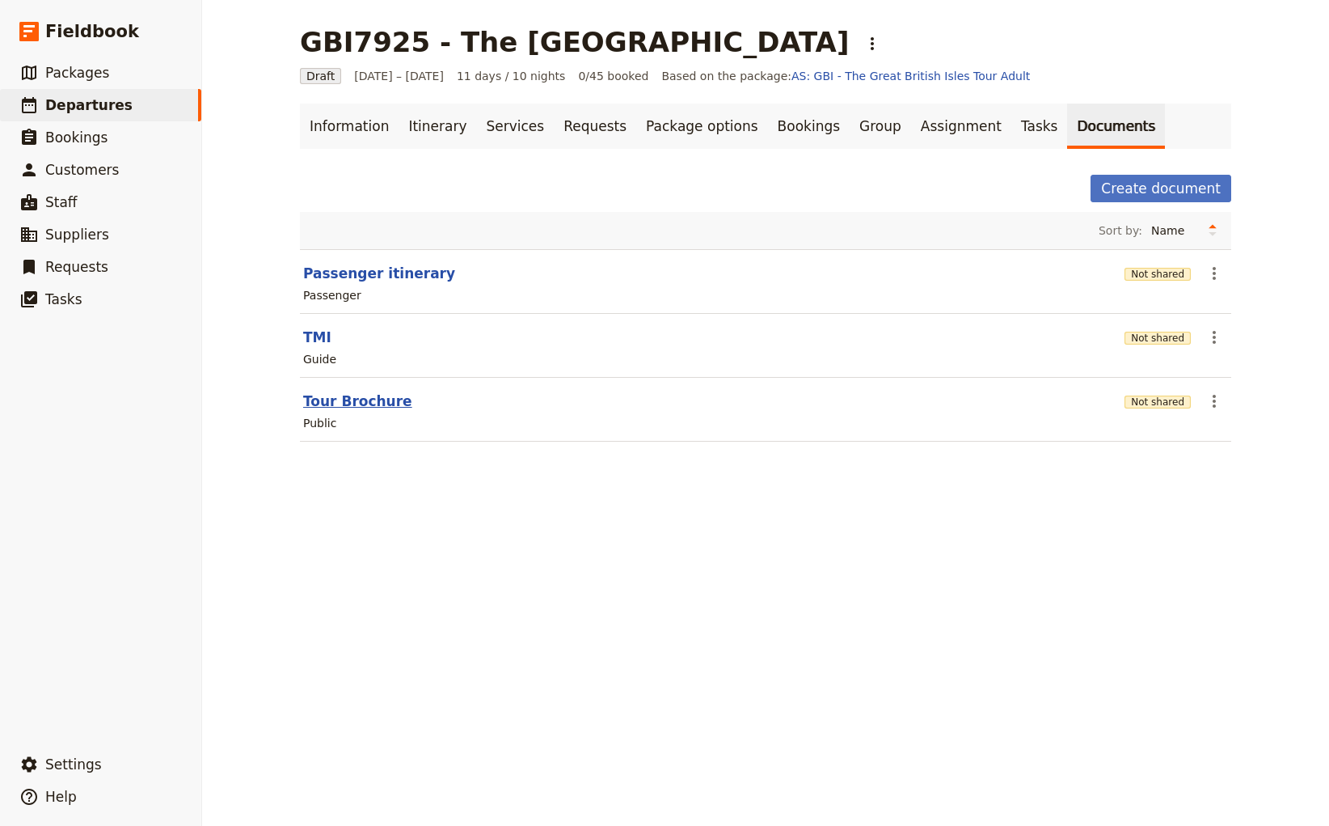
click at [353, 399] on button "Tour Brochure" at bounding box center [357, 400] width 109 height 19
select select "DEFAULT"
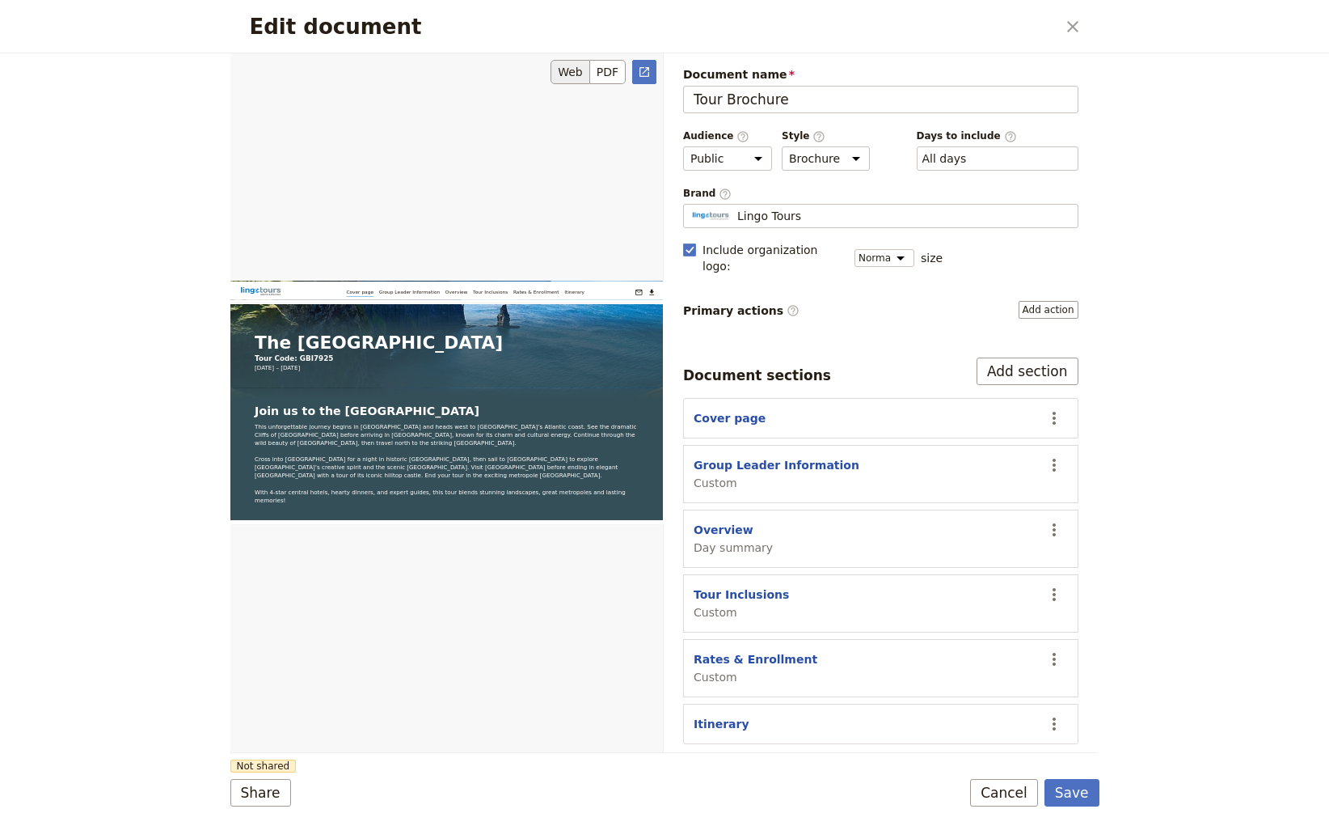
scroll to position [518, 0]
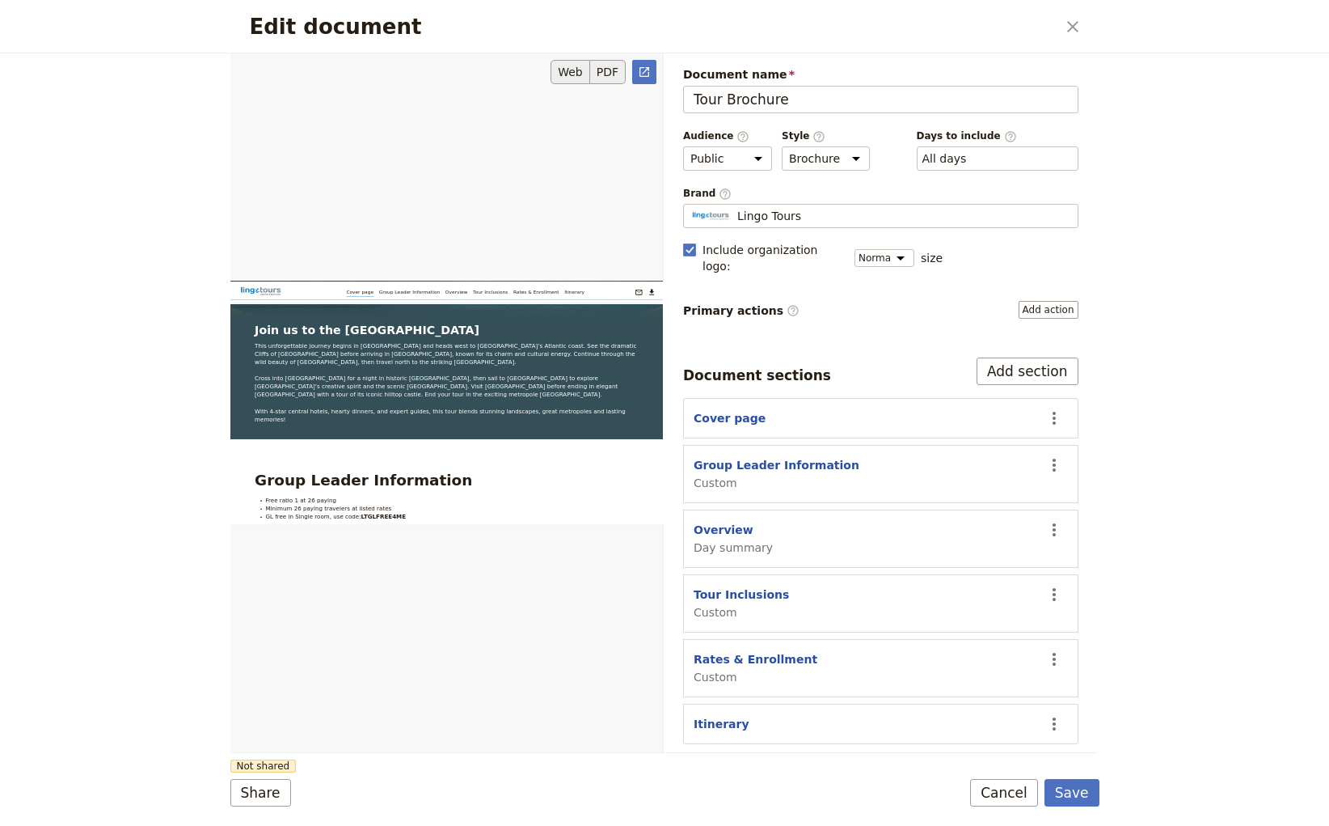
click at [610, 71] on button "PDF" at bounding box center [608, 72] width 36 height 24
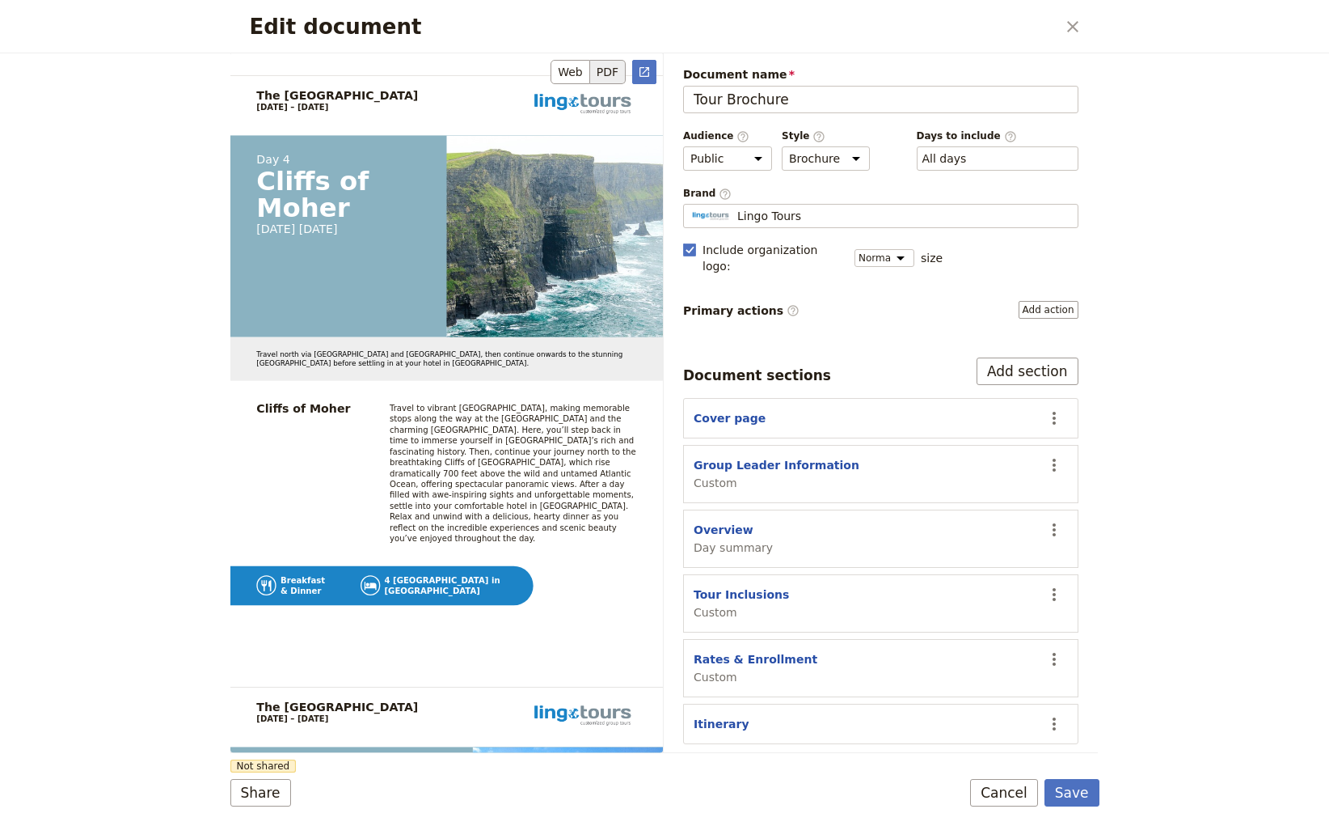
scroll to position [7569, 0]
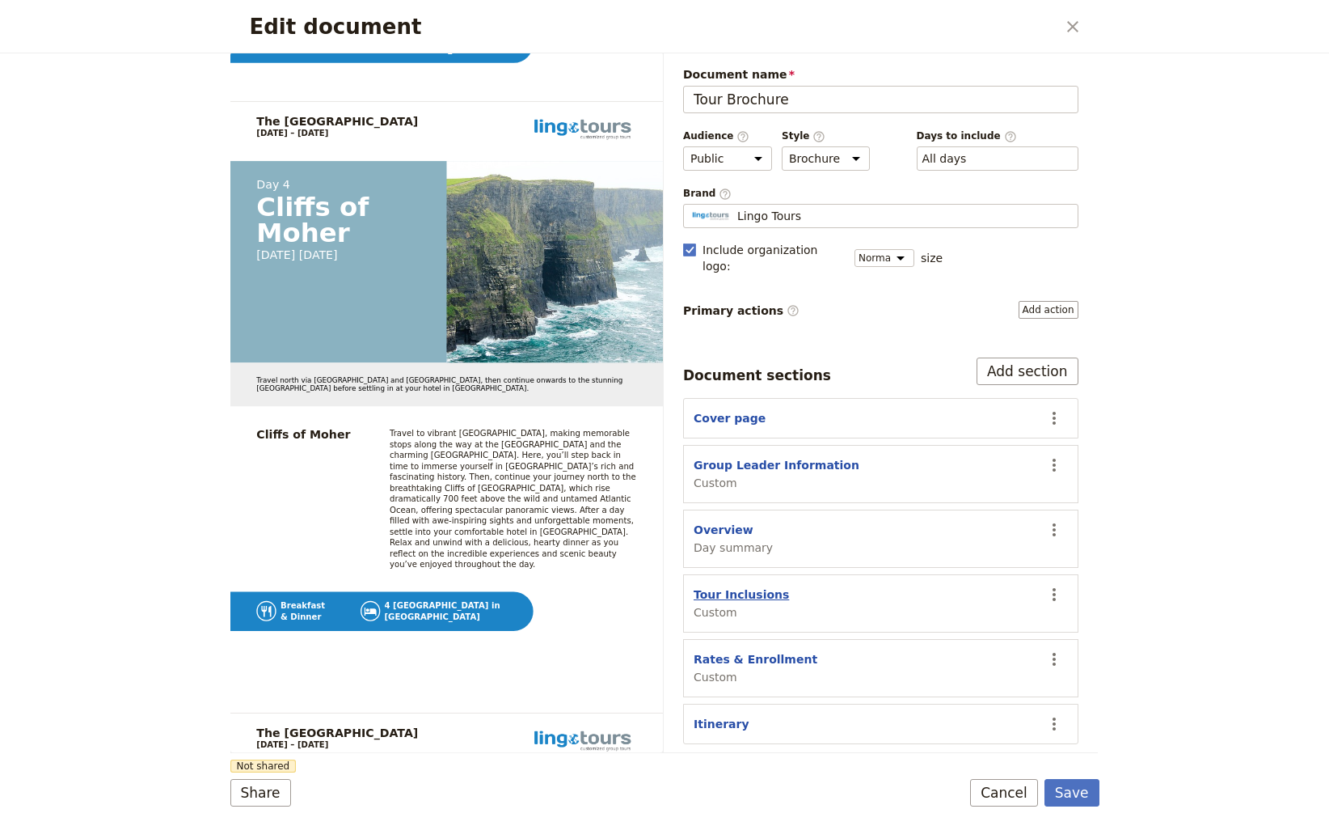
click at [725, 586] on button "Tour Inclusions" at bounding box center [741, 594] width 95 height 16
select select "CUSTOM"
select select "default"
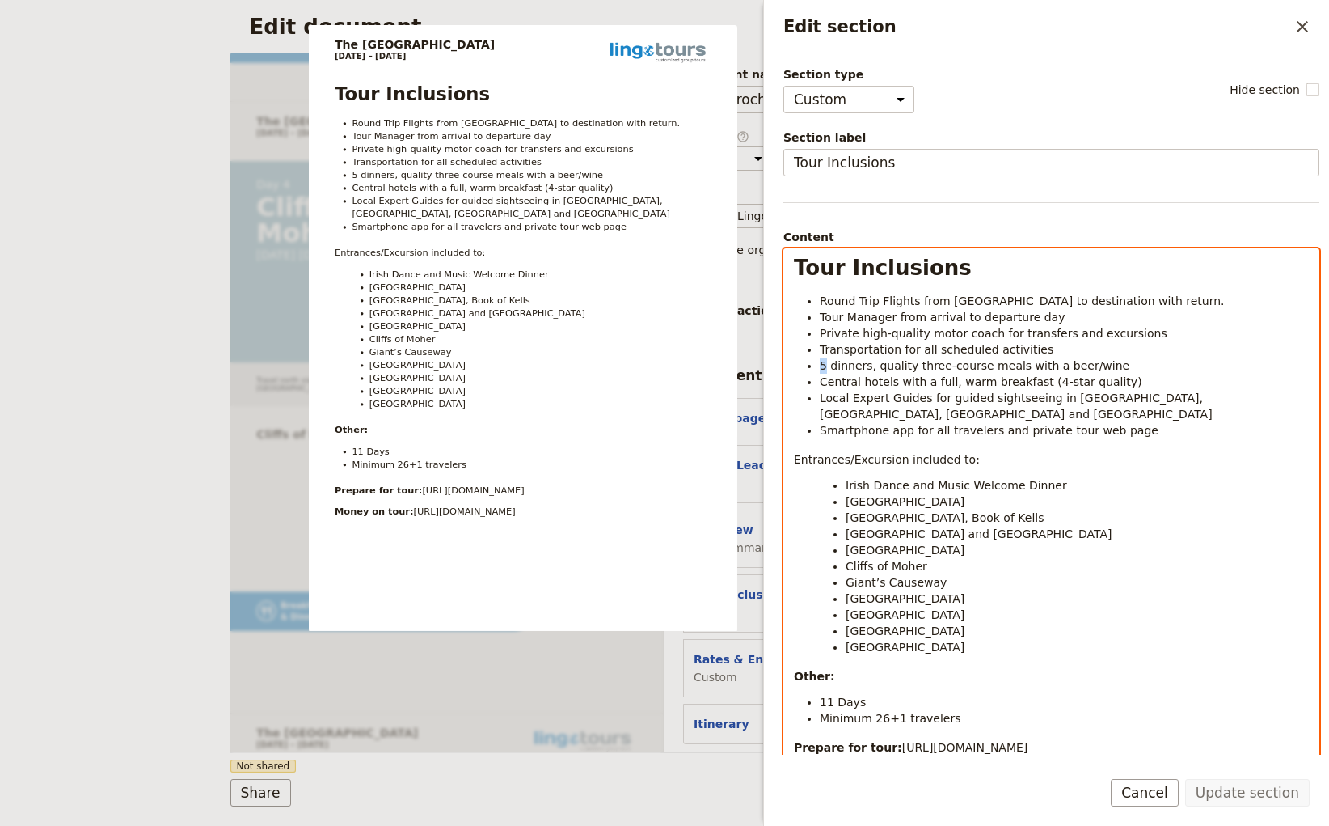
click at [822, 368] on span "5 dinners, quality three-course meals with a beer/wine" at bounding box center [975, 365] width 310 height 13
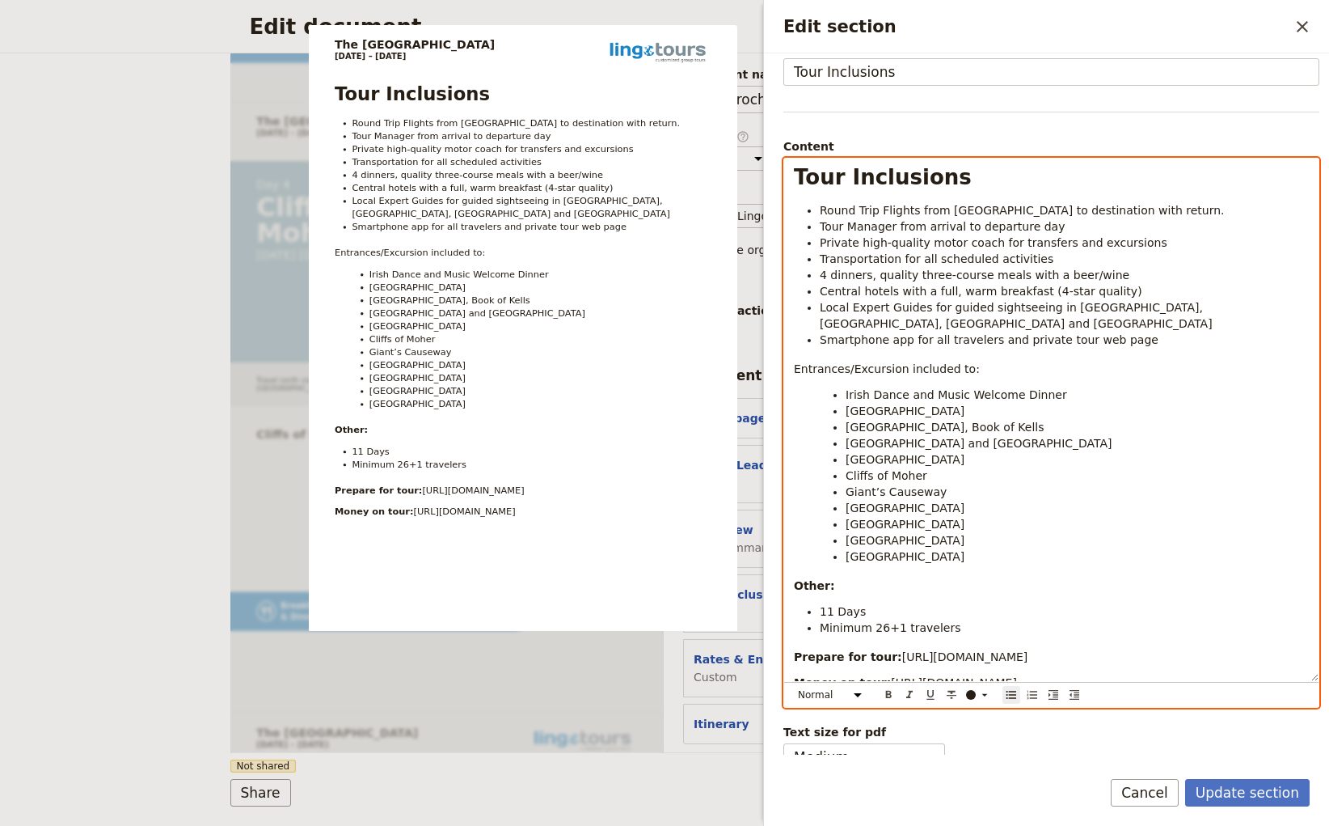
scroll to position [104, 0]
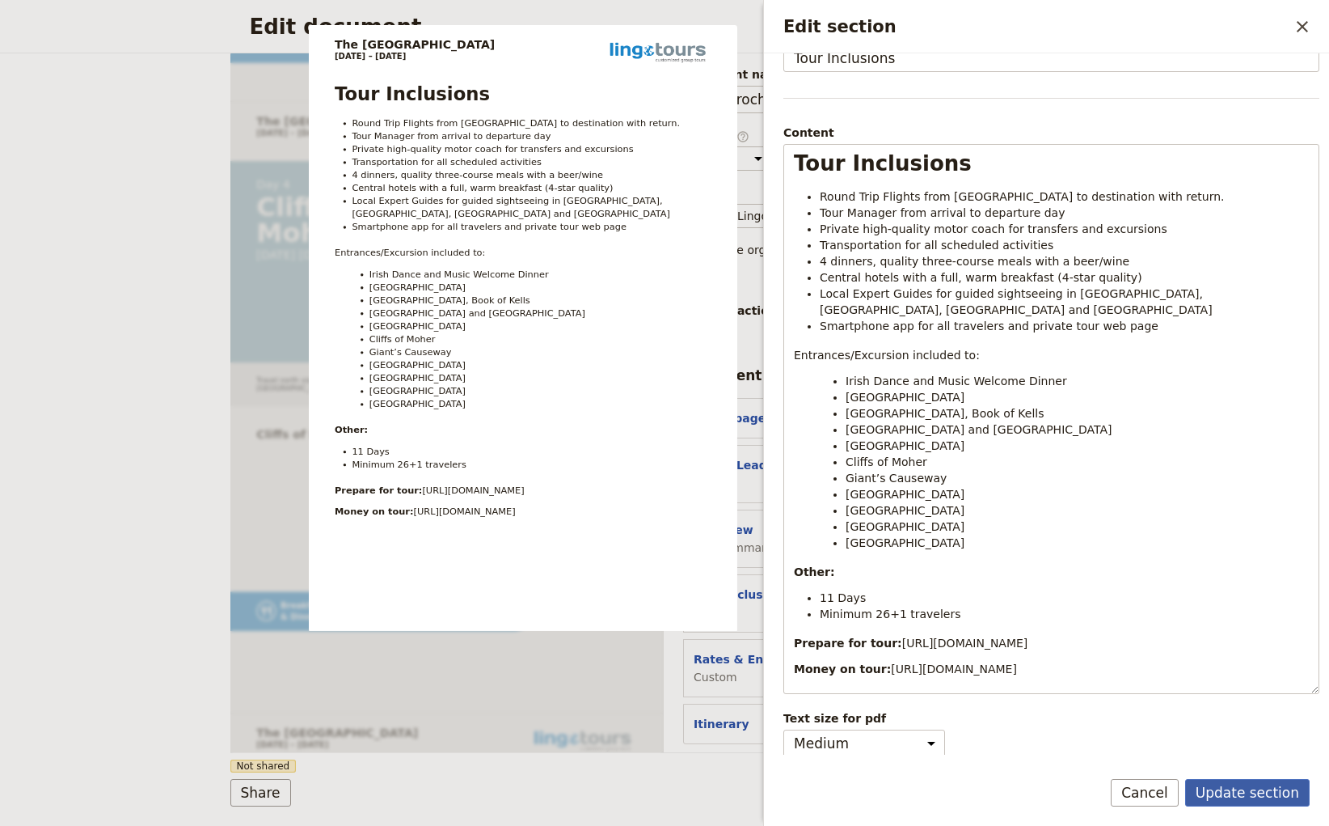
click at [1256, 791] on button "Update section" at bounding box center [1247, 792] width 125 height 27
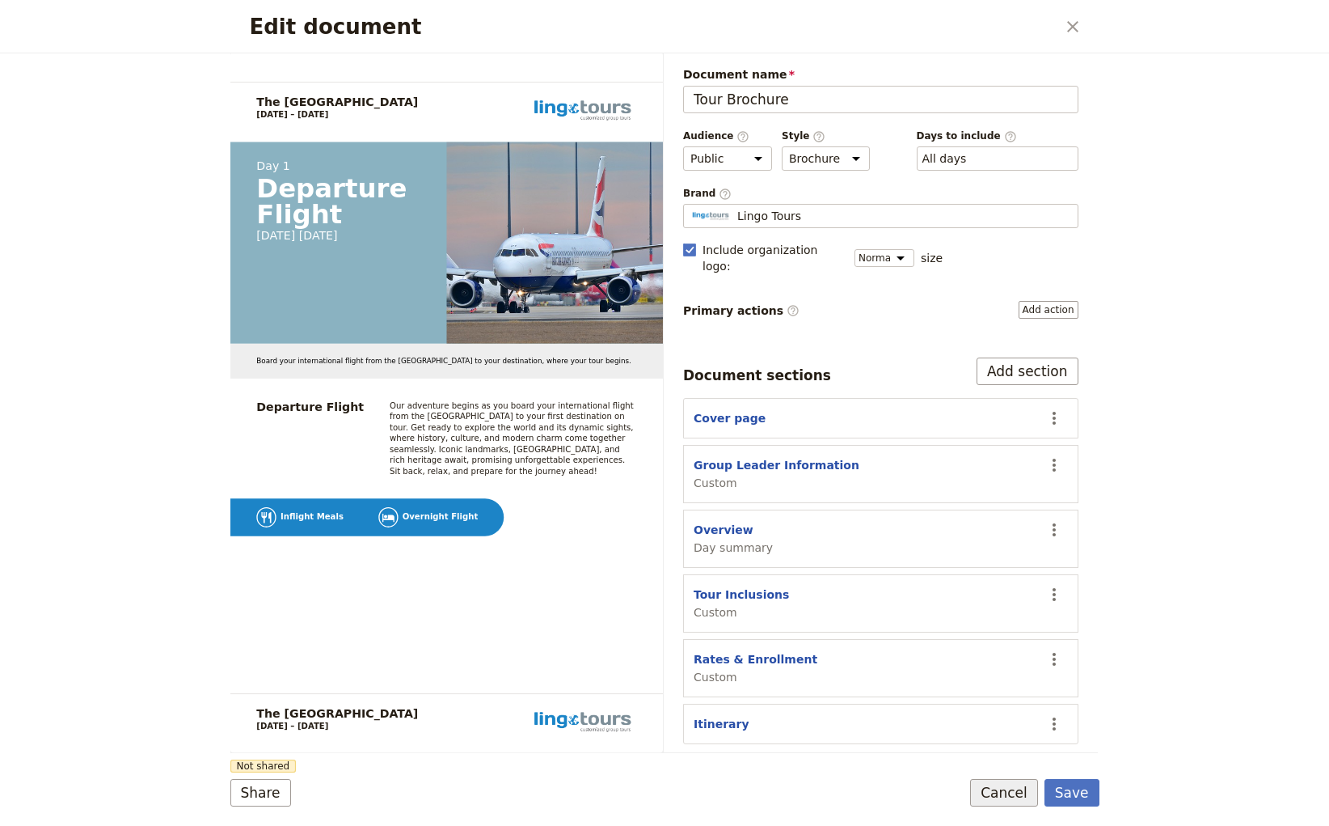
scroll to position [4658, 0]
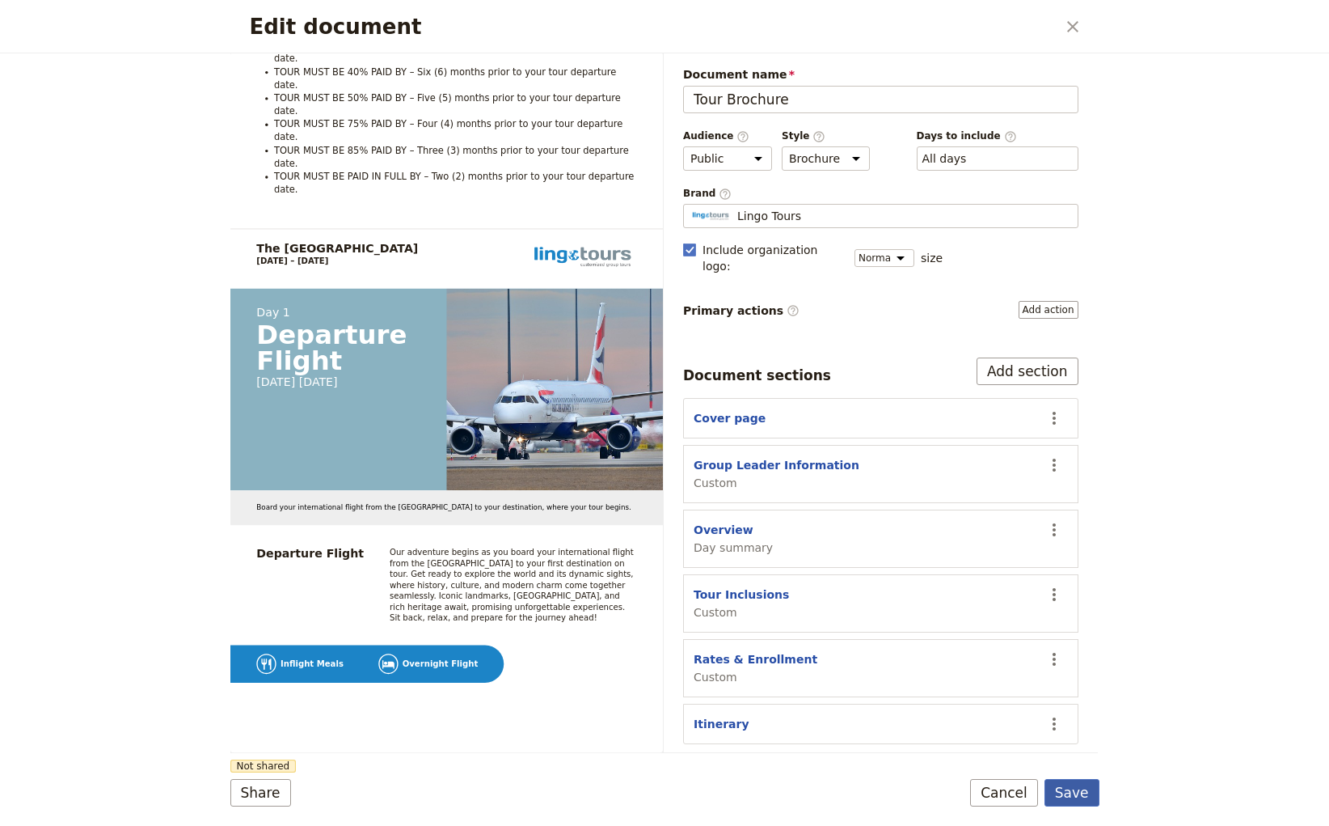
click at [1080, 792] on button "Save" at bounding box center [1072, 792] width 55 height 27
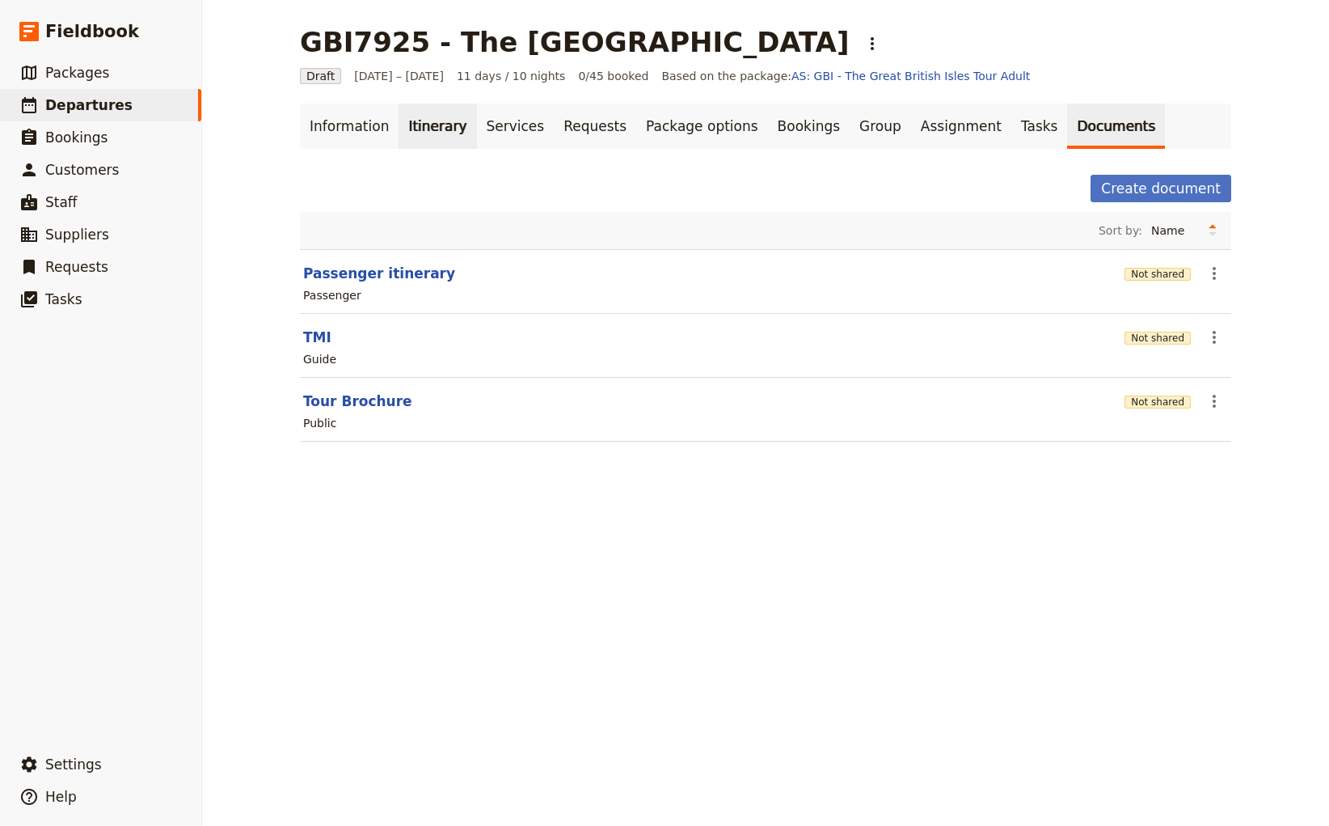
click at [407, 129] on link "Itinerary" at bounding box center [438, 126] width 78 height 45
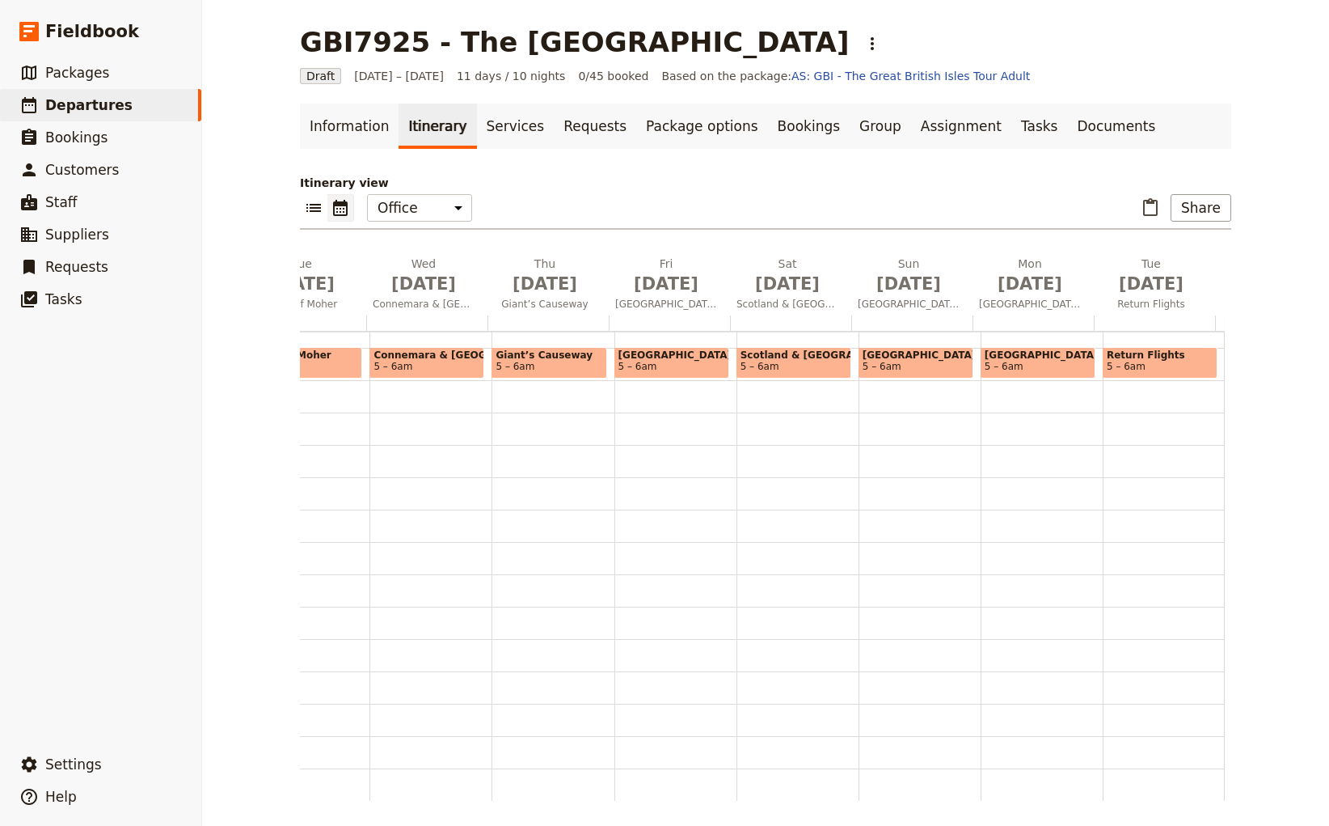
scroll to position [0, 461]
click at [901, 300] on span "[GEOGRAPHIC_DATA]" at bounding box center [907, 304] width 115 height 13
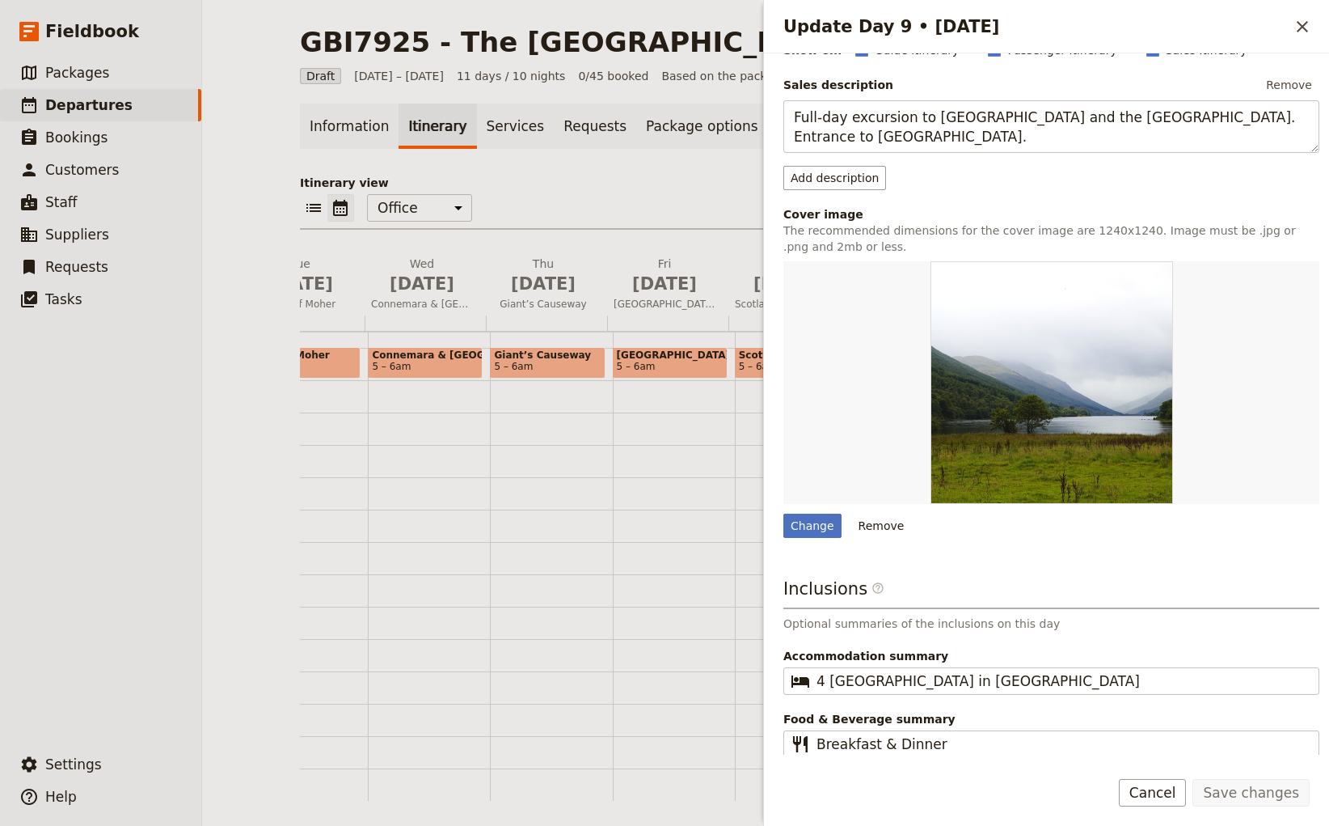
scroll to position [199, 0]
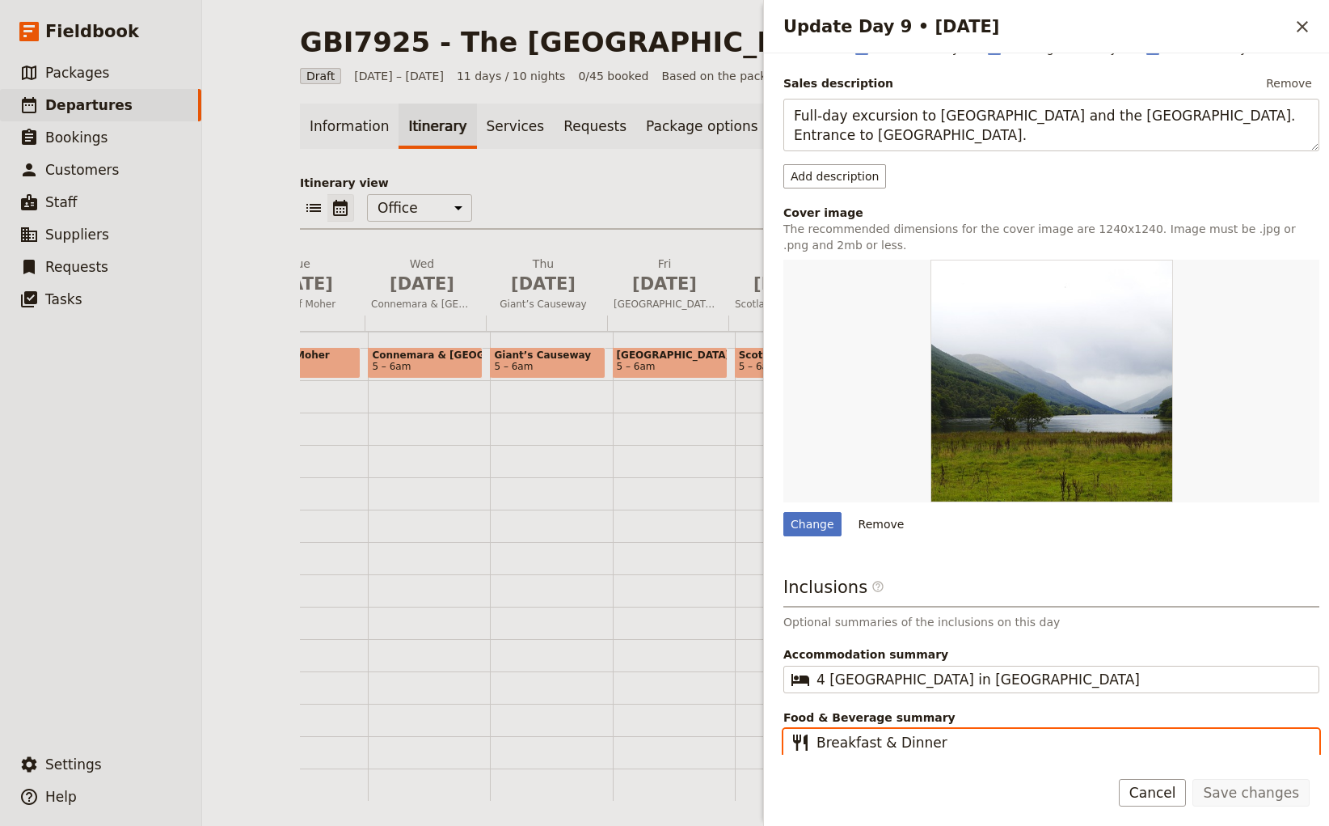
drag, startPoint x: 943, startPoint y: 742, endPoint x: 877, endPoint y: 747, distance: 66.5
click at [877, 747] on input "Breakfast & Dinner" at bounding box center [1063, 742] width 492 height 19
type input "Breakfast"
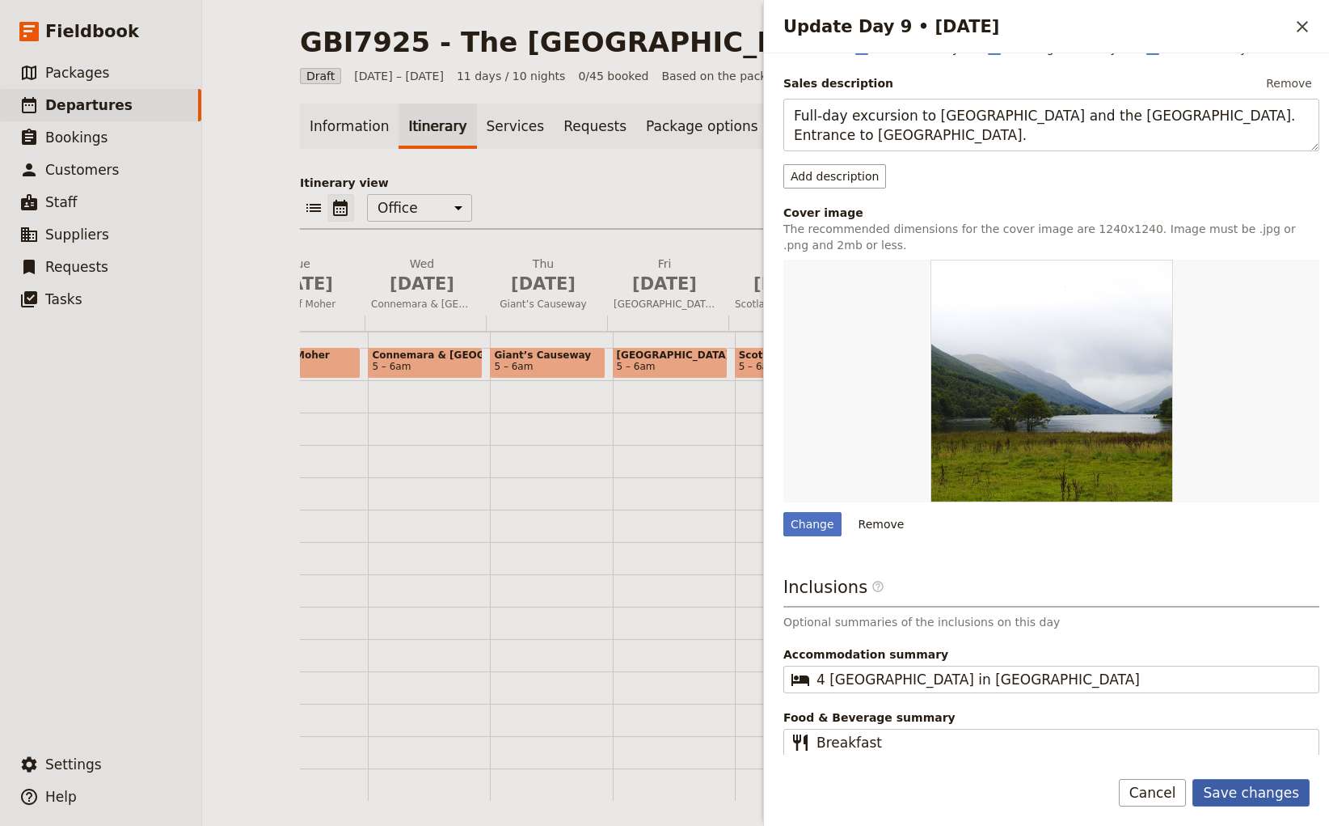
click at [1263, 791] on button "Save changes" at bounding box center [1251, 792] width 117 height 27
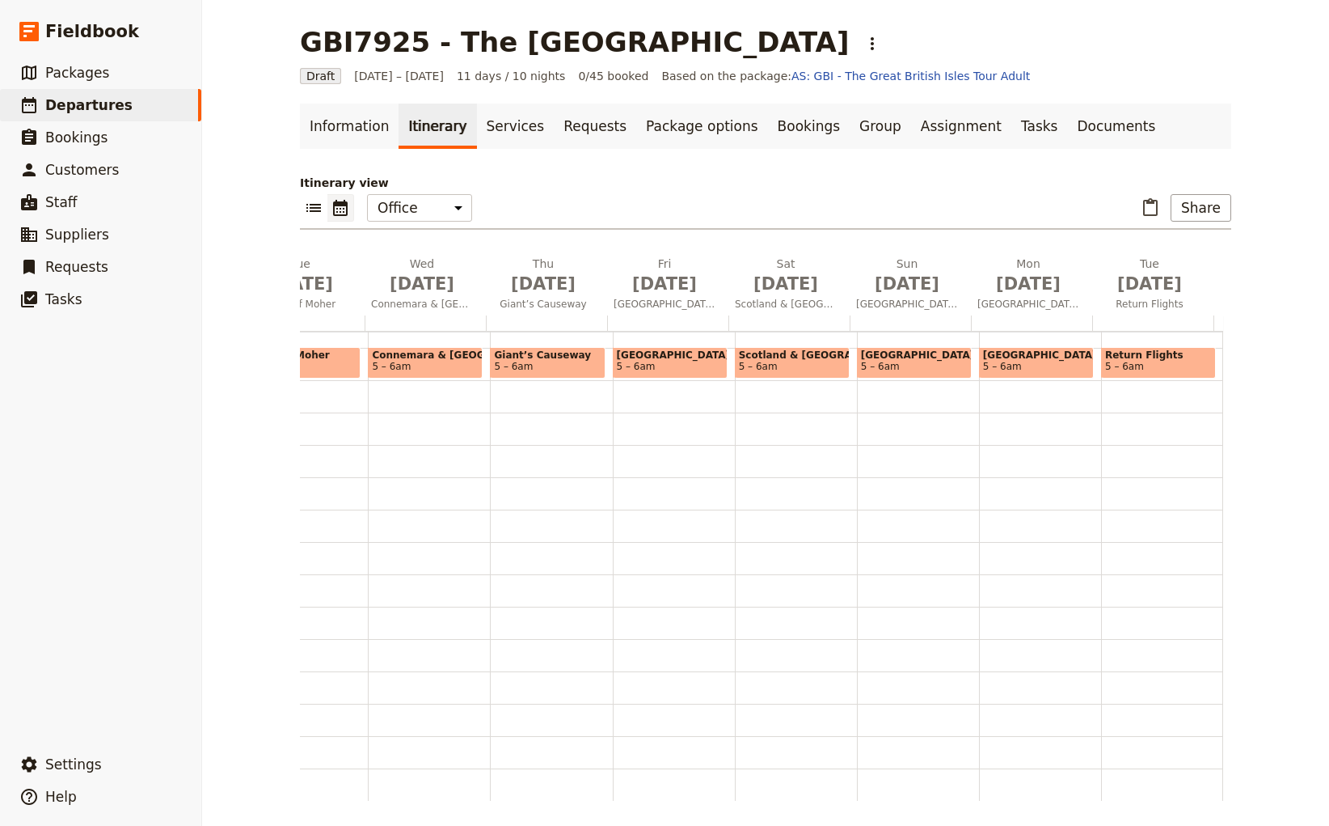
click at [1029, 357] on span "[GEOGRAPHIC_DATA]" at bounding box center [1036, 354] width 107 height 11
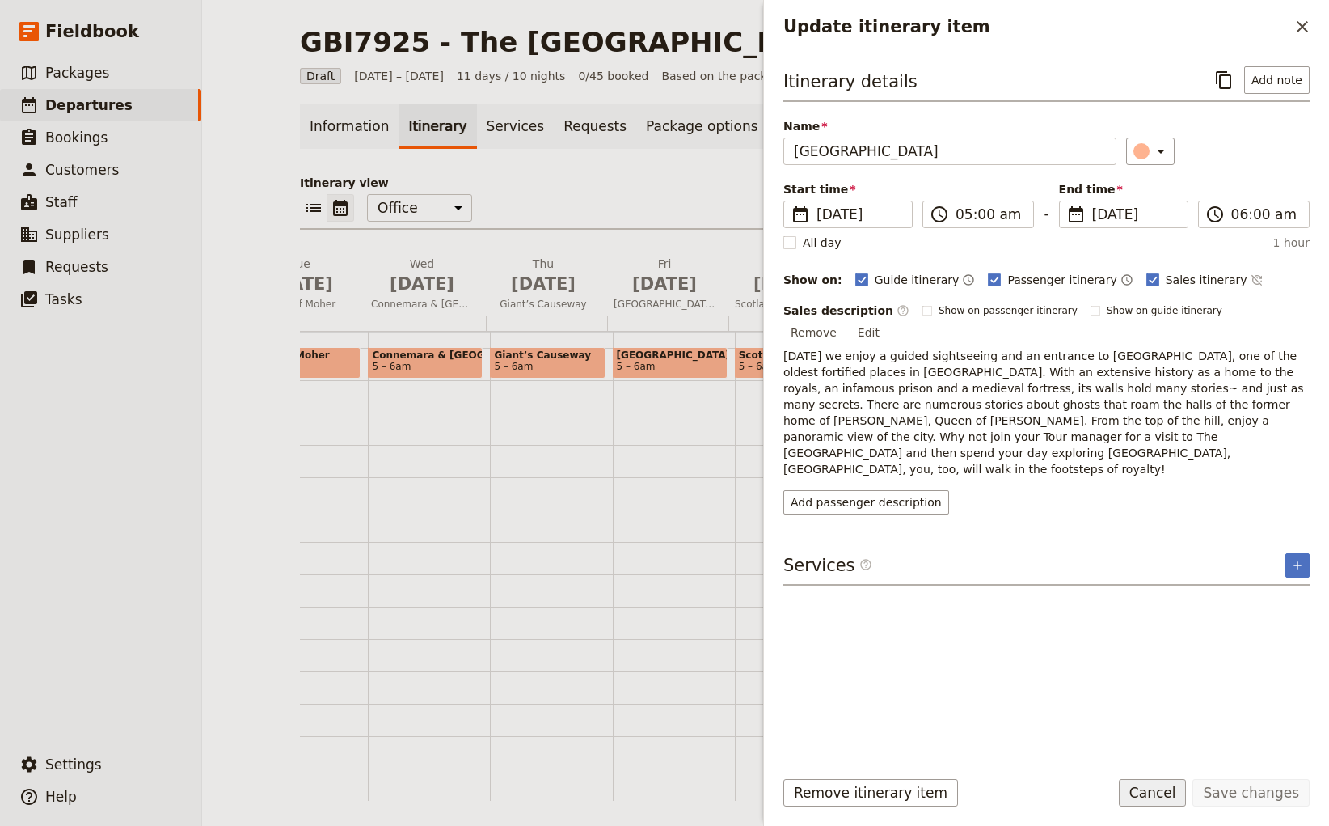
click at [1177, 796] on button "Cancel" at bounding box center [1153, 792] width 68 height 27
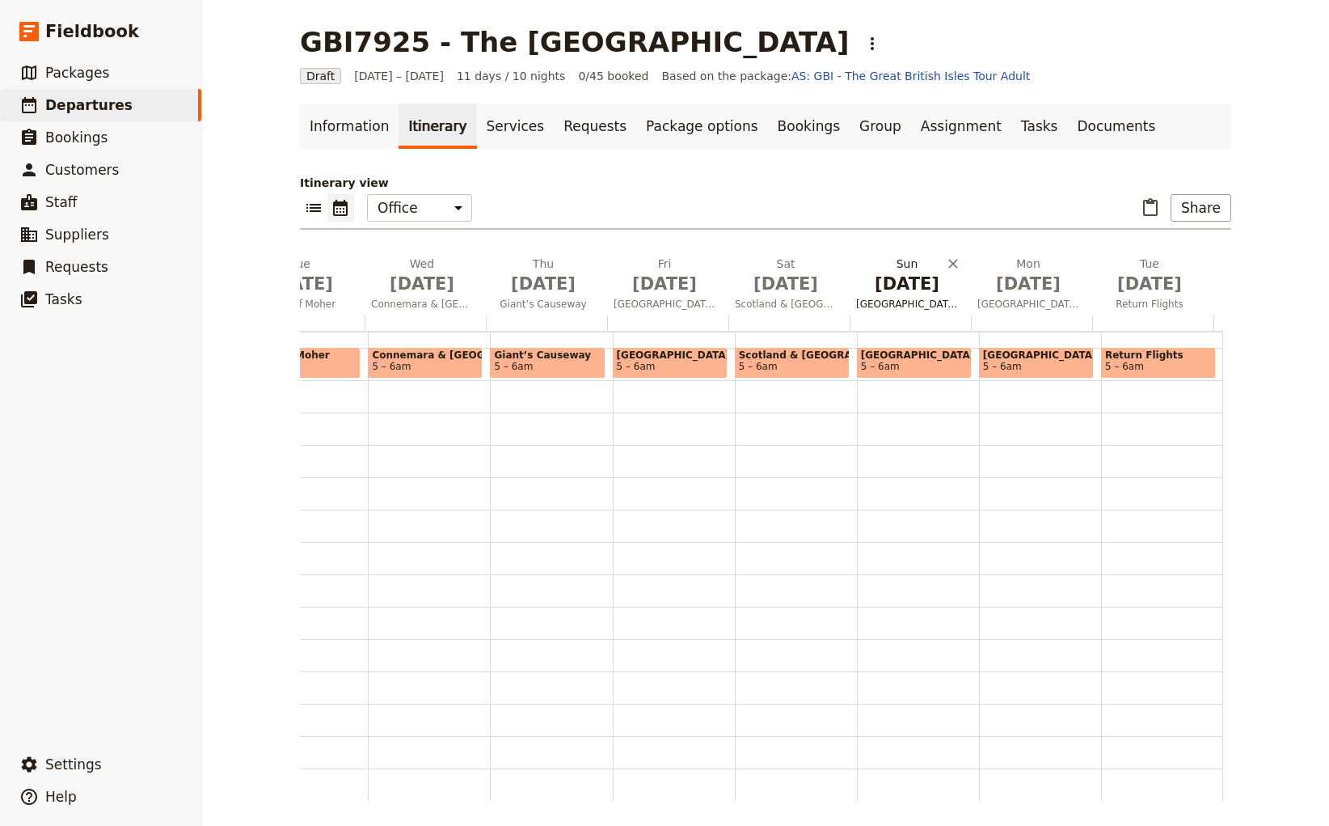
click at [902, 298] on span "[GEOGRAPHIC_DATA]" at bounding box center [907, 304] width 115 height 13
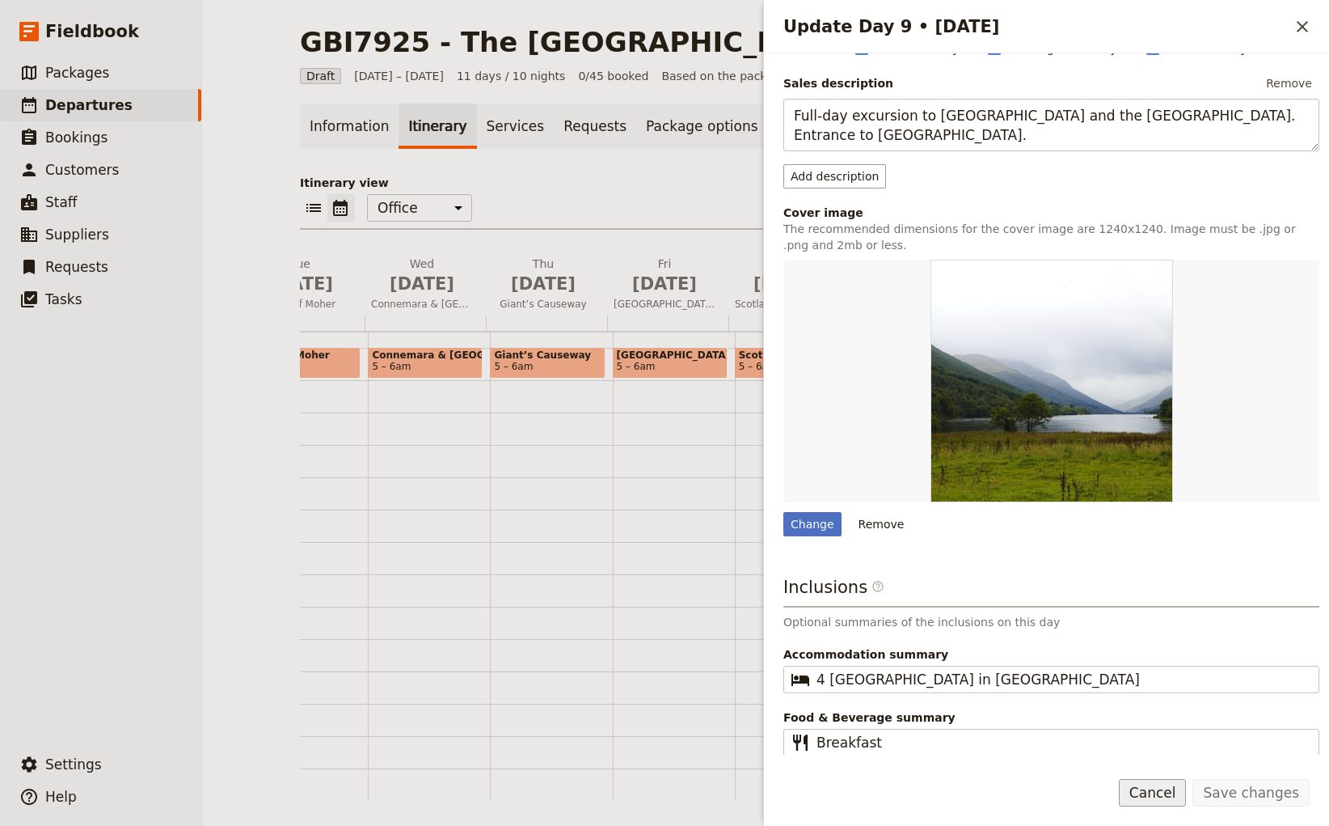
drag, startPoint x: 1181, startPoint y: 793, endPoint x: 1139, endPoint y: 712, distance: 90.8
click at [1181, 792] on button "Cancel" at bounding box center [1153, 792] width 68 height 27
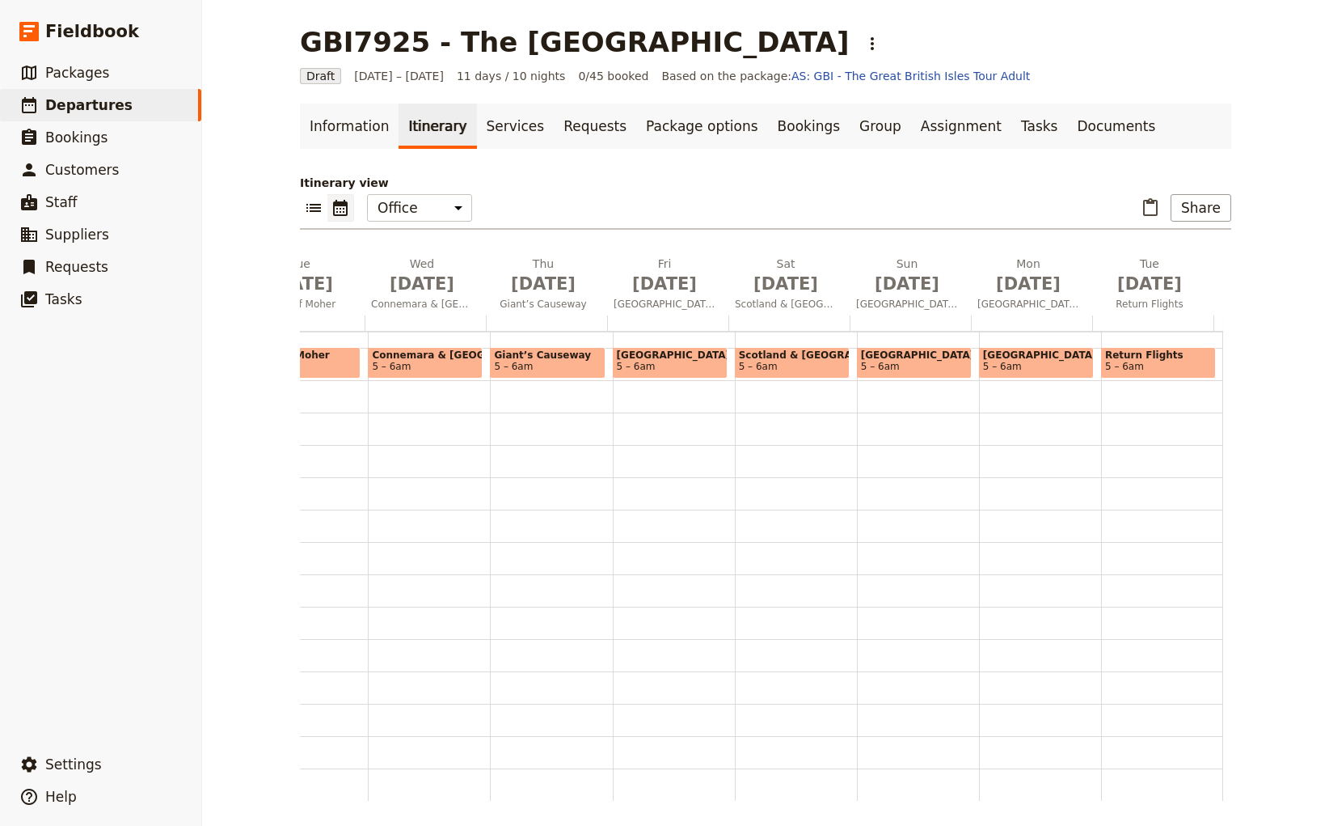
click at [911, 363] on span "5 – 6am" at bounding box center [914, 366] width 107 height 11
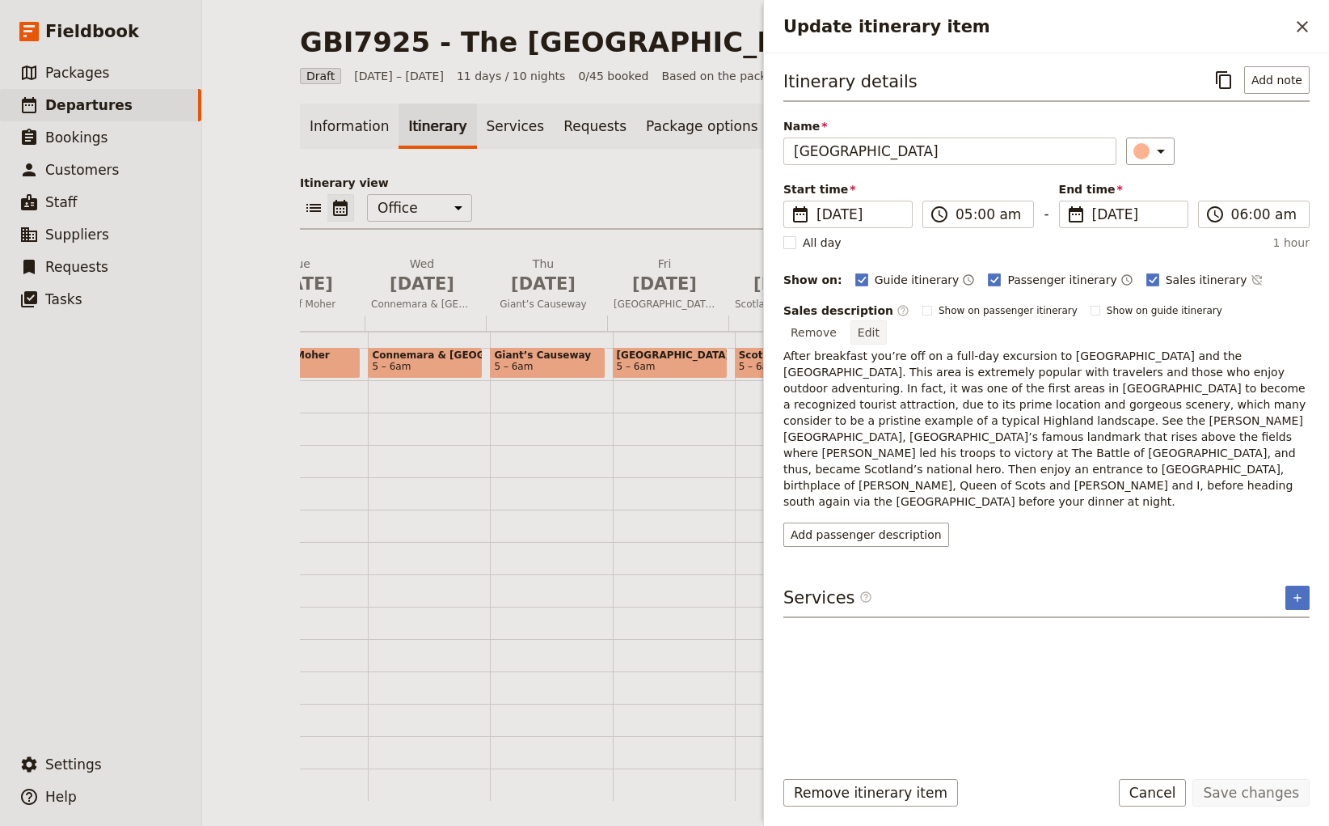
click at [887, 320] on button "Edit" at bounding box center [869, 332] width 36 height 24
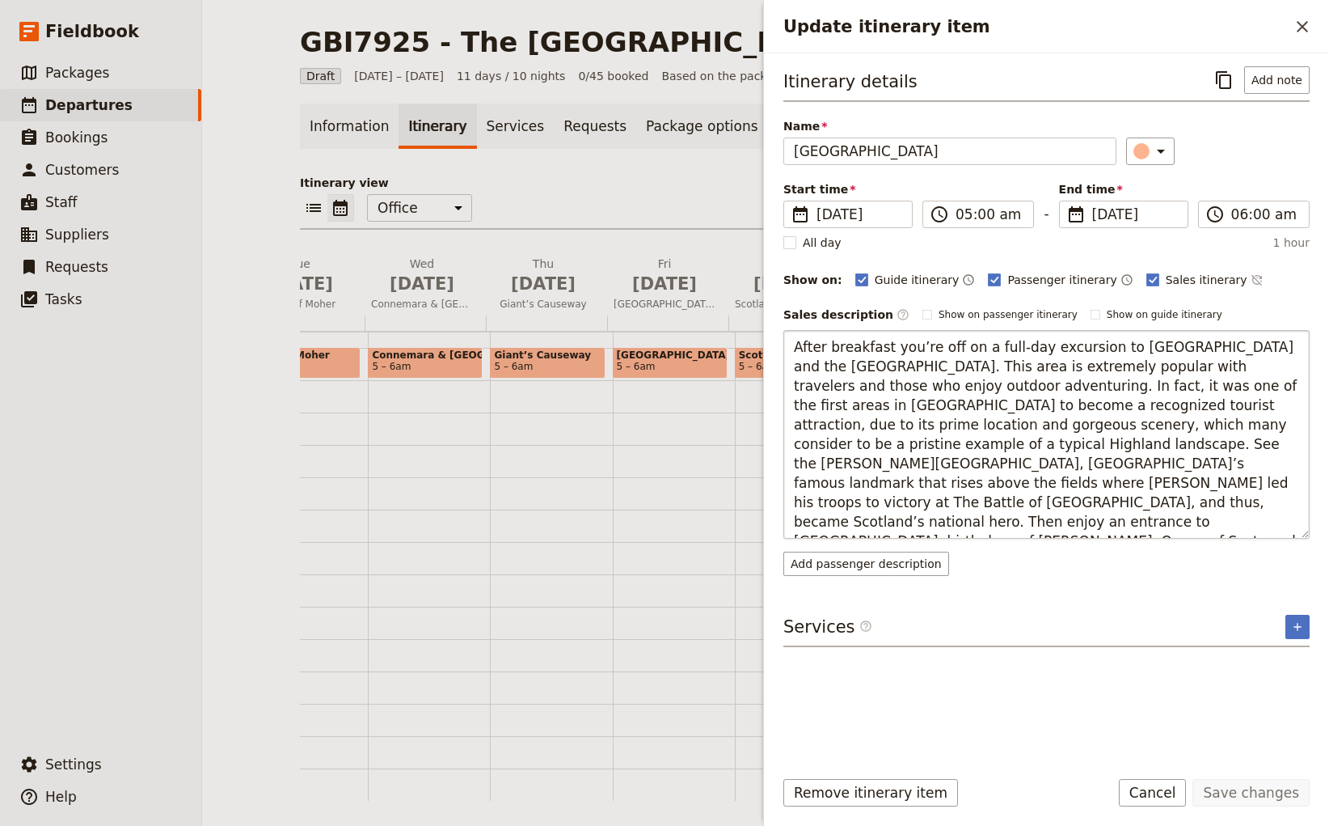
drag, startPoint x: 1012, startPoint y: 518, endPoint x: 1178, endPoint y: 522, distance: 165.8
click at [1178, 522] on textarea "After breakfast you’re off on a full-day excursion to [GEOGRAPHIC_DATA] and the…" at bounding box center [1047, 434] width 526 height 209
click at [1085, 522] on textarea "After breakfast you’re off on a full-day excursion to [GEOGRAPHIC_DATA] and the…" at bounding box center [1047, 434] width 526 height 209
type textarea "After breakfast you’re off on a full-day excursion to [GEOGRAPHIC_DATA] and the…"
click at [1084, 518] on textarea "After breakfast you’re off on a full-day excursion to [GEOGRAPHIC_DATA] and the…" at bounding box center [1047, 434] width 526 height 209
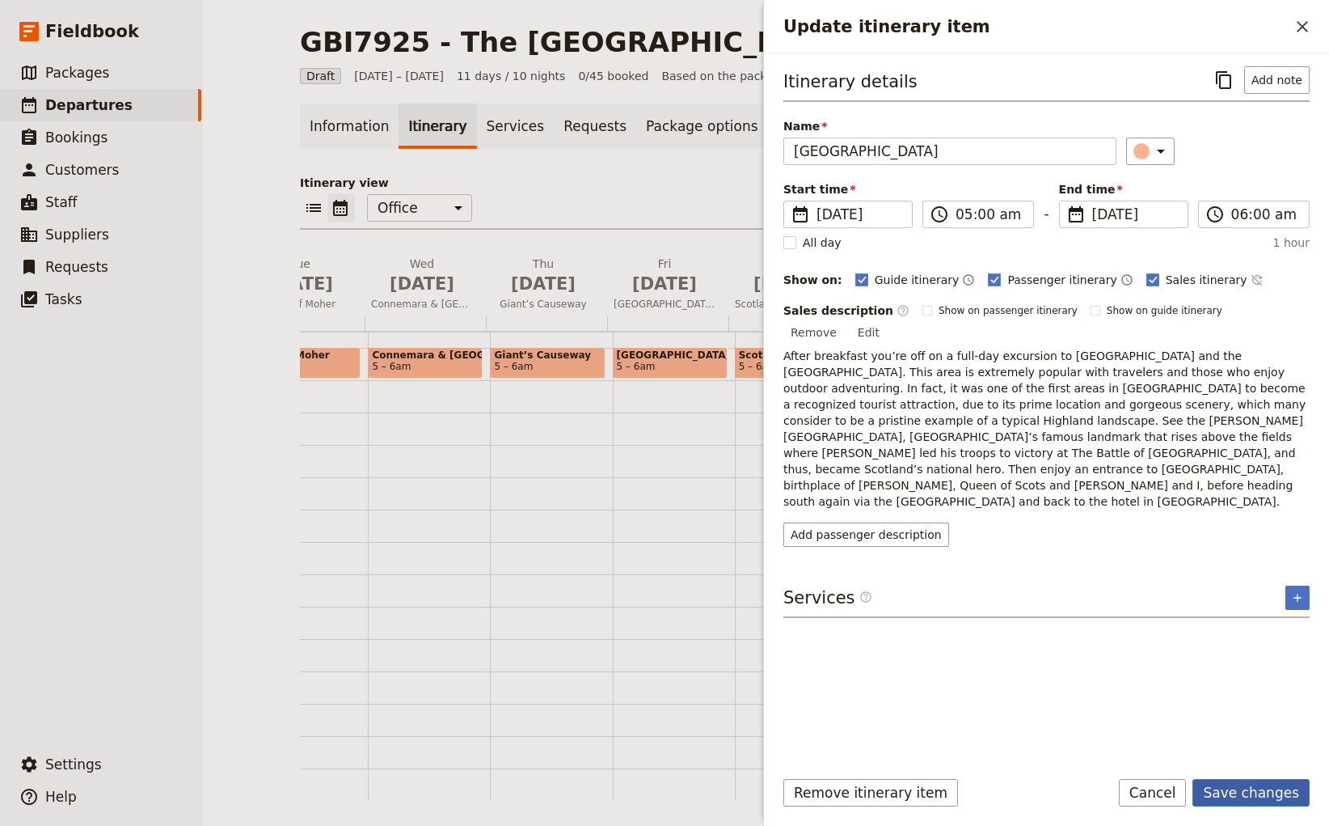
click at [1271, 790] on button "Save changes" at bounding box center [1251, 792] width 117 height 27
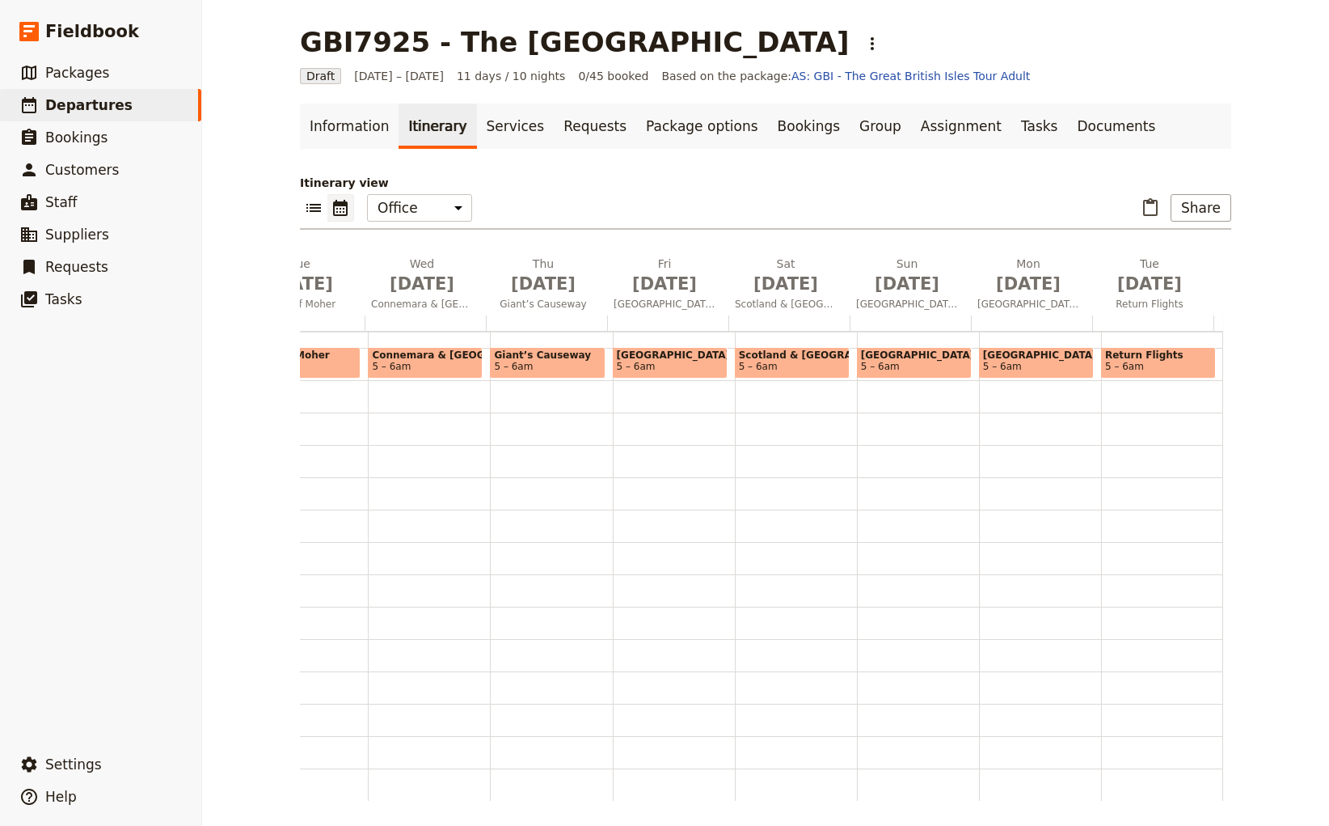
click at [1015, 362] on span "5 – 6am" at bounding box center [1036, 366] width 107 height 11
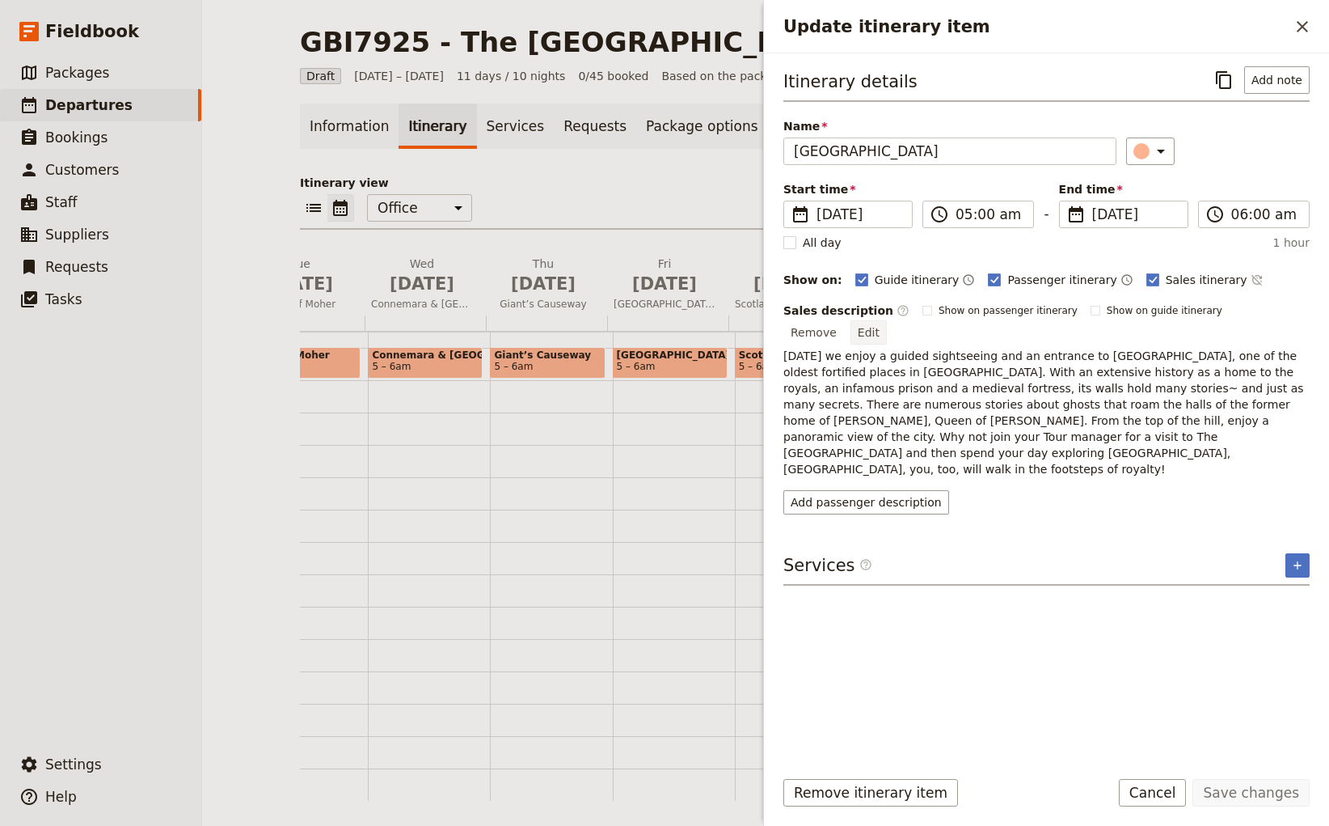
click at [887, 320] on button "Edit" at bounding box center [869, 332] width 36 height 24
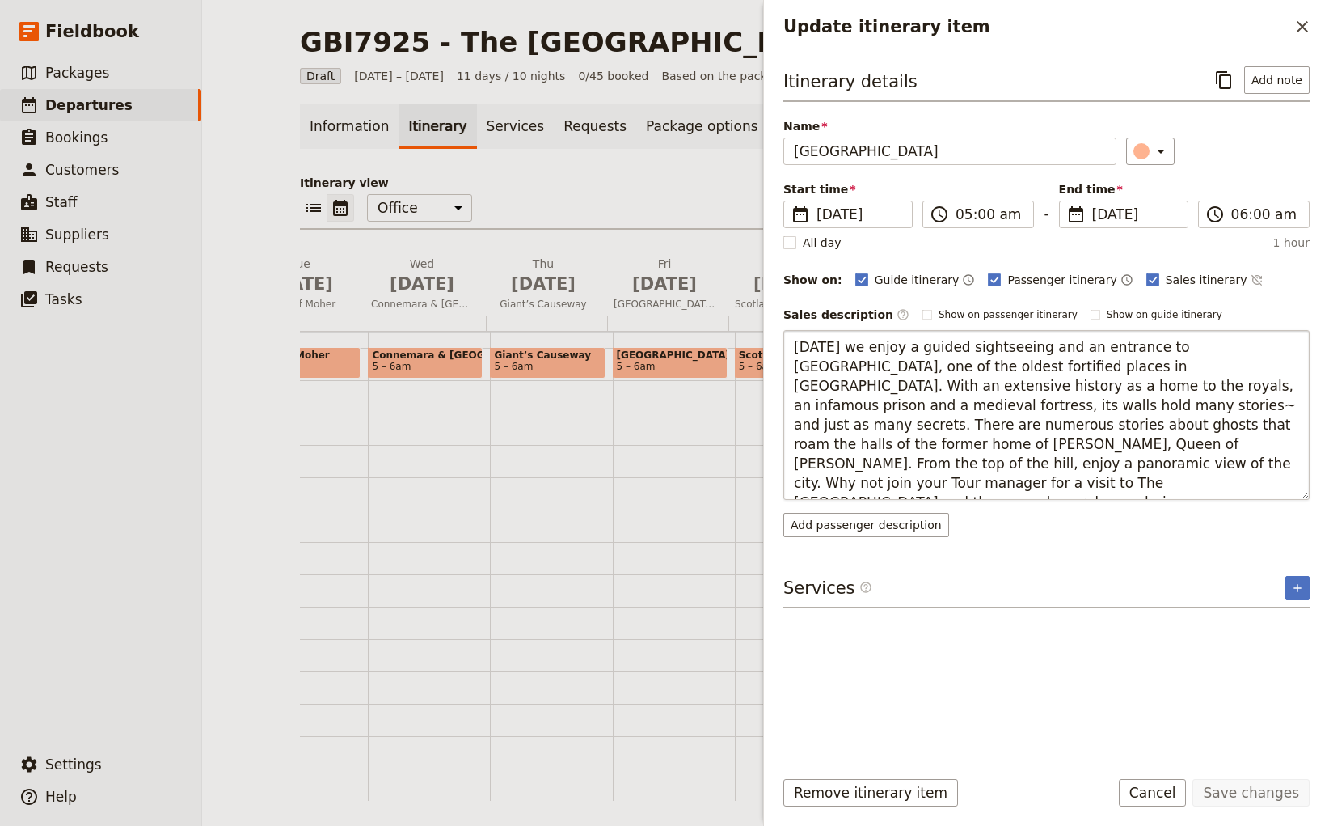
click at [1213, 475] on textarea "[DATE] we enjoy a guided sightseeing and an entrance to [GEOGRAPHIC_DATA], one …" at bounding box center [1047, 415] width 526 height 170
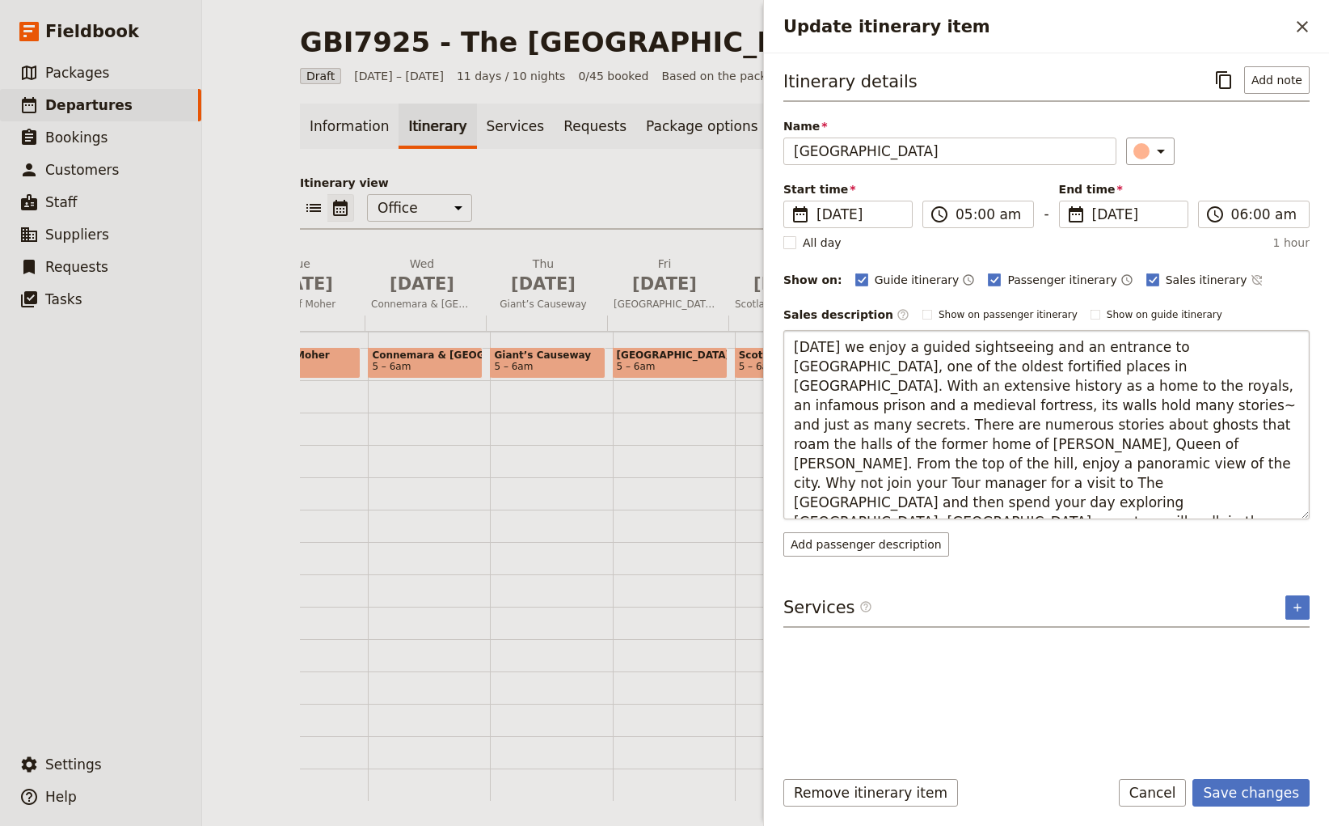
type textarea "[DATE] we enjoy a guided sightseeing and an entrance to [GEOGRAPHIC_DATA], one …"
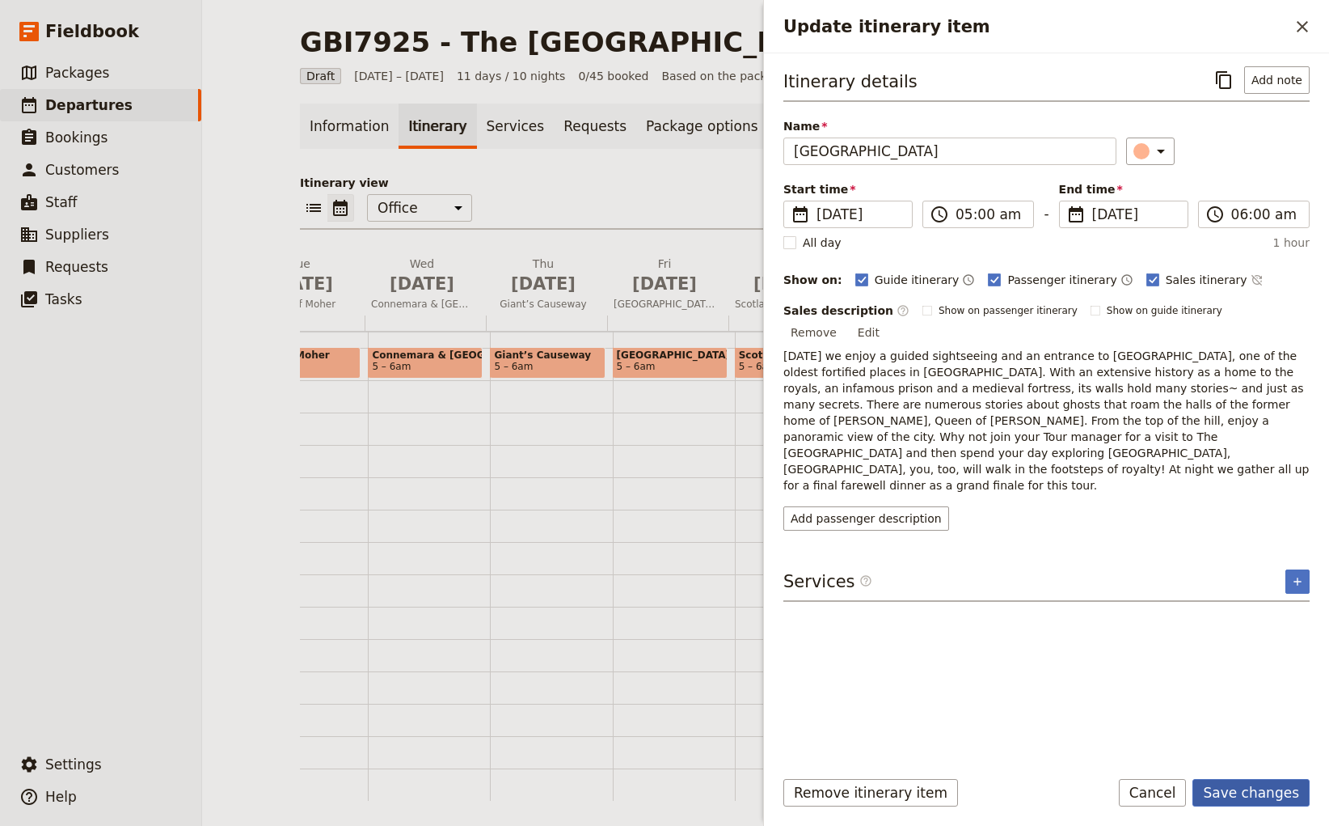
click at [1265, 792] on button "Save changes" at bounding box center [1251, 792] width 117 height 27
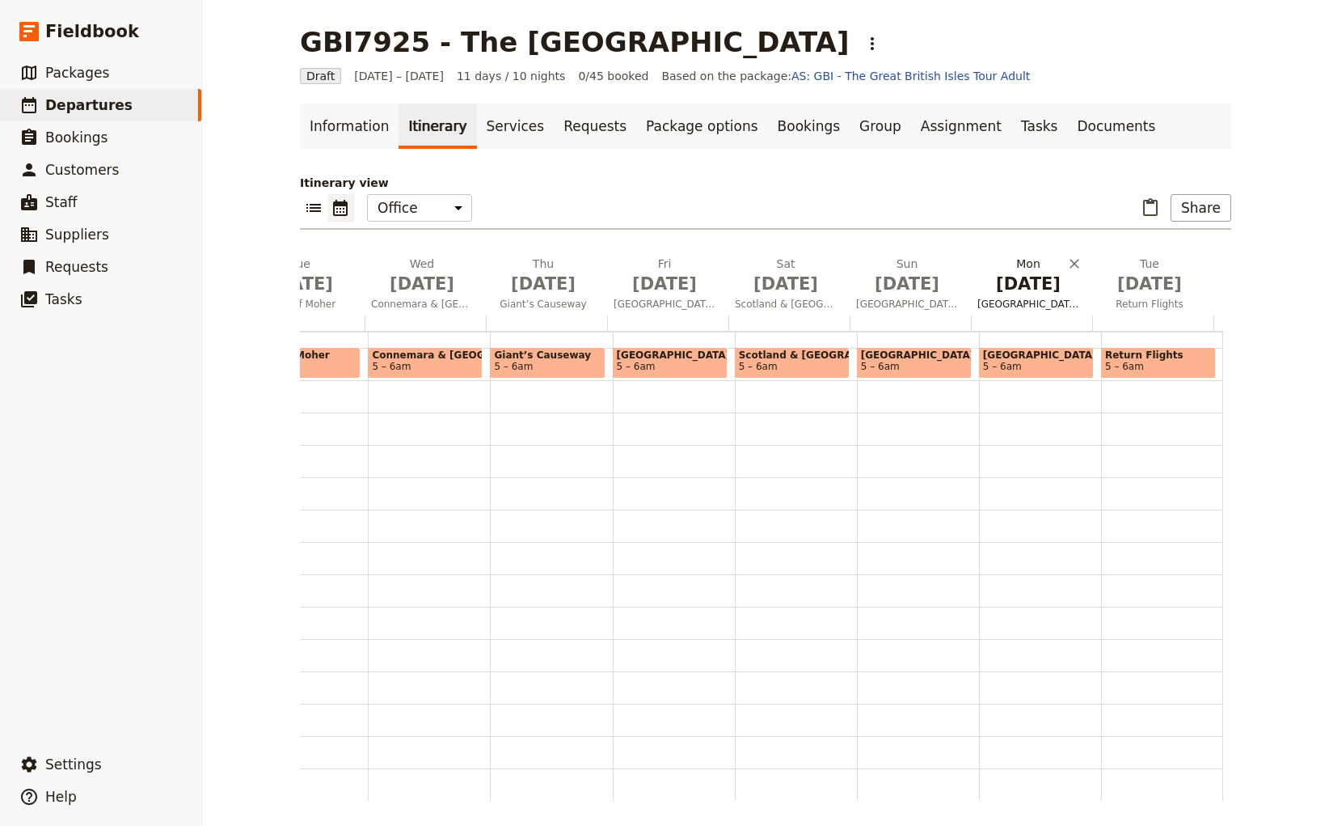
click at [1017, 299] on span "[GEOGRAPHIC_DATA]" at bounding box center [1028, 304] width 115 height 13
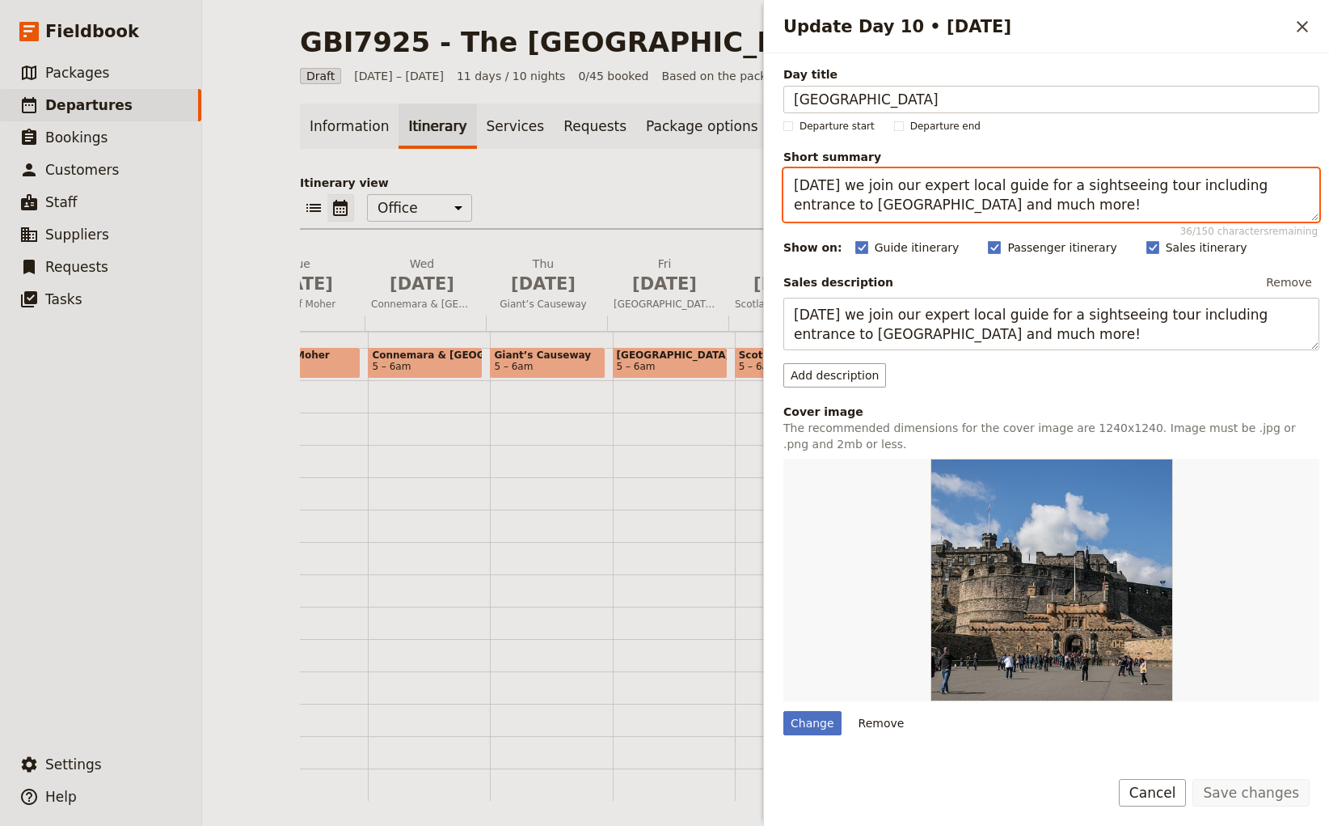
click at [1033, 204] on textarea "[DATE] we join our expert local guide for a sightseeing tour including entrance…" at bounding box center [1052, 194] width 536 height 53
drag, startPoint x: 1161, startPoint y: 204, endPoint x: 1004, endPoint y: 208, distance: 156.9
click at [1004, 208] on textarea "[DATE] we join our expert local guide for a sightseeing tour including entrance…" at bounding box center [1052, 194] width 536 height 53
type textarea "[DATE] we join our expert local guide for a sightseeing tour including entrance…"
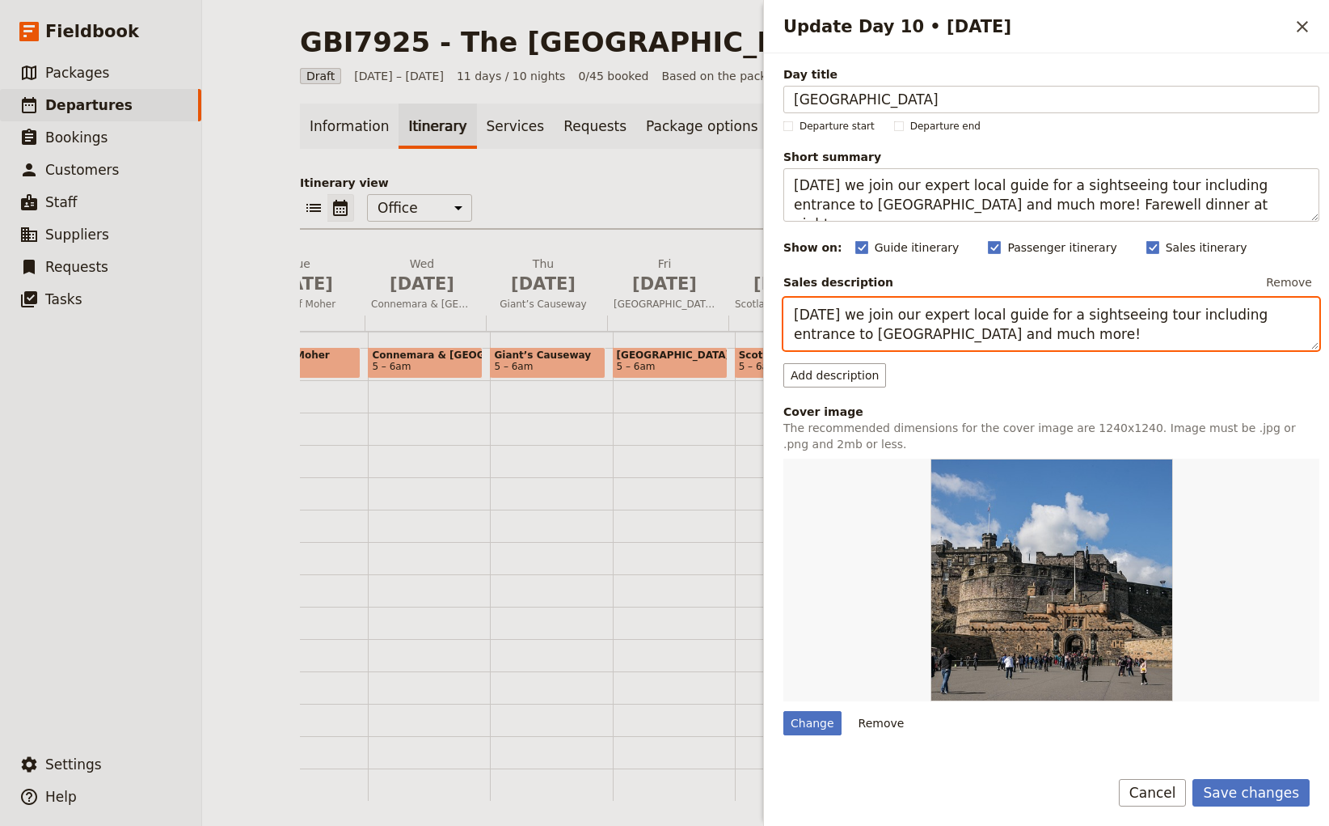
click at [1035, 328] on textarea "[DATE] we join our expert local guide for a sightseeing tour including entrance…" at bounding box center [1052, 324] width 536 height 53
paste textarea "Farewell dinner at night."
type textarea "[DATE] we join our expert local guide for a sightseeing tour including entrance…"
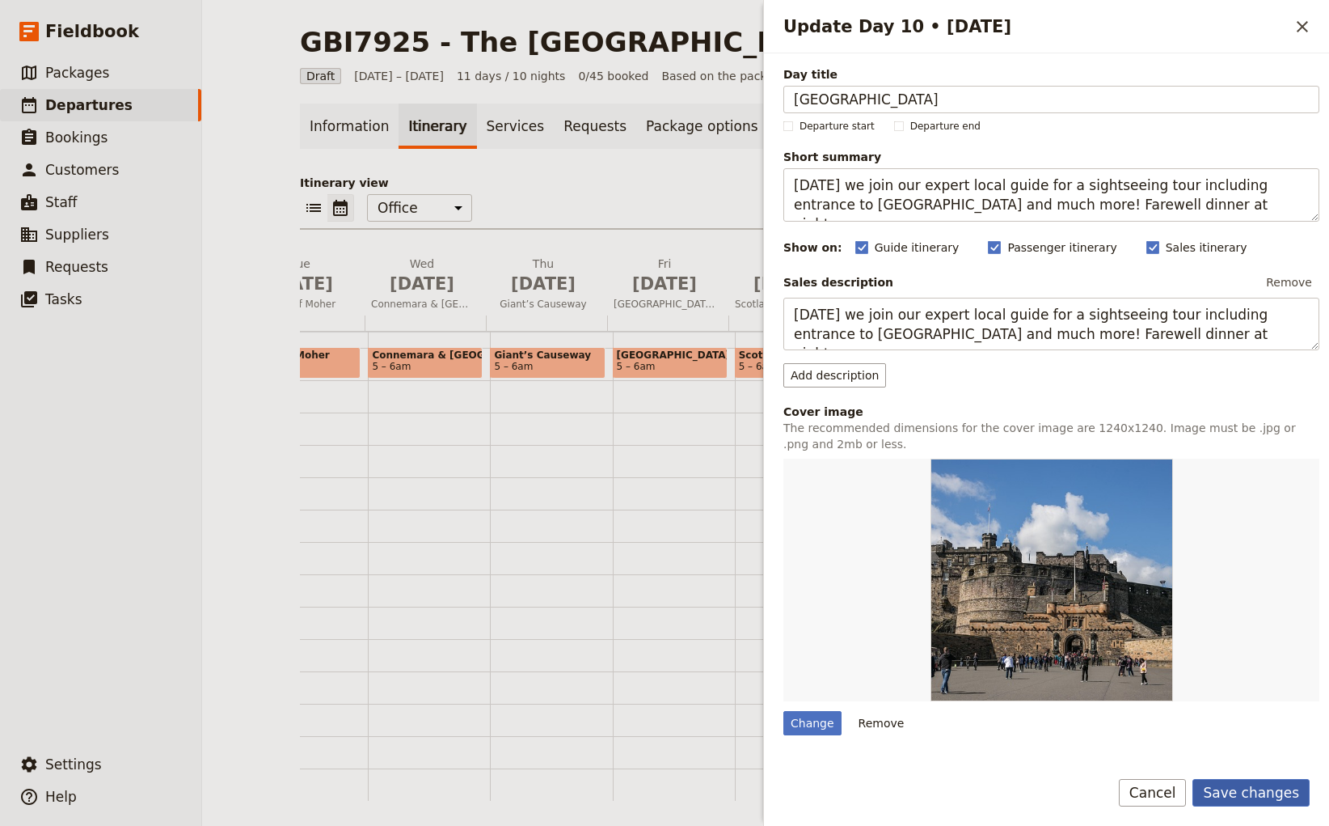
click at [1261, 793] on button "Save changes" at bounding box center [1251, 792] width 117 height 27
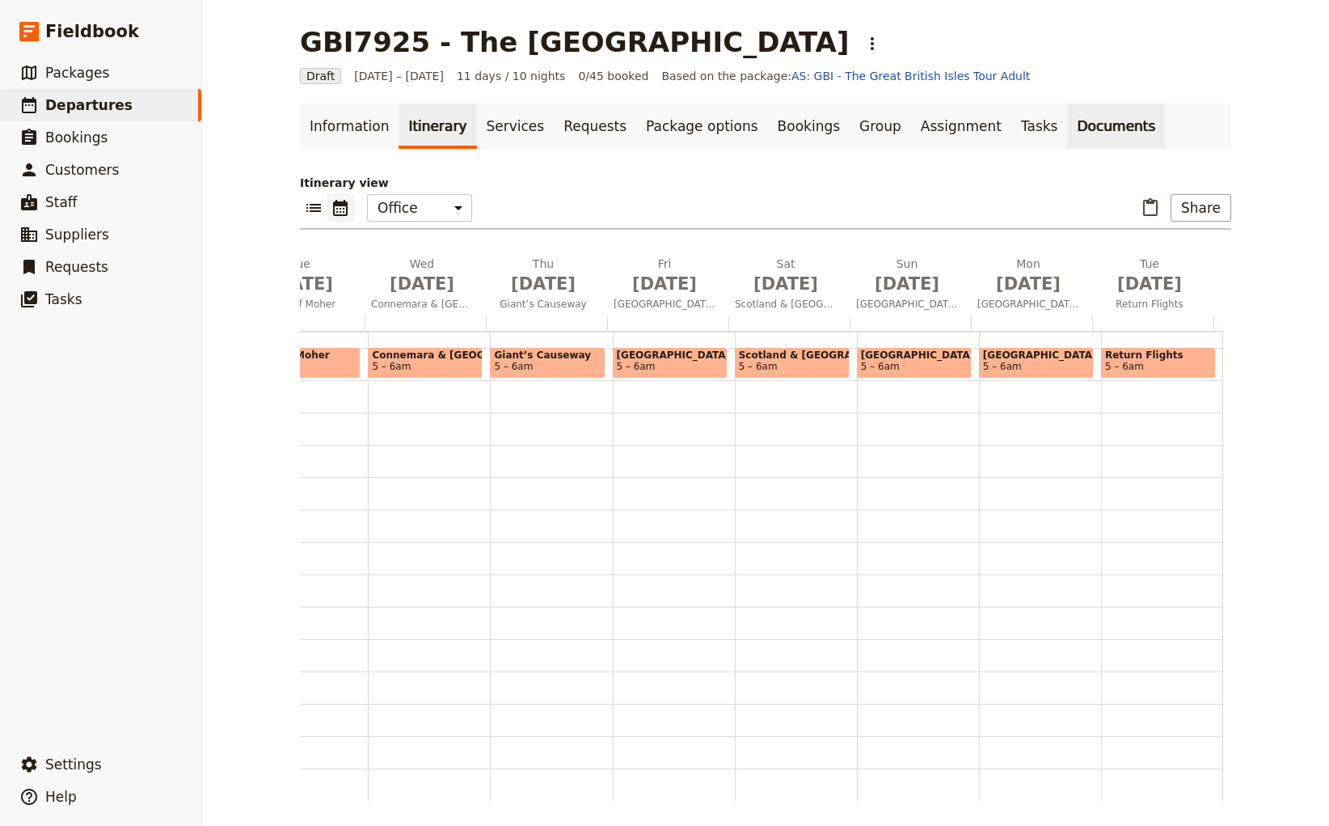
click at [1067, 129] on link "Documents" at bounding box center [1116, 126] width 98 height 45
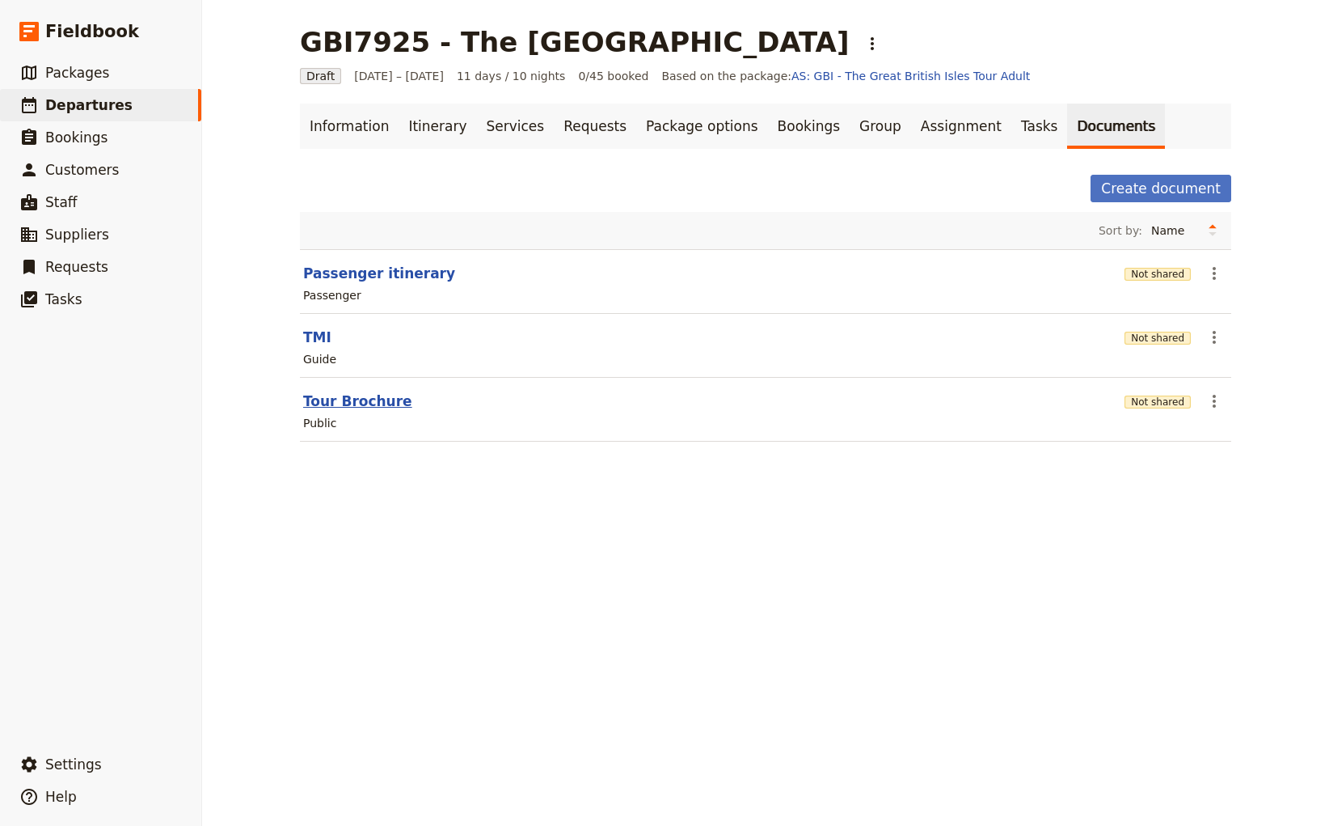
click at [341, 401] on button "Tour Brochure" at bounding box center [357, 400] width 109 height 19
select select "DEFAULT"
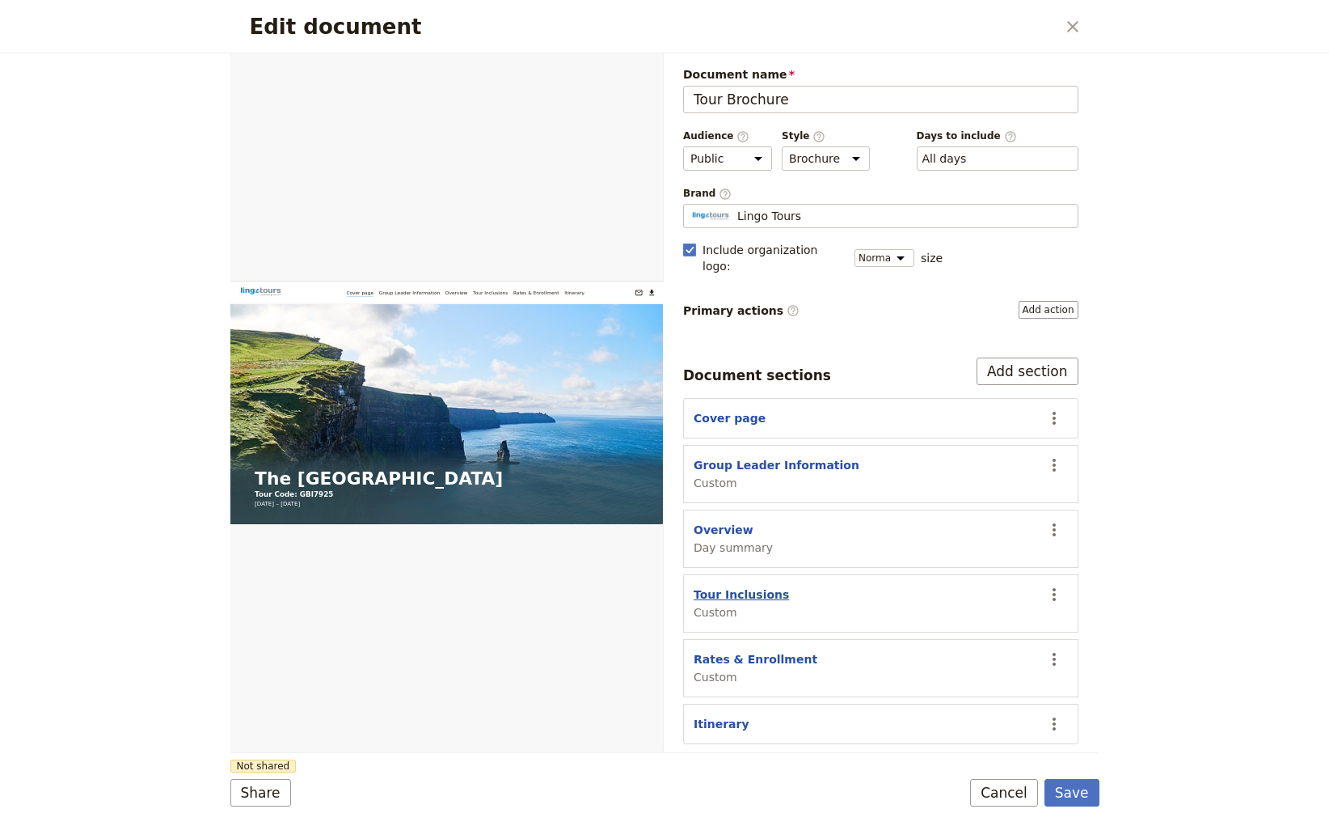
click at [745, 586] on button "Tour Inclusions" at bounding box center [741, 594] width 95 height 16
select select "CUSTOM"
select select "default"
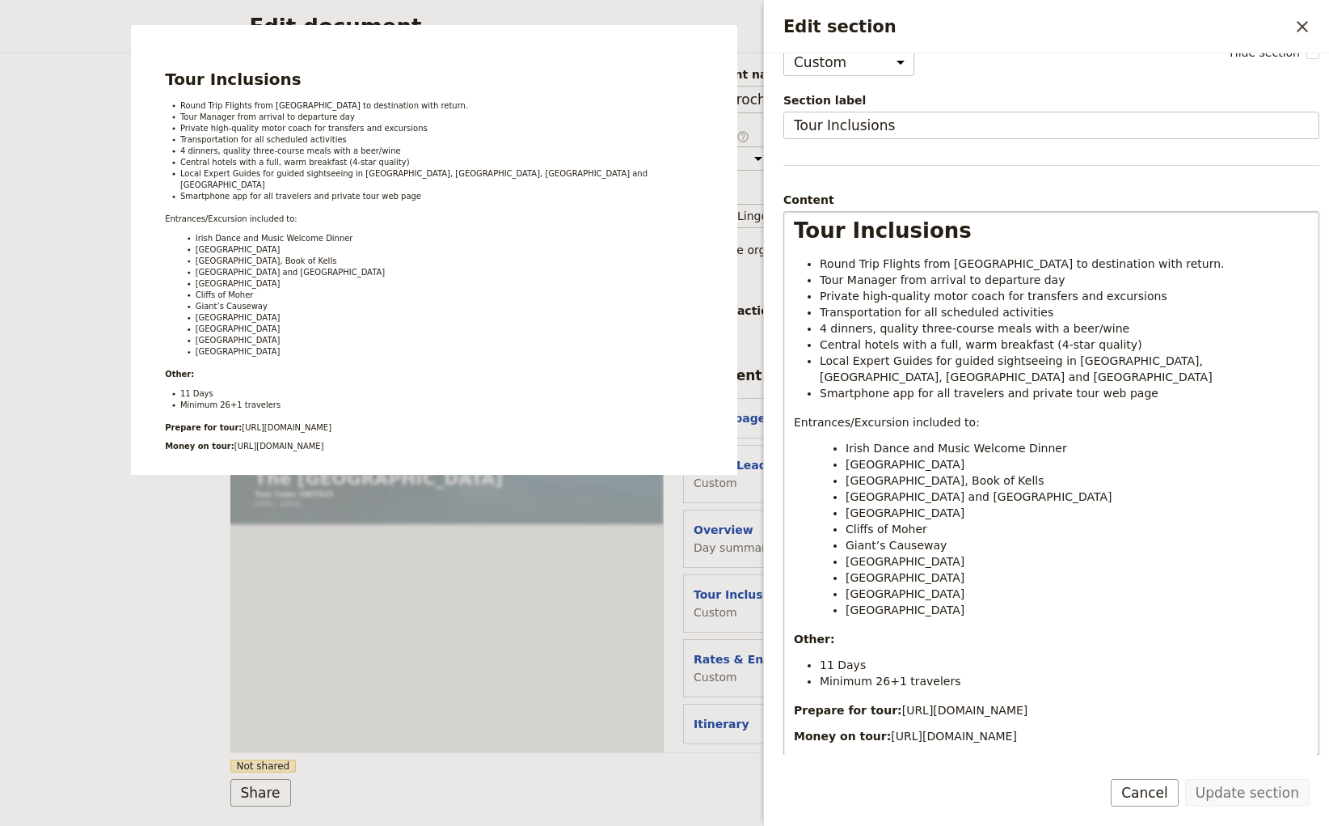
scroll to position [104, 0]
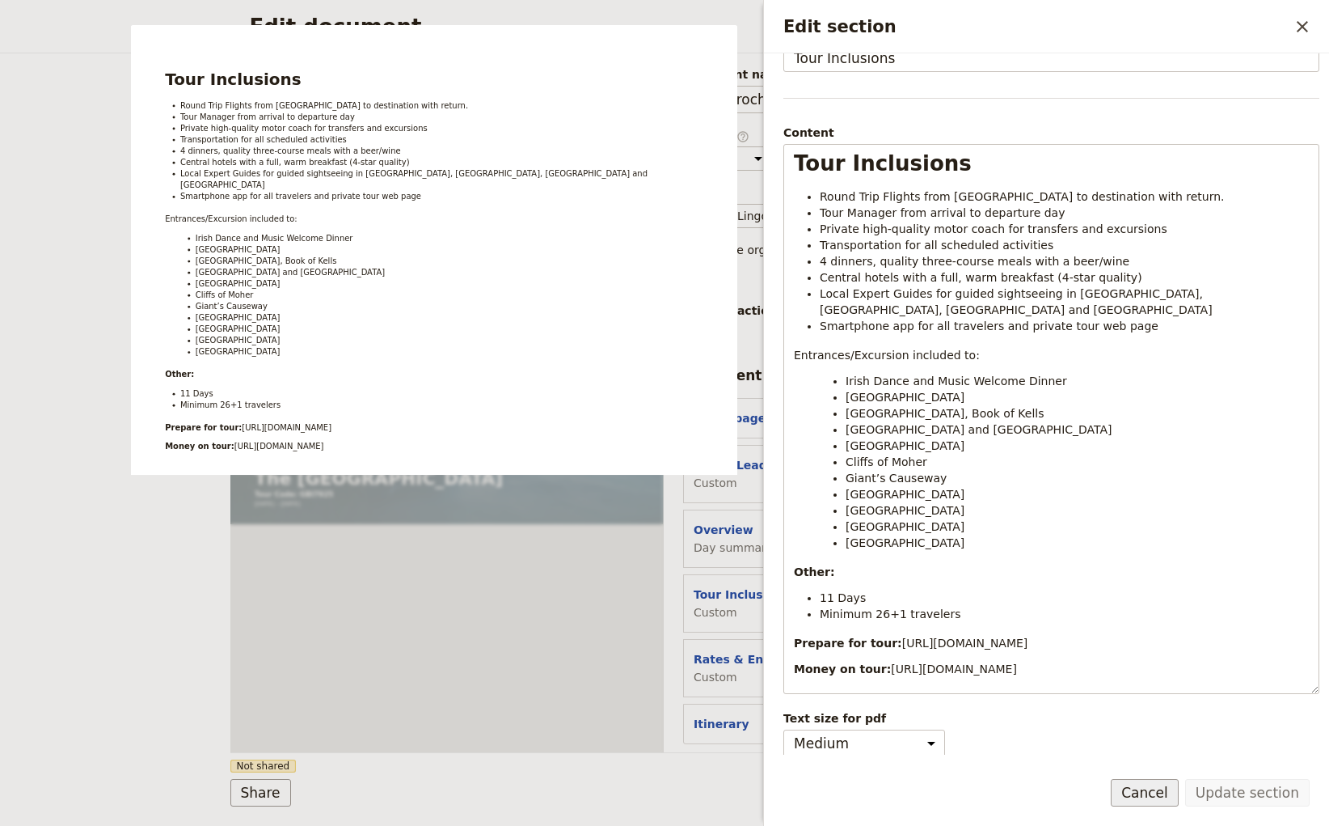
click at [1149, 788] on button "Cancel" at bounding box center [1145, 792] width 68 height 27
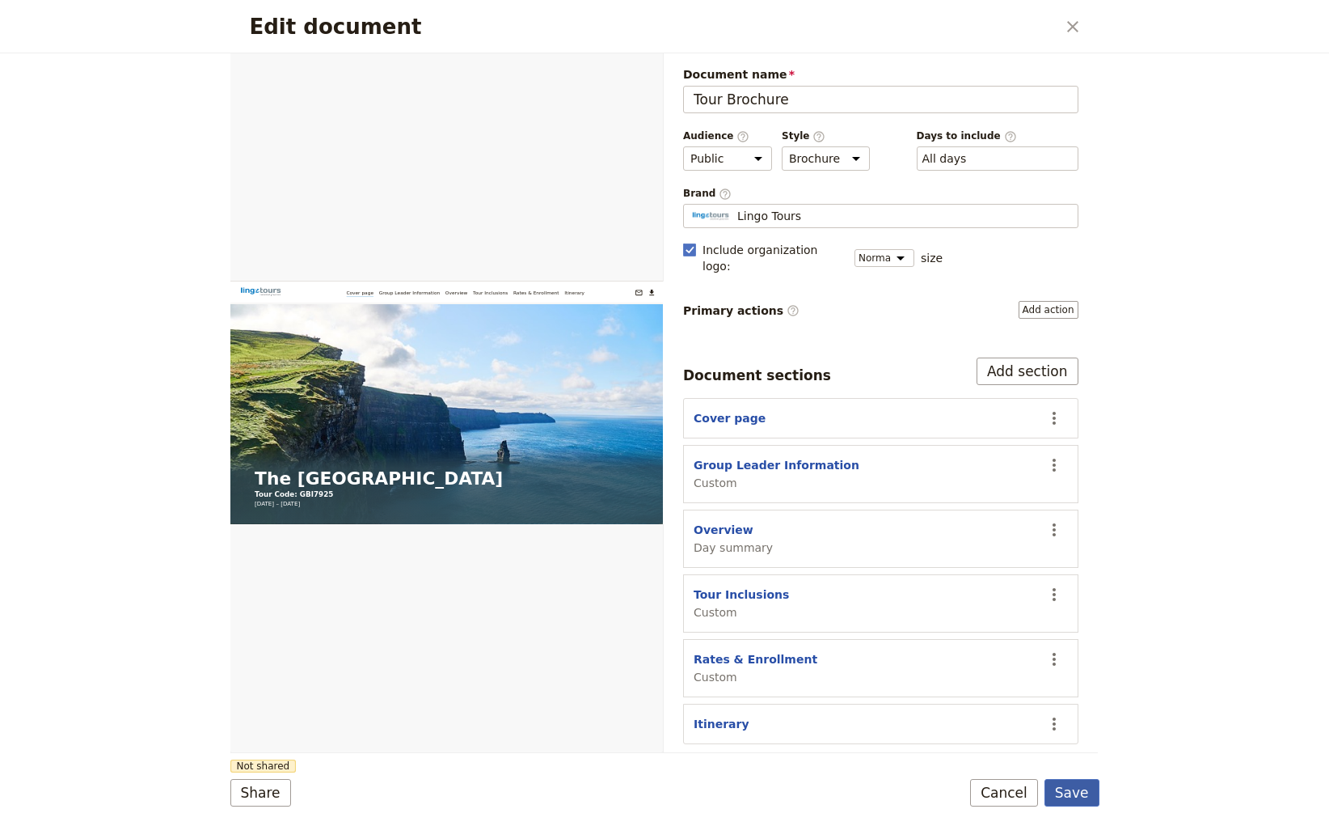
click at [1074, 789] on button "Save" at bounding box center [1072, 792] width 55 height 27
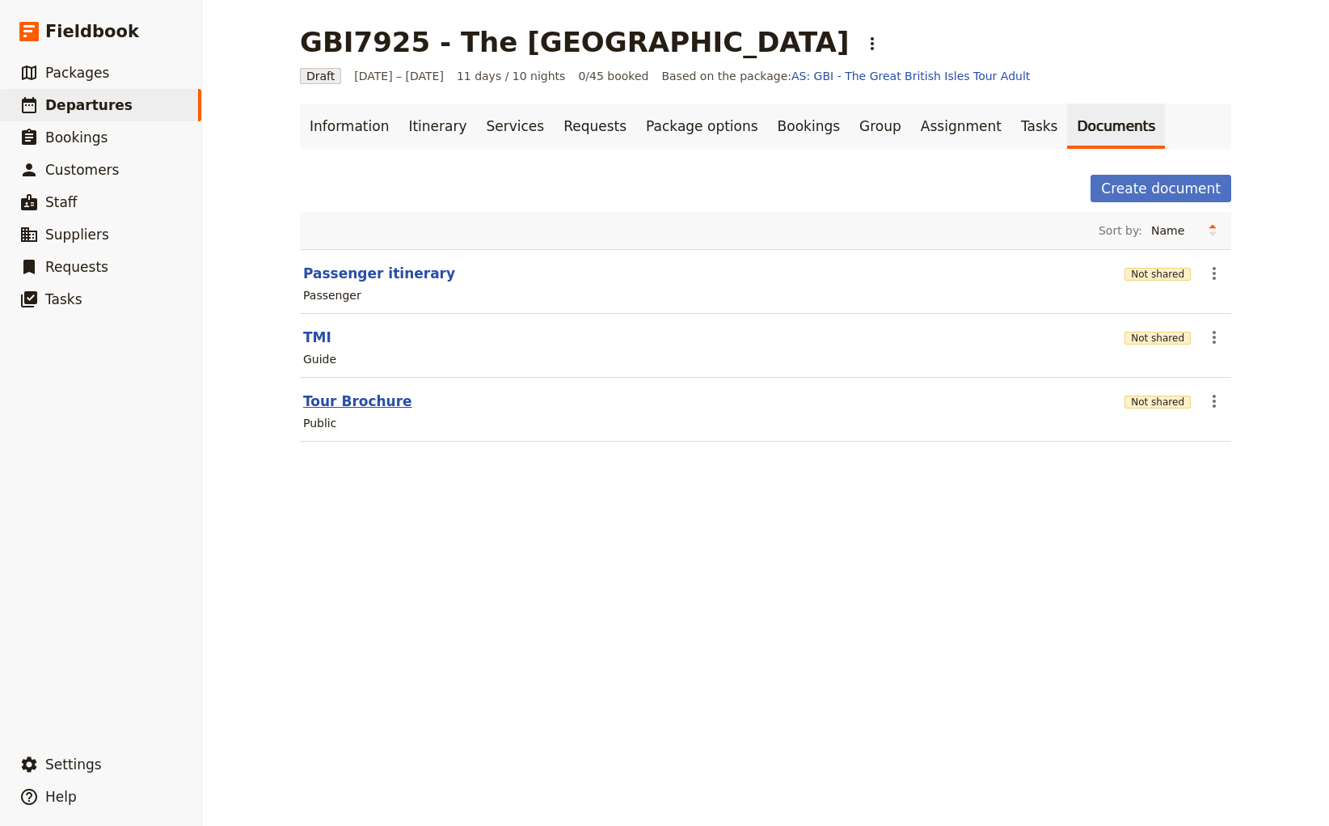
click at [356, 402] on button "Tour Brochure" at bounding box center [357, 400] width 109 height 19
select select "DEFAULT"
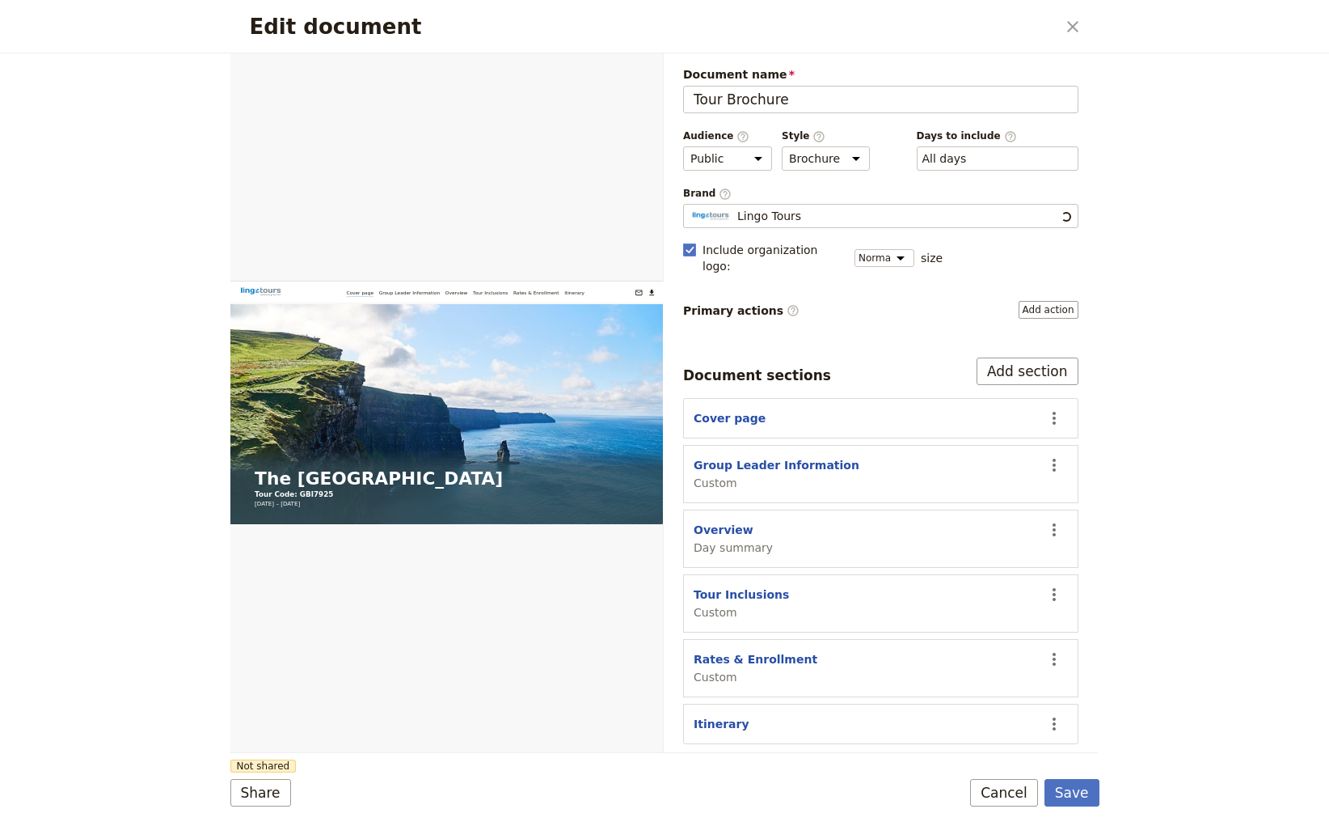
scroll to position [0, 0]
click at [248, 793] on button "Share" at bounding box center [260, 792] width 61 height 27
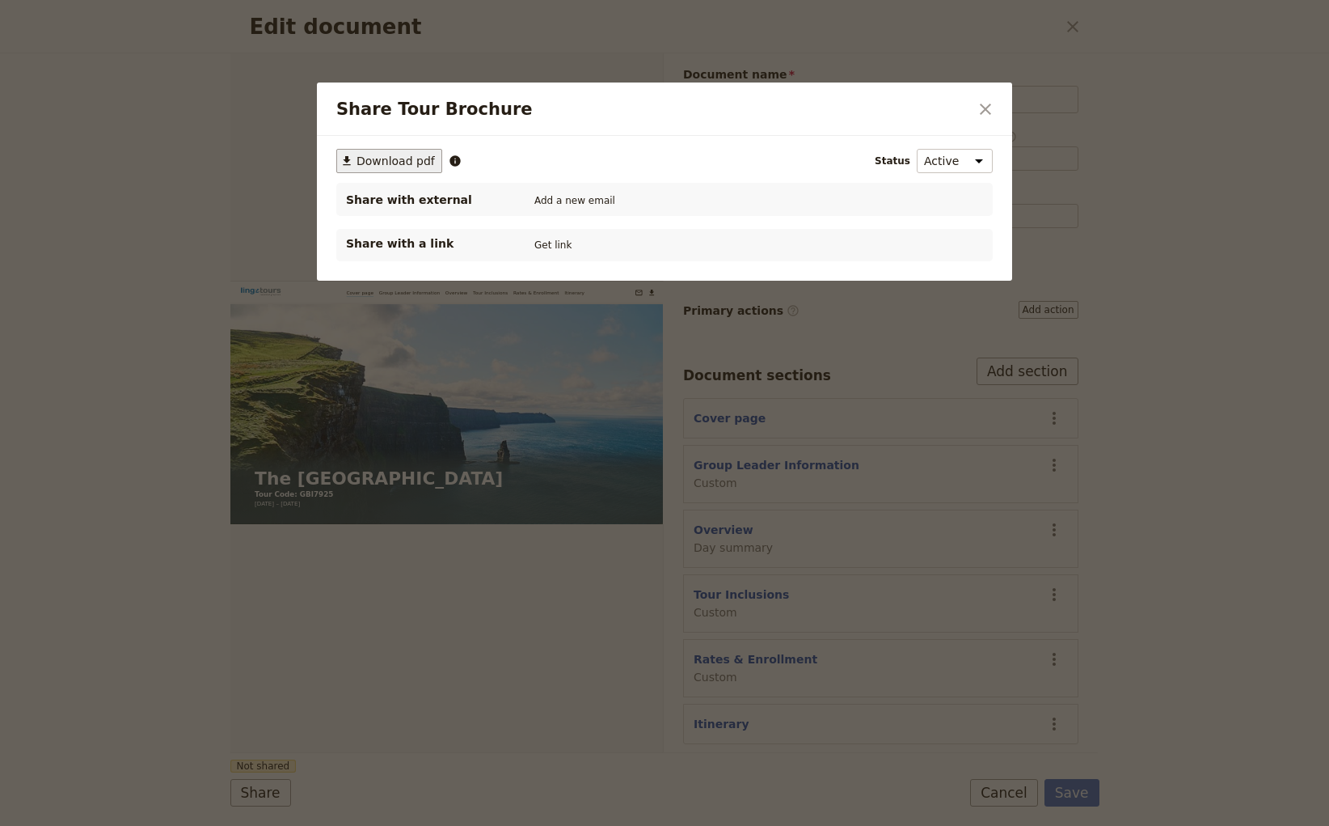
click at [374, 158] on span "Download pdf" at bounding box center [396, 161] width 78 height 16
